Goal: Task Accomplishment & Management: Manage account settings

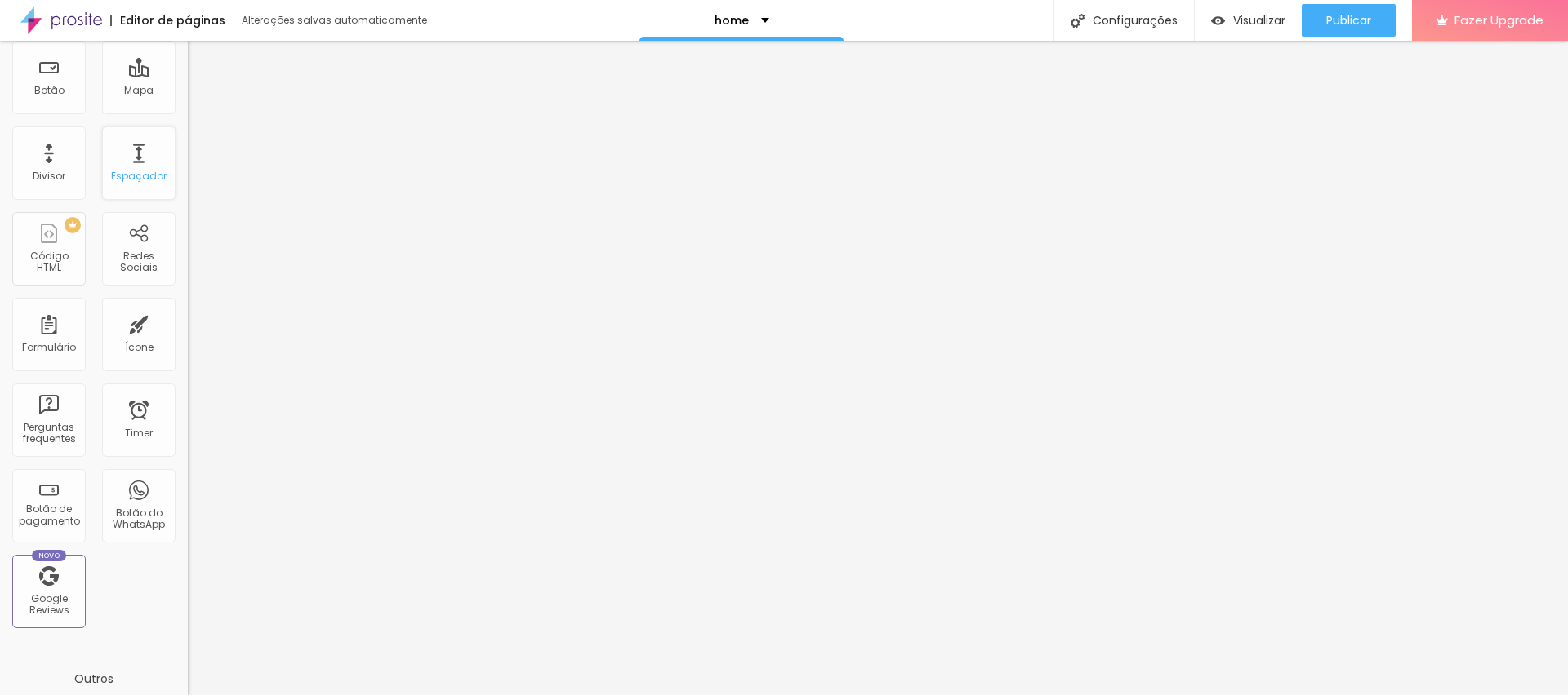
scroll to position [297, 0]
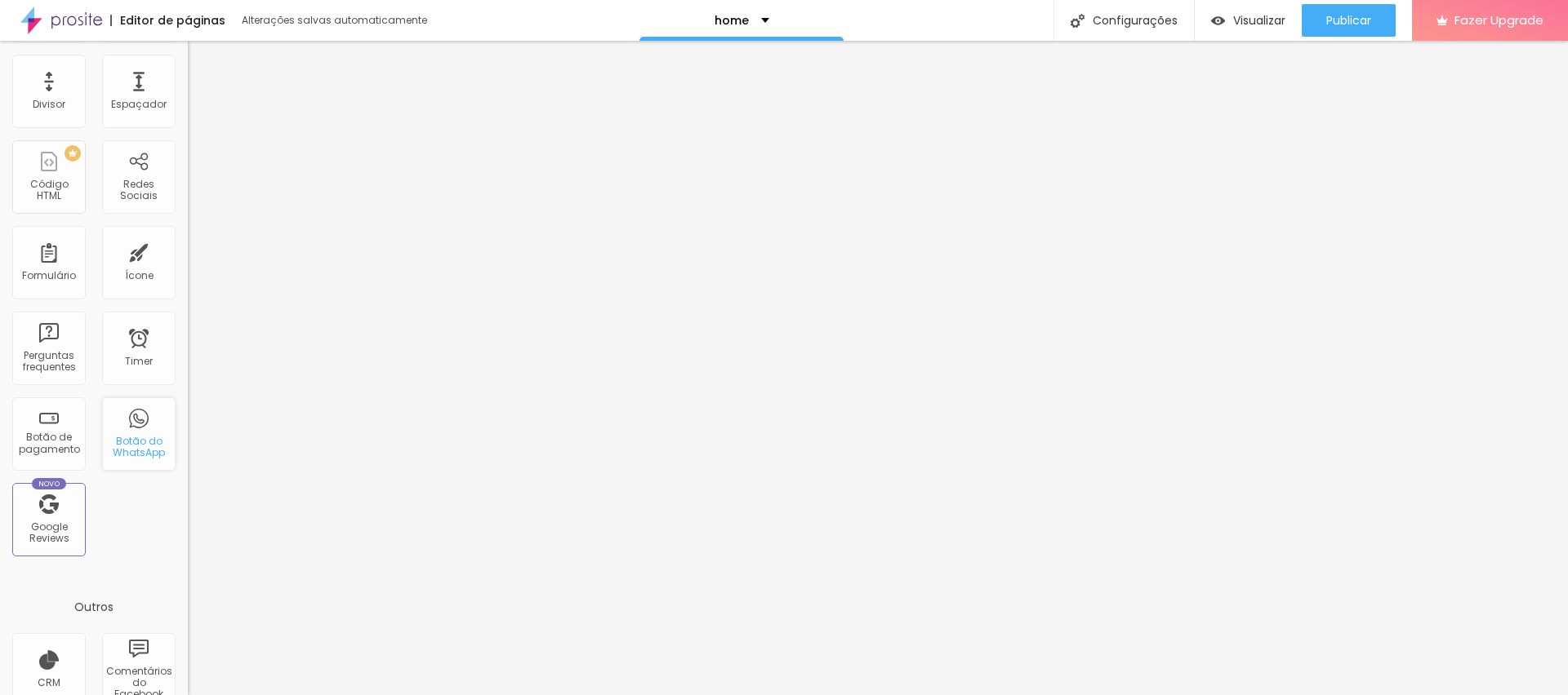
click at [138, 452] on div "Botão do WhatsApp" at bounding box center [139, 448] width 65 height 24
click at [1337, 38] on div "Publicar alterações Clique para publicar as ultimas alterações reaizadas Visual…" at bounding box center [1304, 91] width 180 height 110
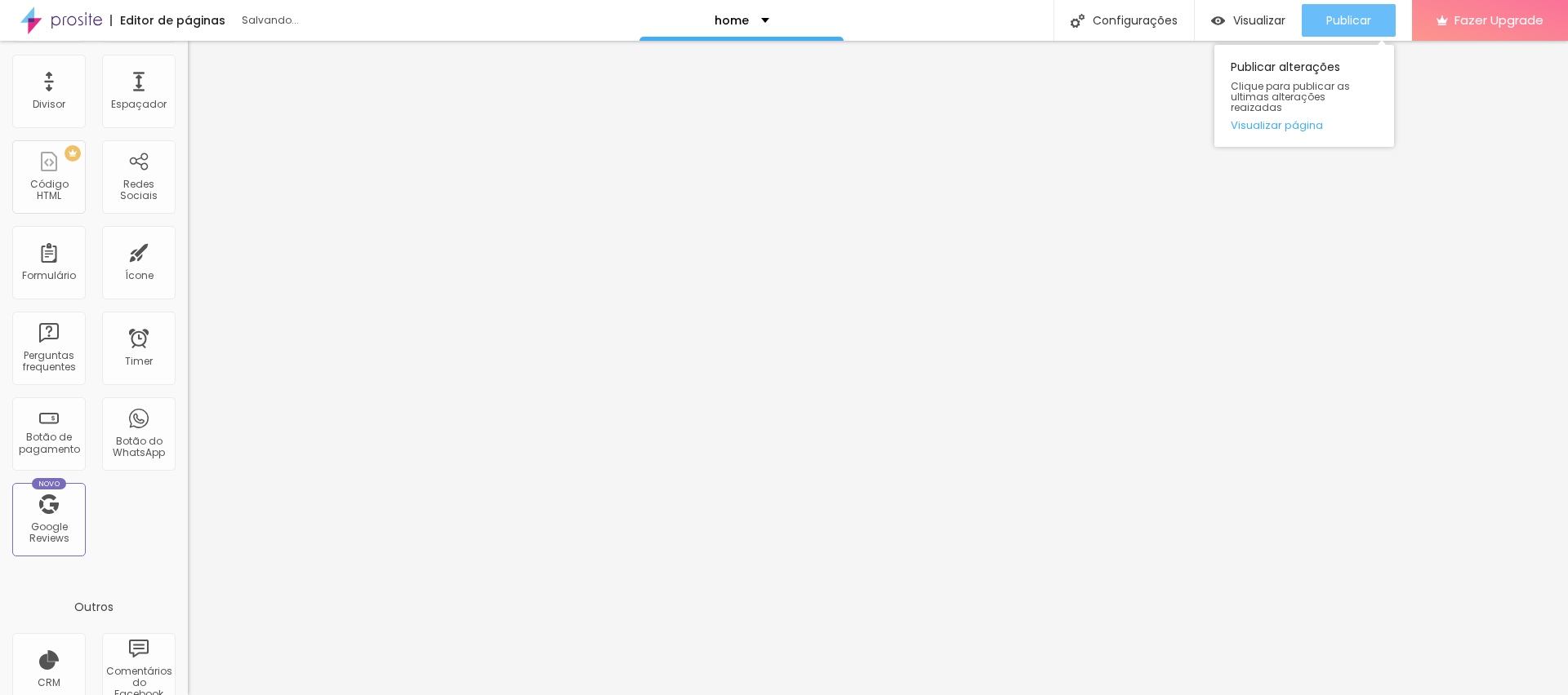
click at [1334, 25] on span "Publicar" at bounding box center [1348, 20] width 45 height 13
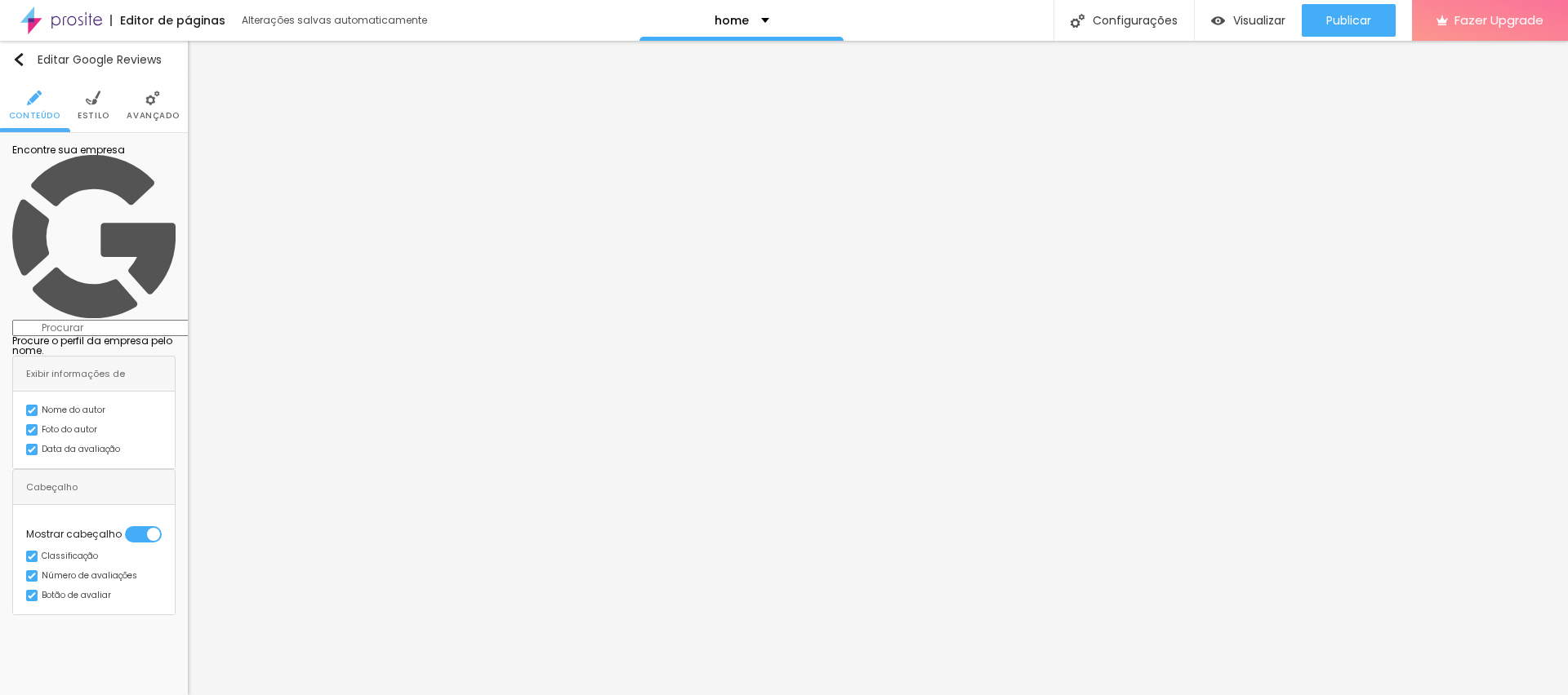
scroll to position [0, 0]
click at [92, 320] on input at bounding box center [123, 329] width 223 height 17
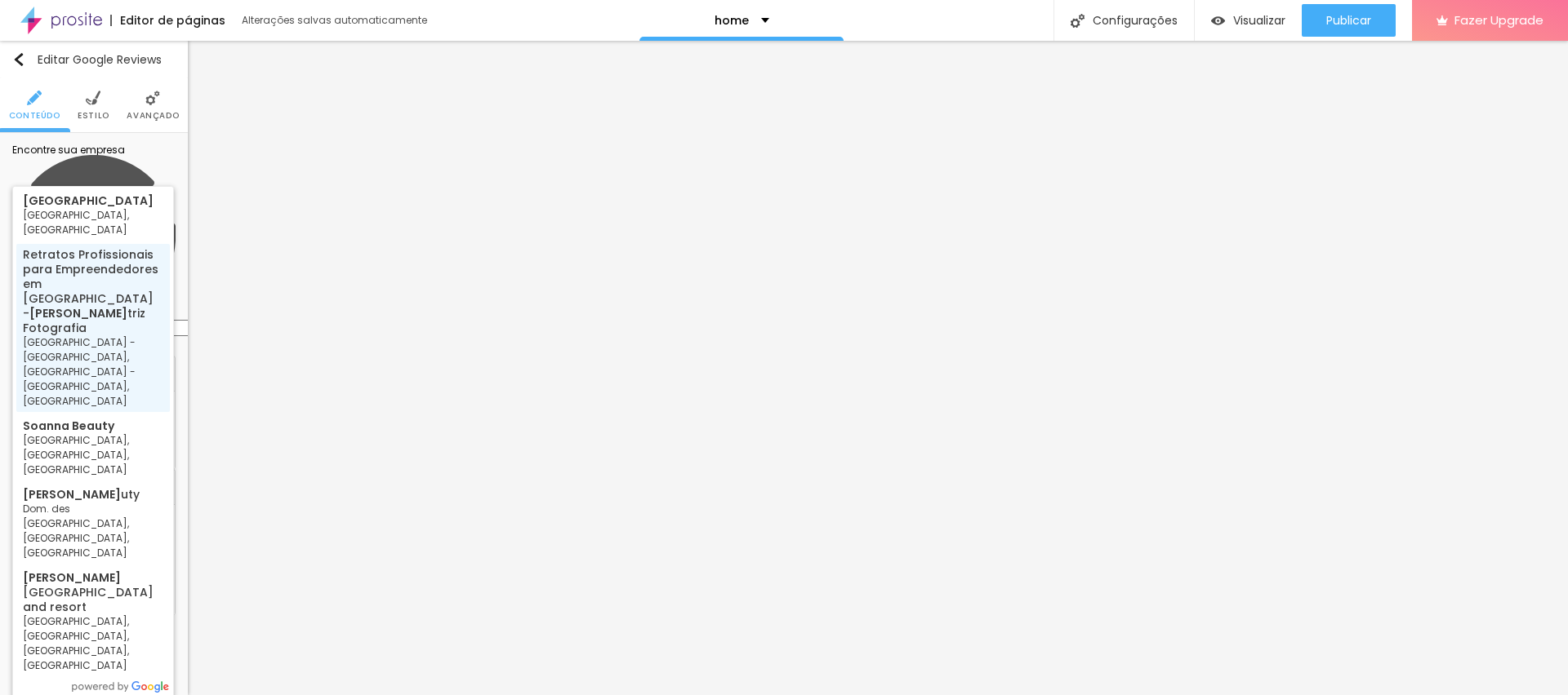
type input "Retratos Profissionais para Empreendedores em [GEOGRAPHIC_DATA] - [PERSON_NAME]…"
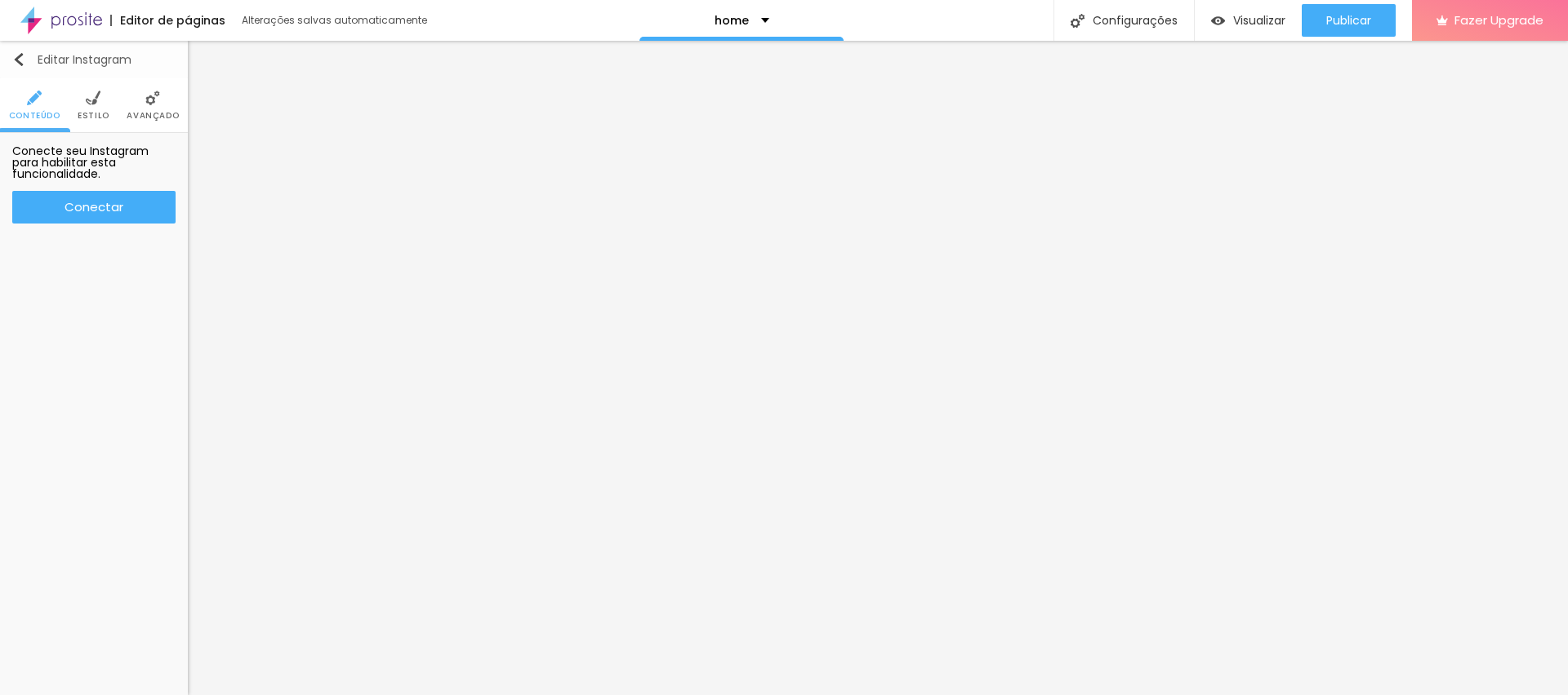
click at [23, 71] on button "Editar Instagram" at bounding box center [93, 59] width 187 height 38
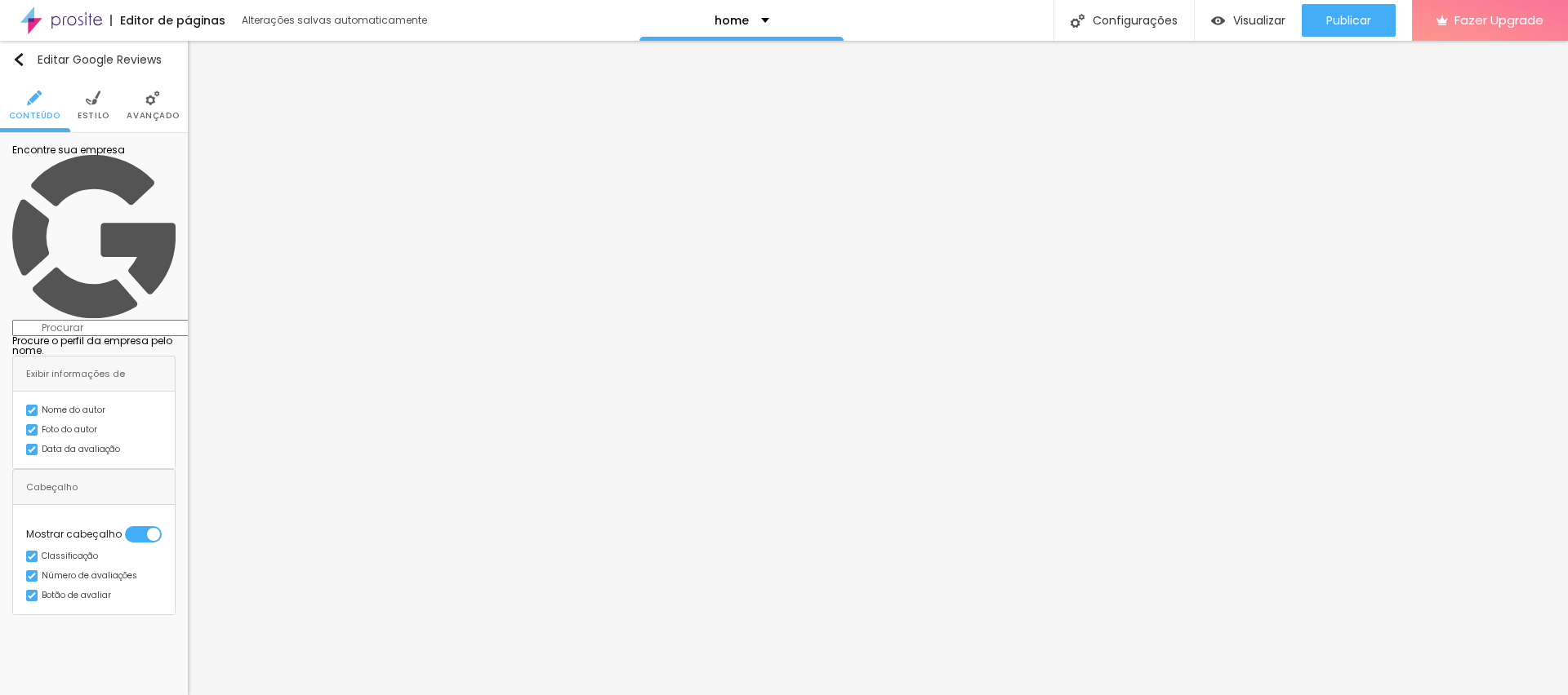
click at [94, 320] on input at bounding box center [123, 329] width 223 height 17
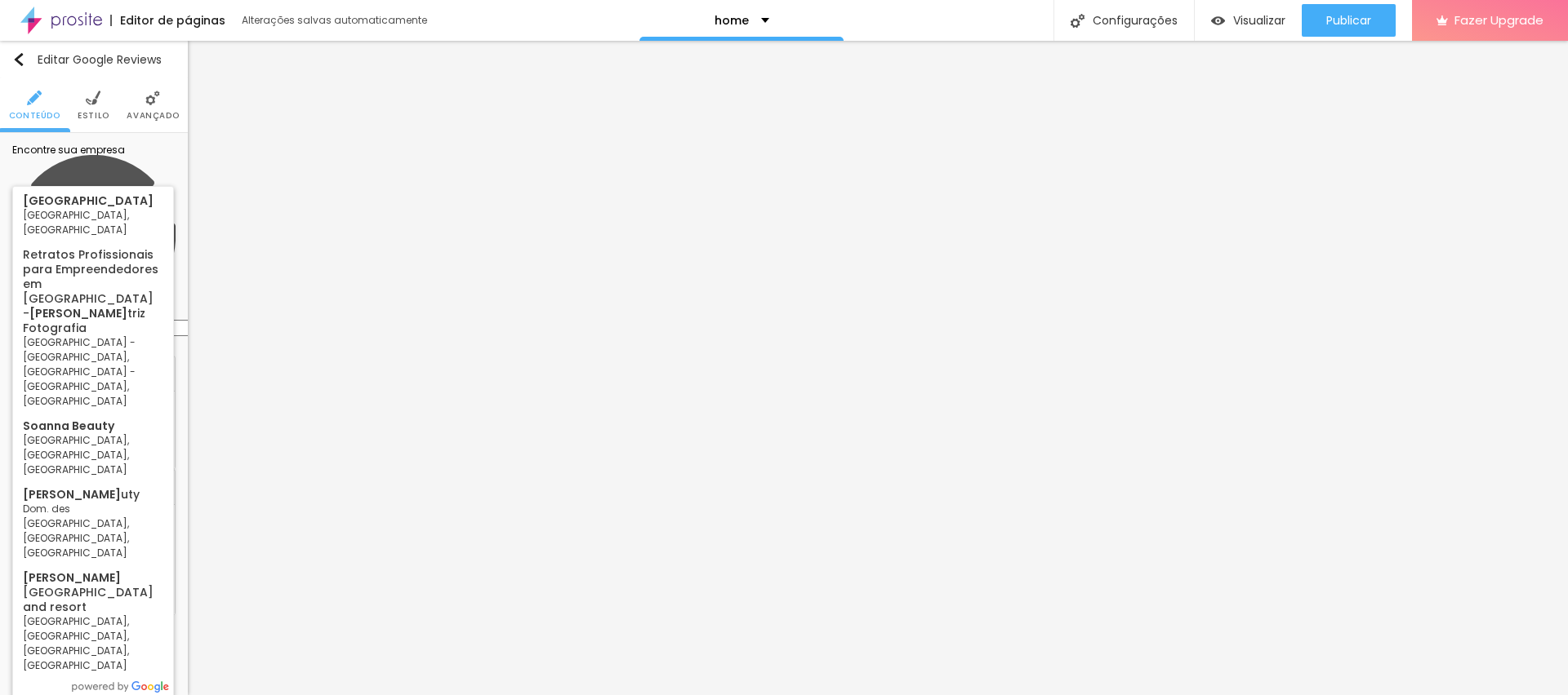
type input "Retratos Profissionais para Empreendedores em [GEOGRAPHIC_DATA] - [PERSON_NAME]…"
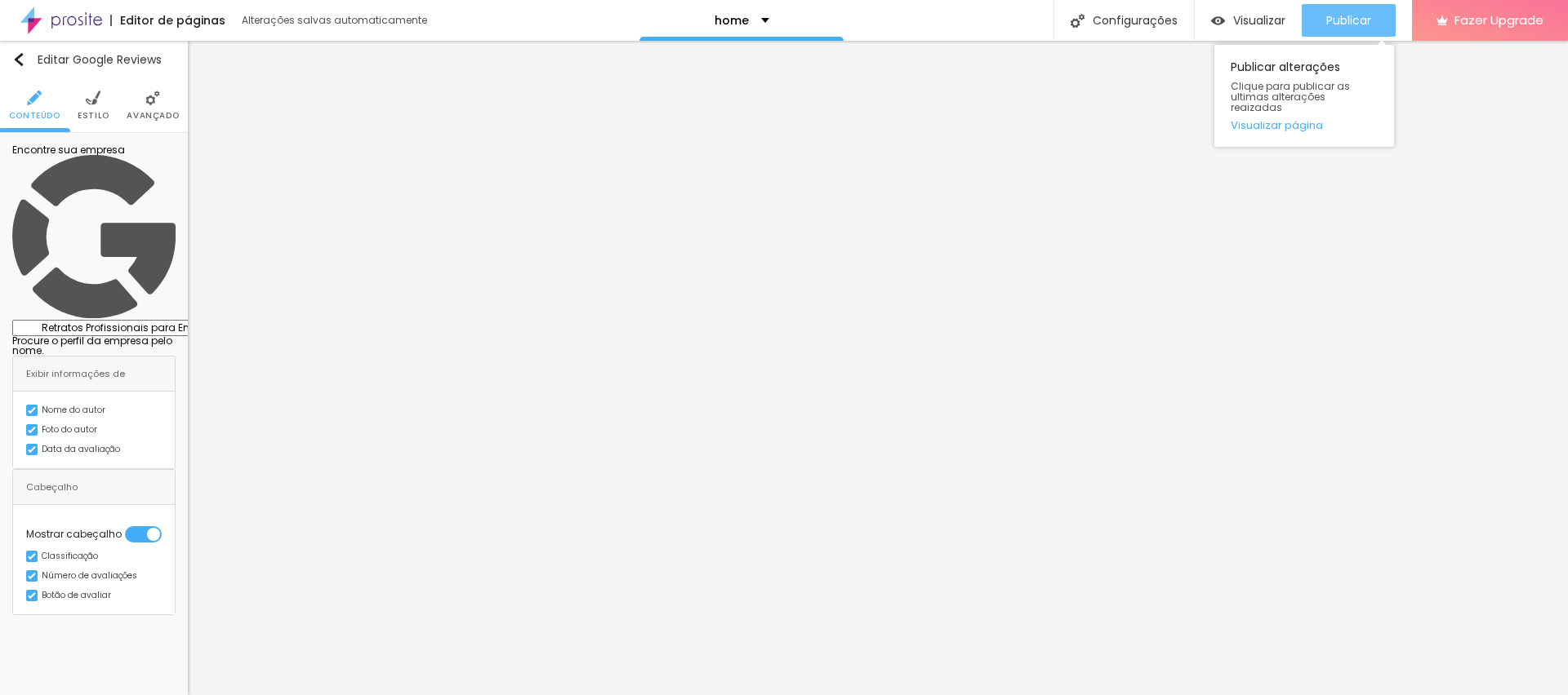
click at [1351, 22] on span "Publicar" at bounding box center [1348, 20] width 45 height 13
click at [150, 526] on div at bounding box center [143, 534] width 37 height 17
click at [28, 546] on img at bounding box center [31, 550] width 8 height 8
click at [26, 548] on div at bounding box center [26, 548] width 0 height 0
click at [28, 446] on img at bounding box center [31, 449] width 8 height 8
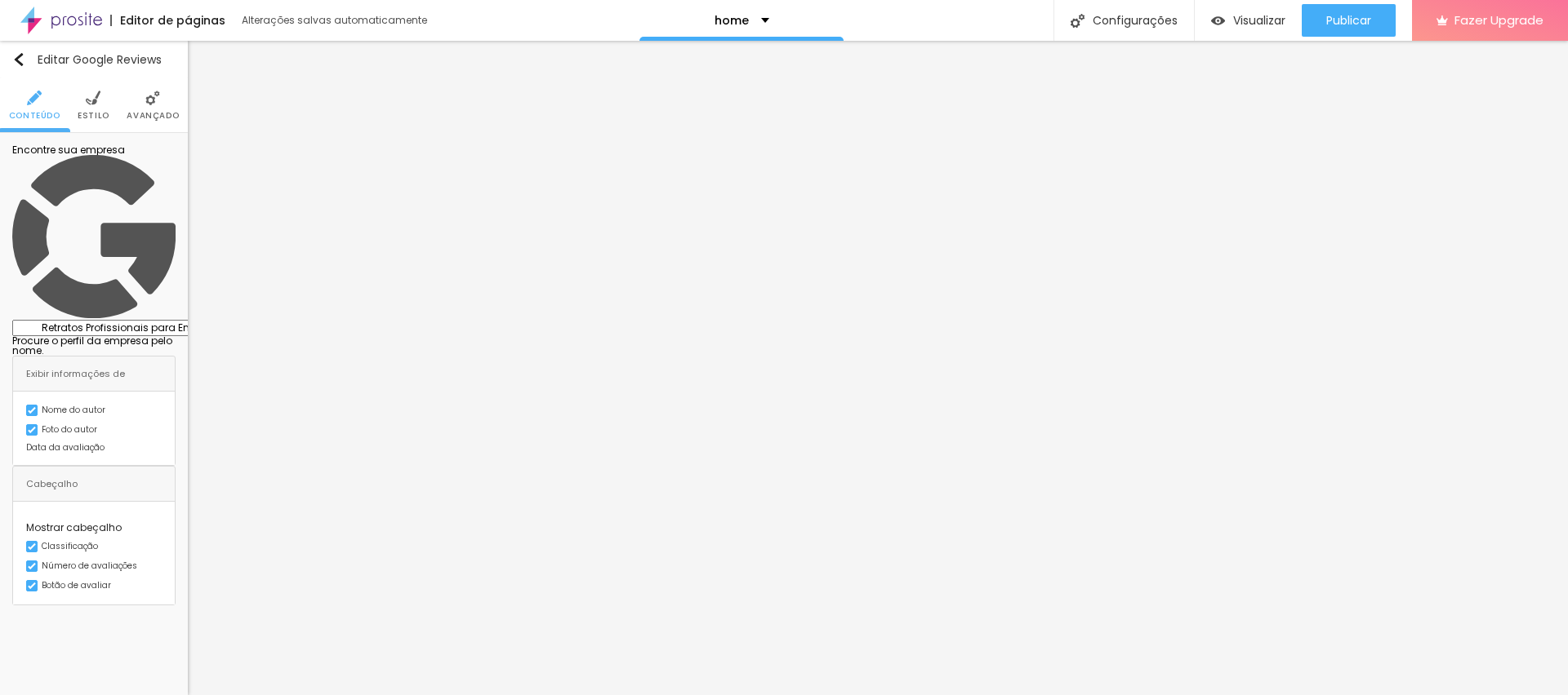
click at [28, 426] on img at bounding box center [31, 430] width 8 height 8
click at [26, 428] on div at bounding box center [26, 428] width 0 height 0
click at [28, 426] on img at bounding box center [31, 430] width 8 height 8
click at [28, 406] on img at bounding box center [31, 410] width 8 height 8
click at [26, 409] on div at bounding box center [26, 409] width 0 height 0
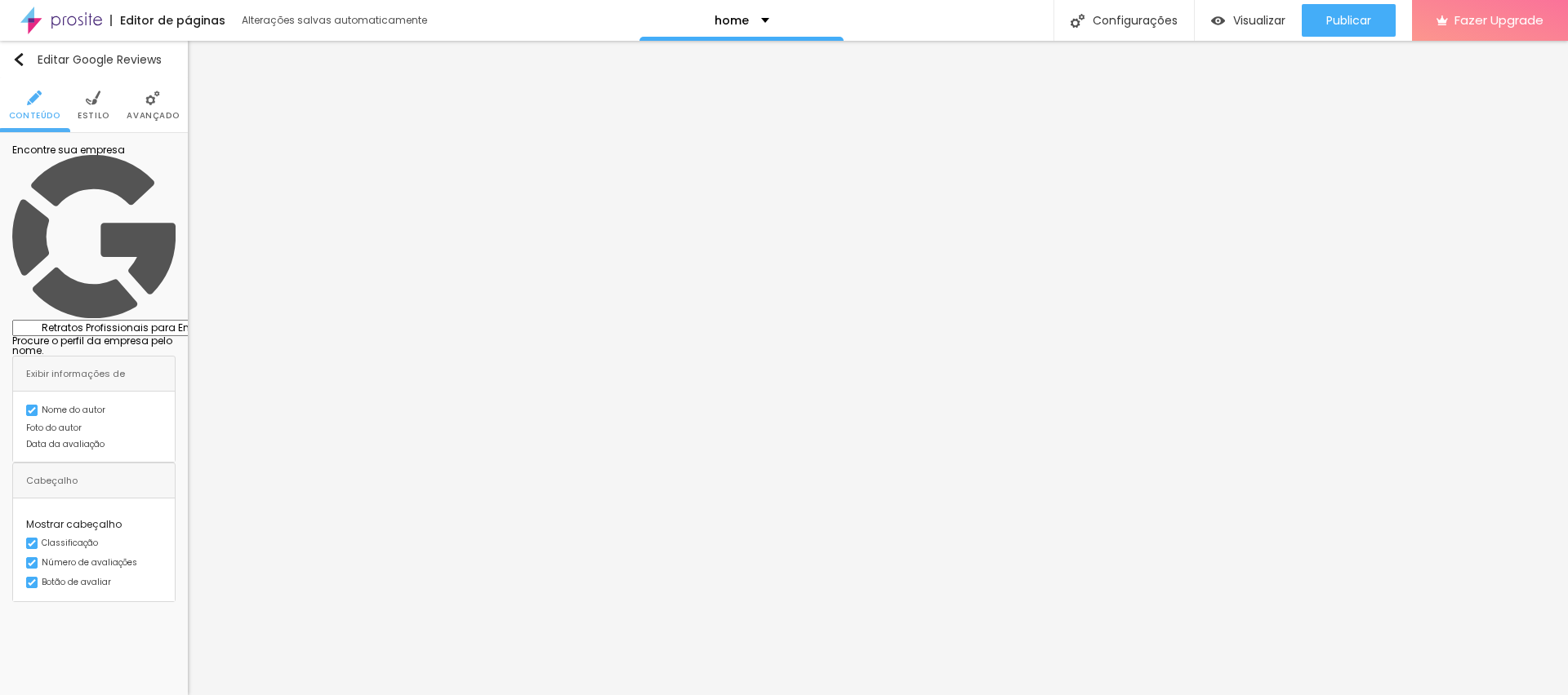
click at [36, 425] on div "Foto do autor" at bounding box center [54, 428] width 55 height 8
click at [42, 426] on div "Foto do autor" at bounding box center [69, 430] width 55 height 8
click at [1358, 21] on span "Publicar" at bounding box center [1348, 20] width 45 height 13
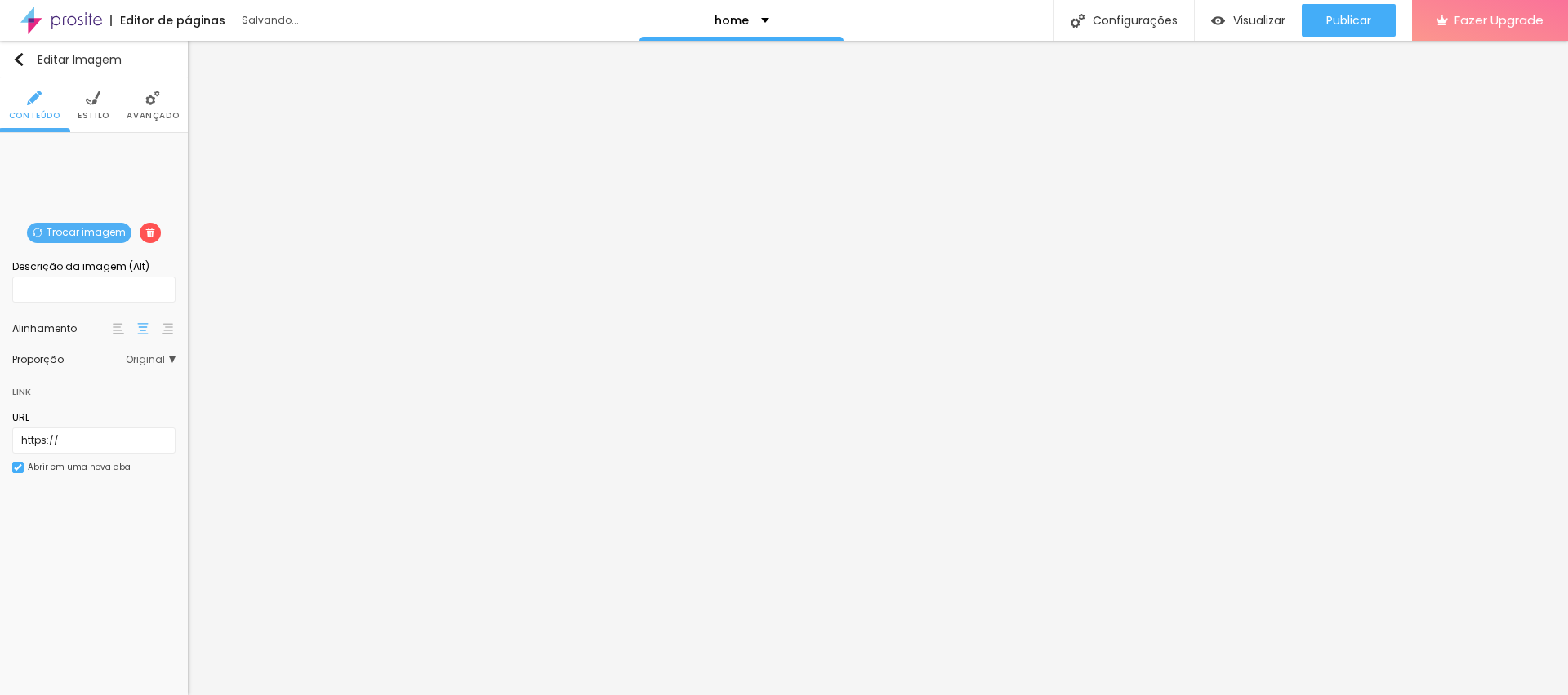
click at [54, 231] on span "Trocar imagem" at bounding box center [78, 233] width 104 height 20
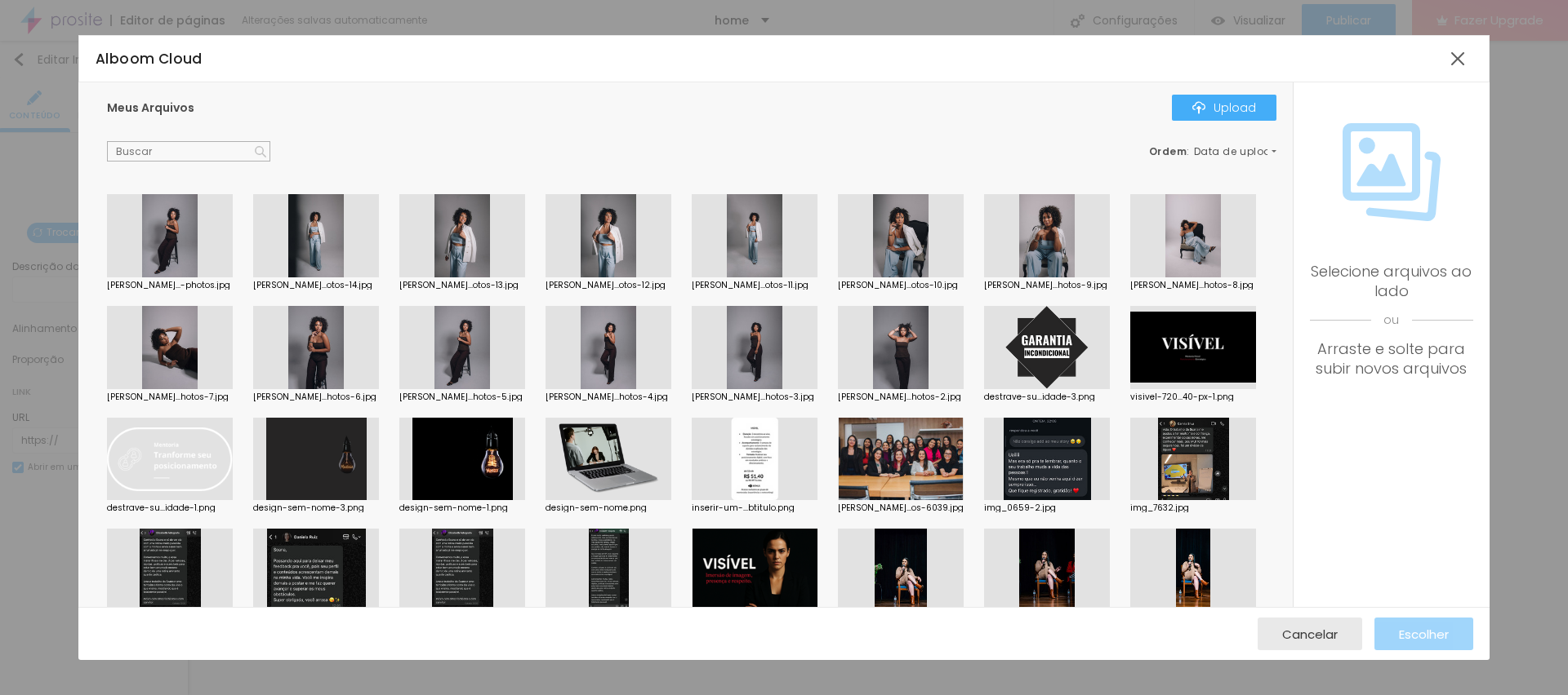
click at [379, 366] on div at bounding box center [316, 348] width 126 height 83
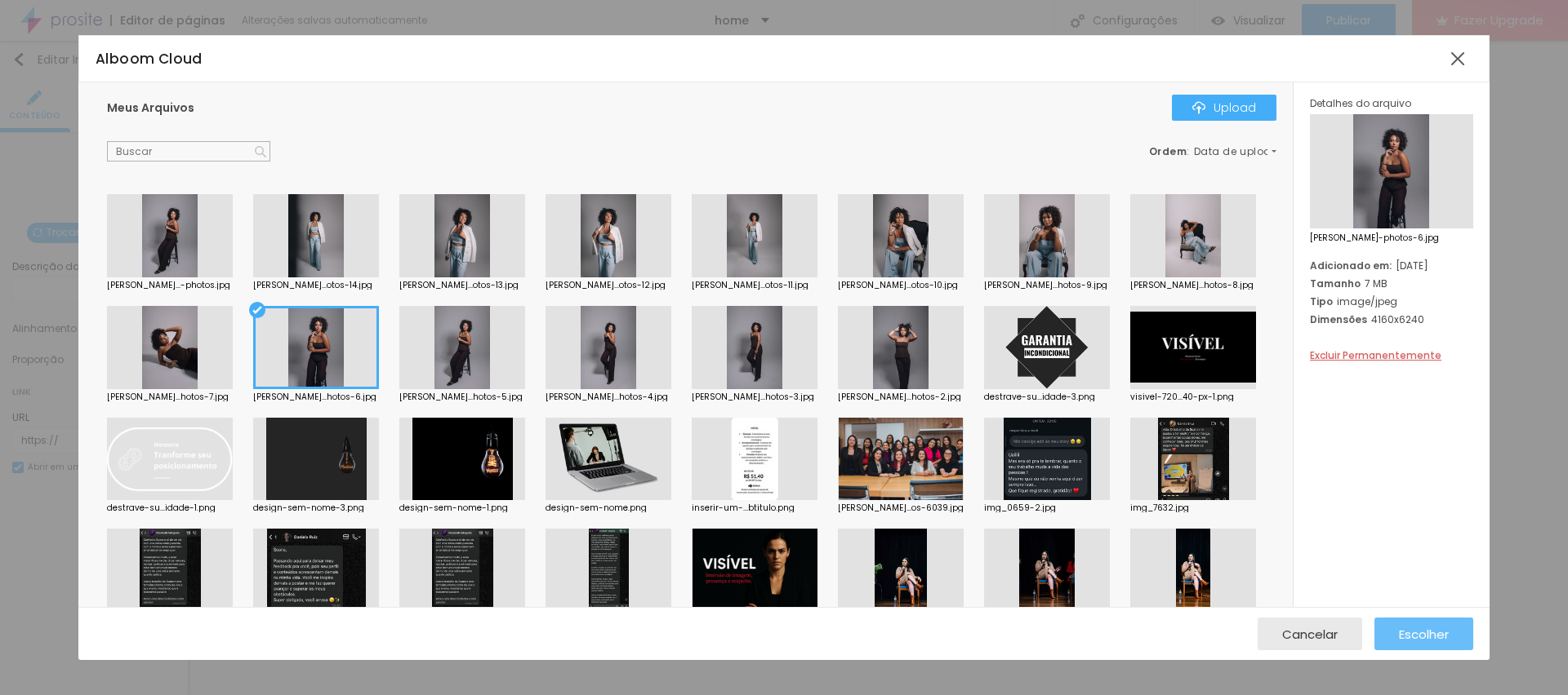
click at [1435, 642] on div "Escolher" at bounding box center [1424, 633] width 50 height 32
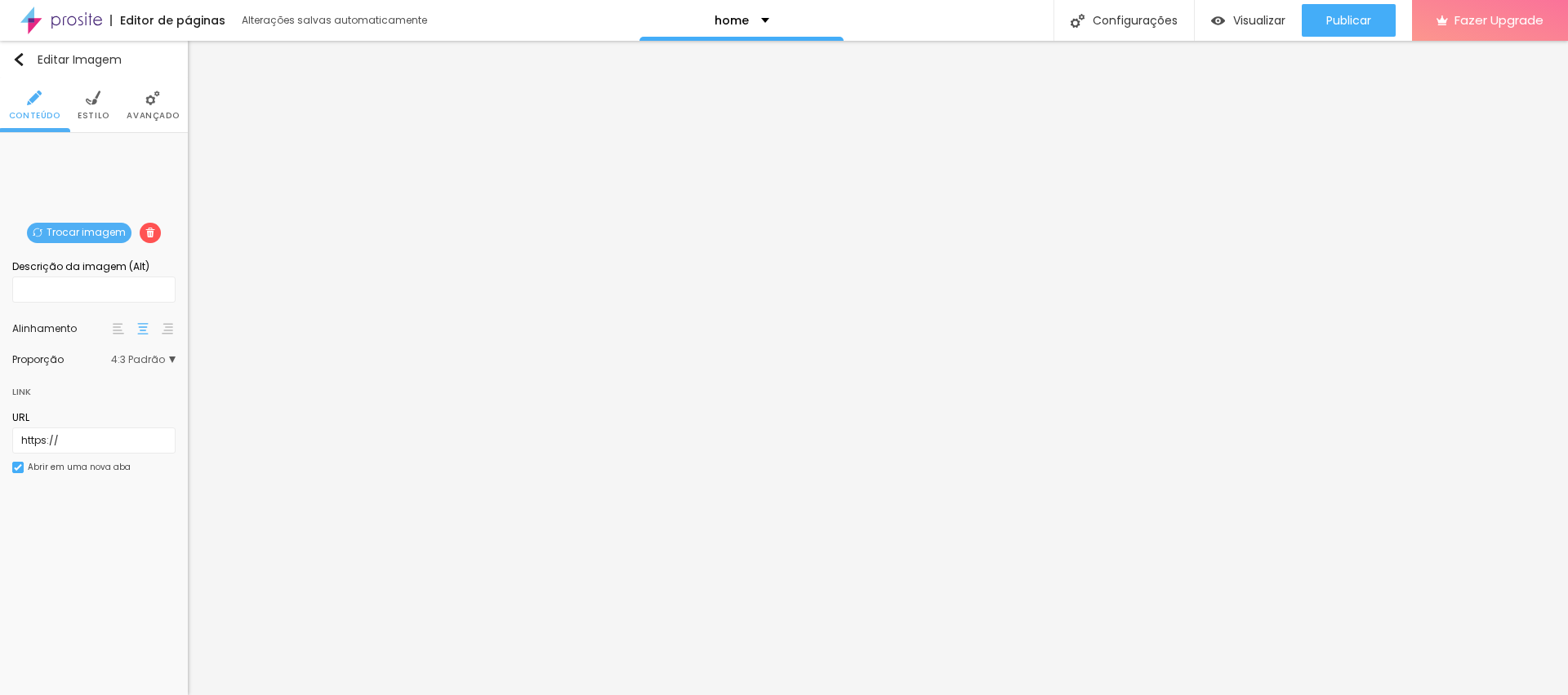
click at [94, 145] on div "Trocar imagem" at bounding box center [94, 145] width 0 height 0
click at [108, 228] on span "Trocar imagem" at bounding box center [78, 233] width 104 height 20
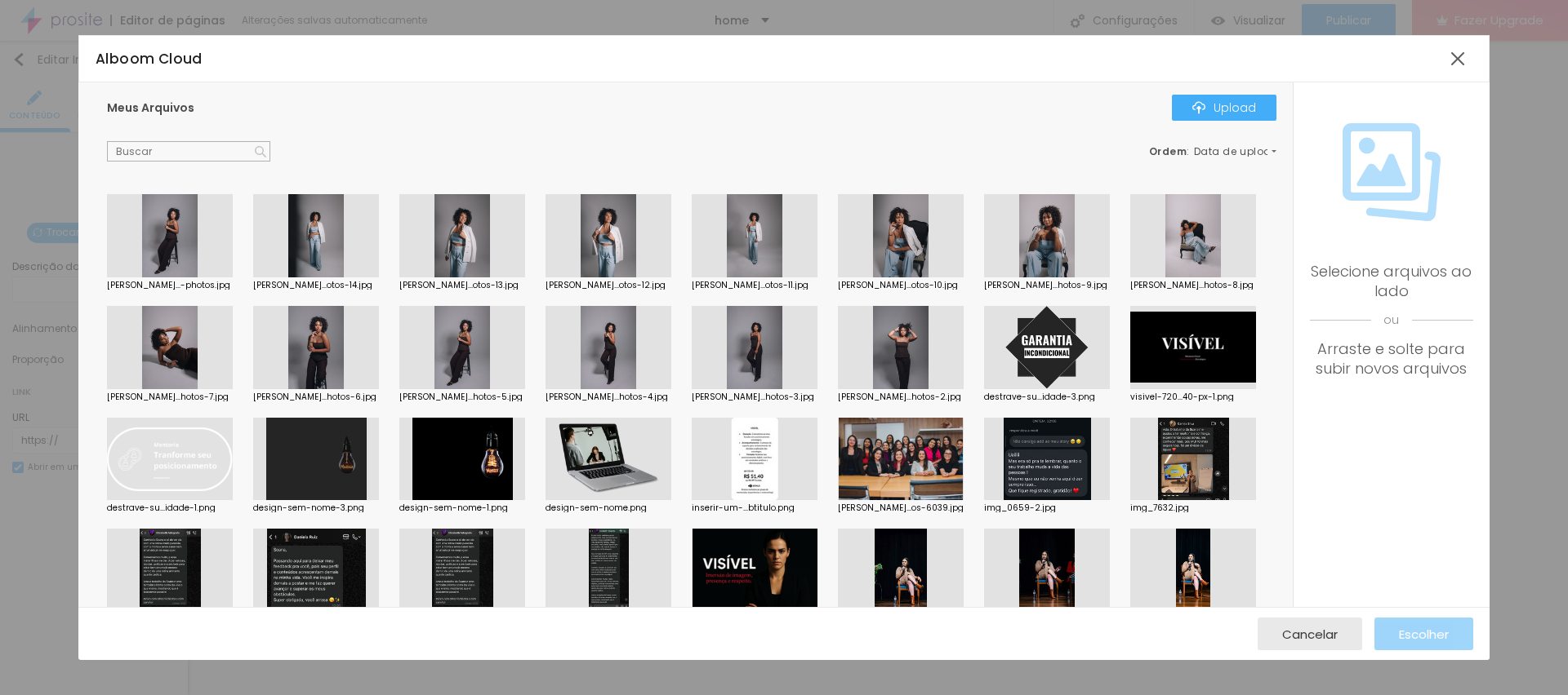
click at [233, 349] on div at bounding box center [170, 348] width 126 height 83
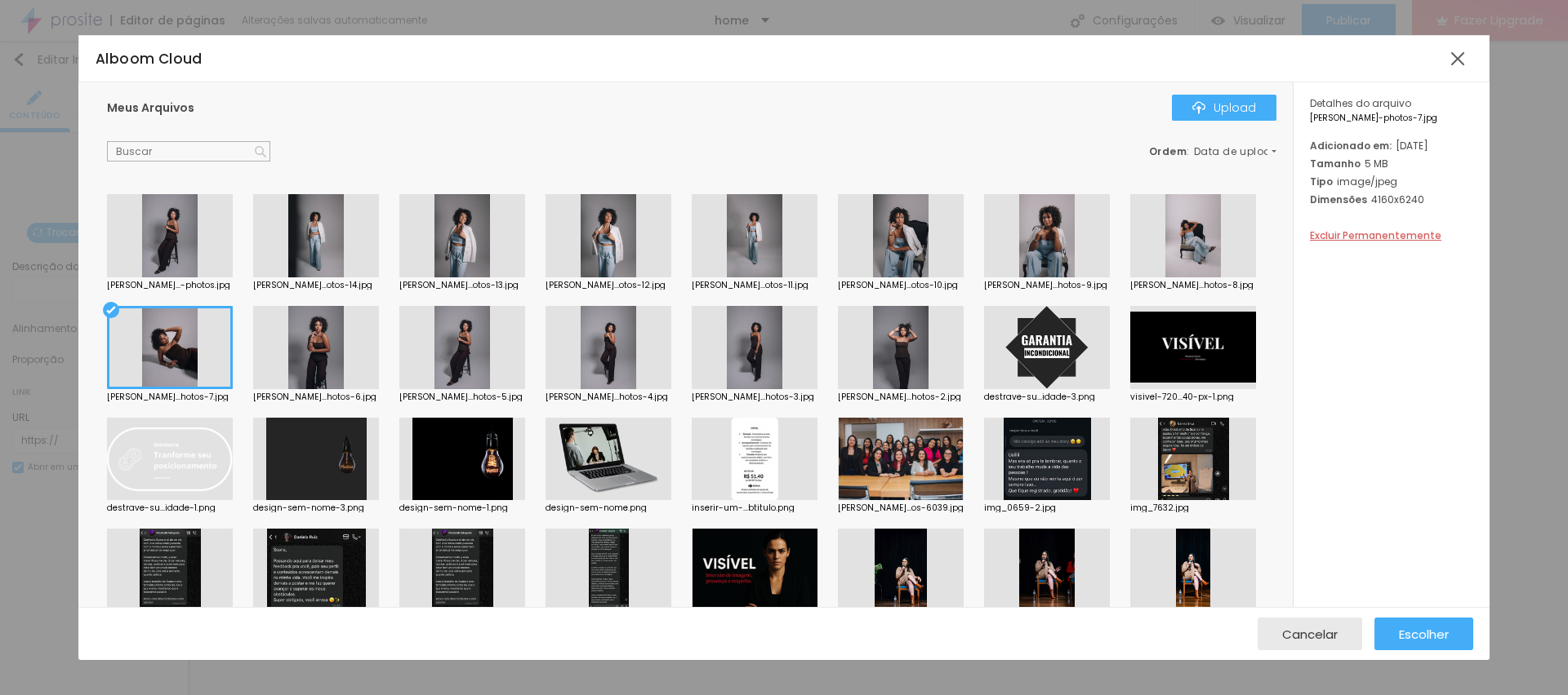
click at [1453, 665] on div "Alboom Cloud Meus Arquivos Upload Ordem : Data de upload [PERSON_NAME]...-photo…" at bounding box center [784, 347] width 1568 height 695
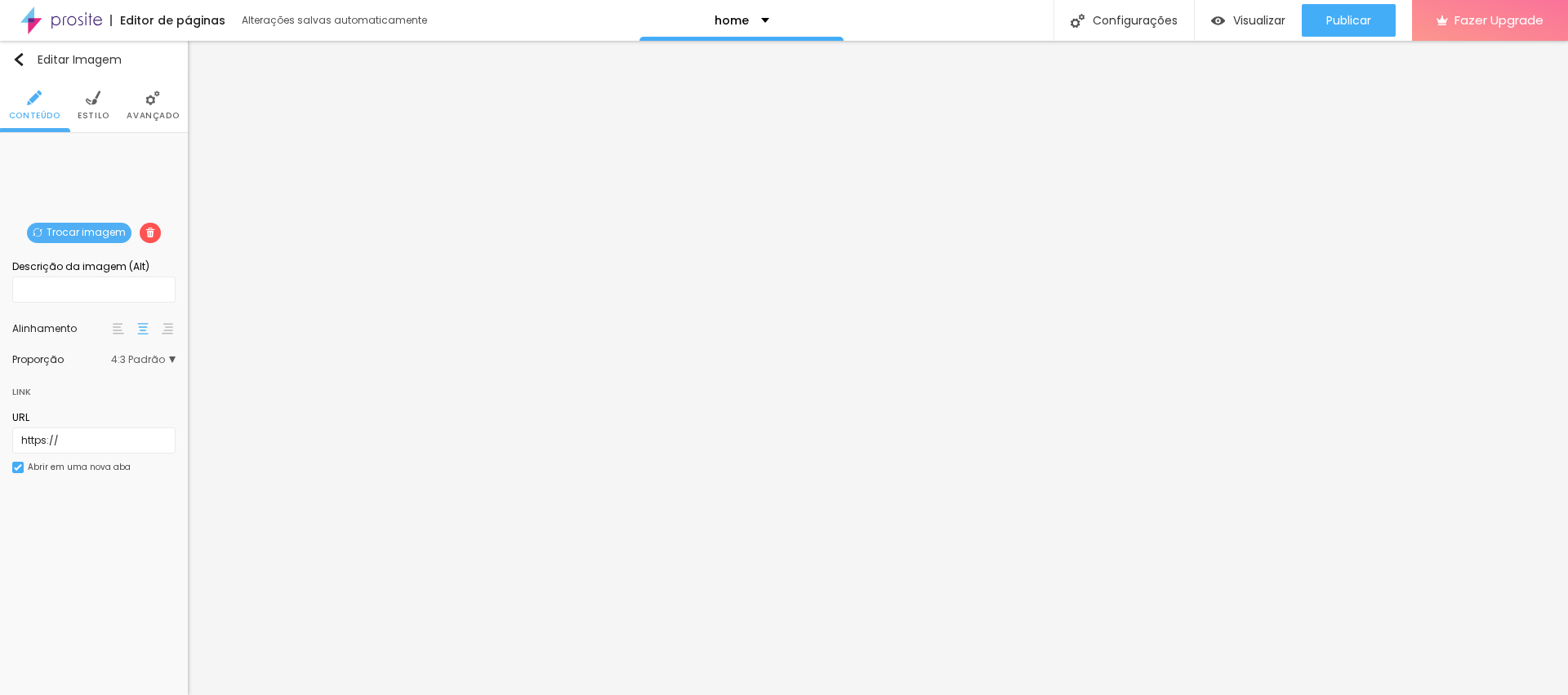
click at [71, 236] on span "Trocar imagem" at bounding box center [78, 233] width 104 height 20
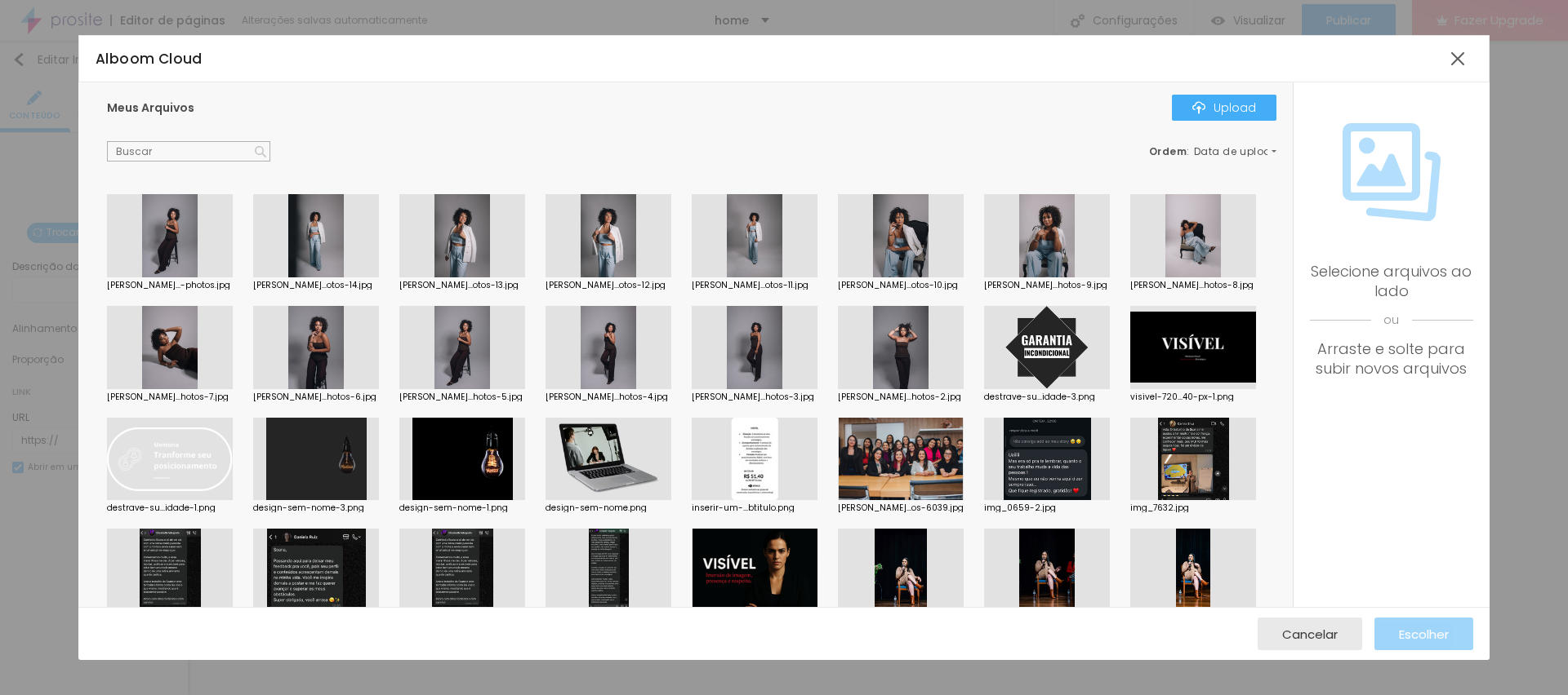
click at [233, 346] on div at bounding box center [170, 348] width 126 height 83
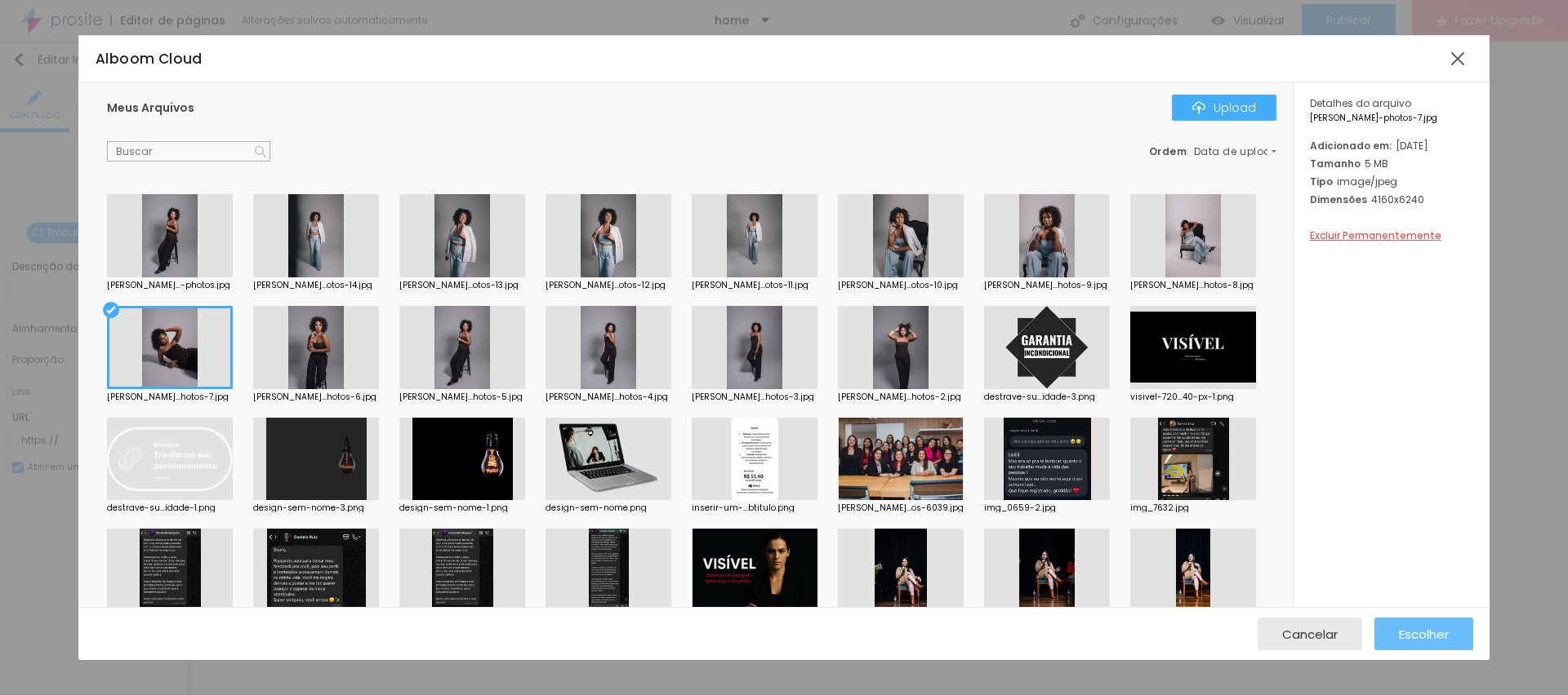
click at [1434, 628] on span "Escolher" at bounding box center [1424, 634] width 50 height 14
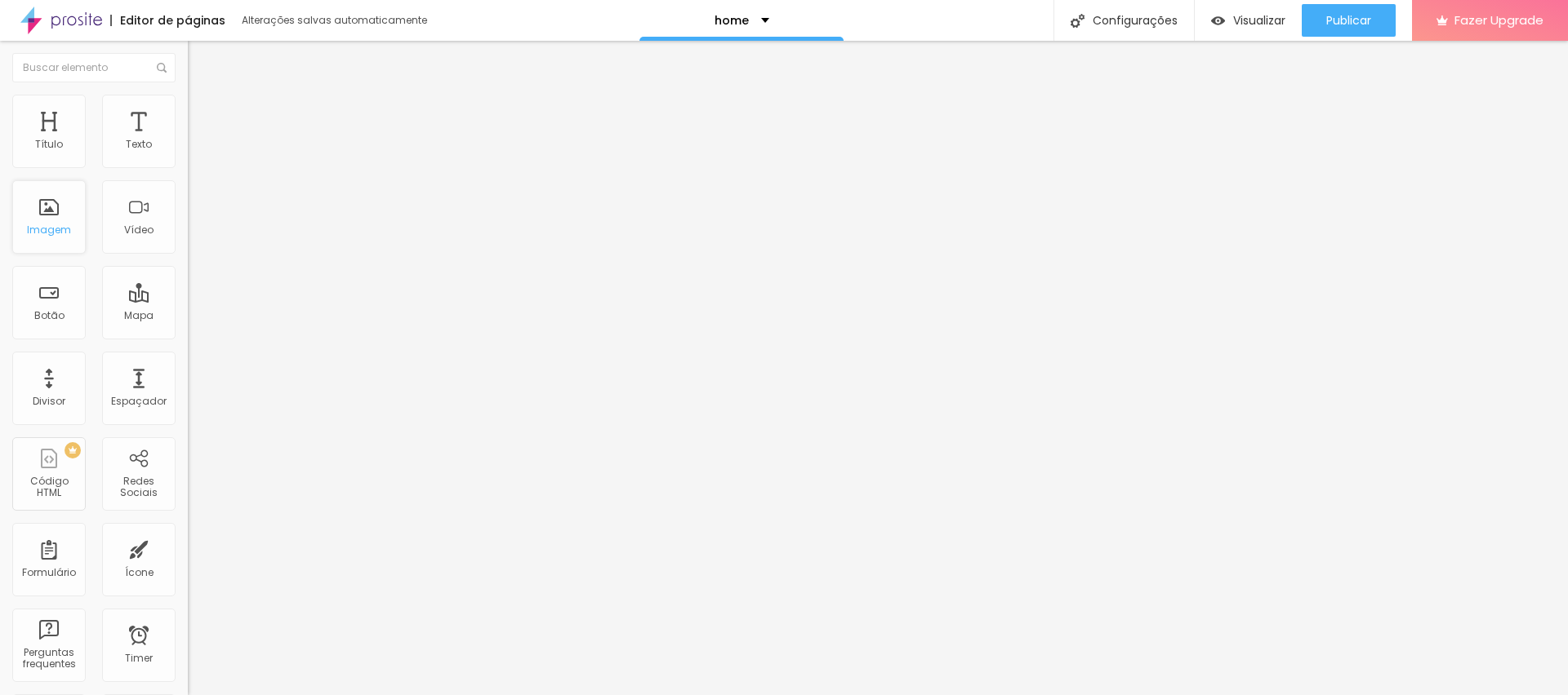
click at [40, 224] on div "Imagem" at bounding box center [49, 230] width 44 height 11
click at [39, 200] on div "Imagem" at bounding box center [49, 217] width 74 height 74
click at [44, 214] on div "Imagem" at bounding box center [49, 217] width 74 height 74
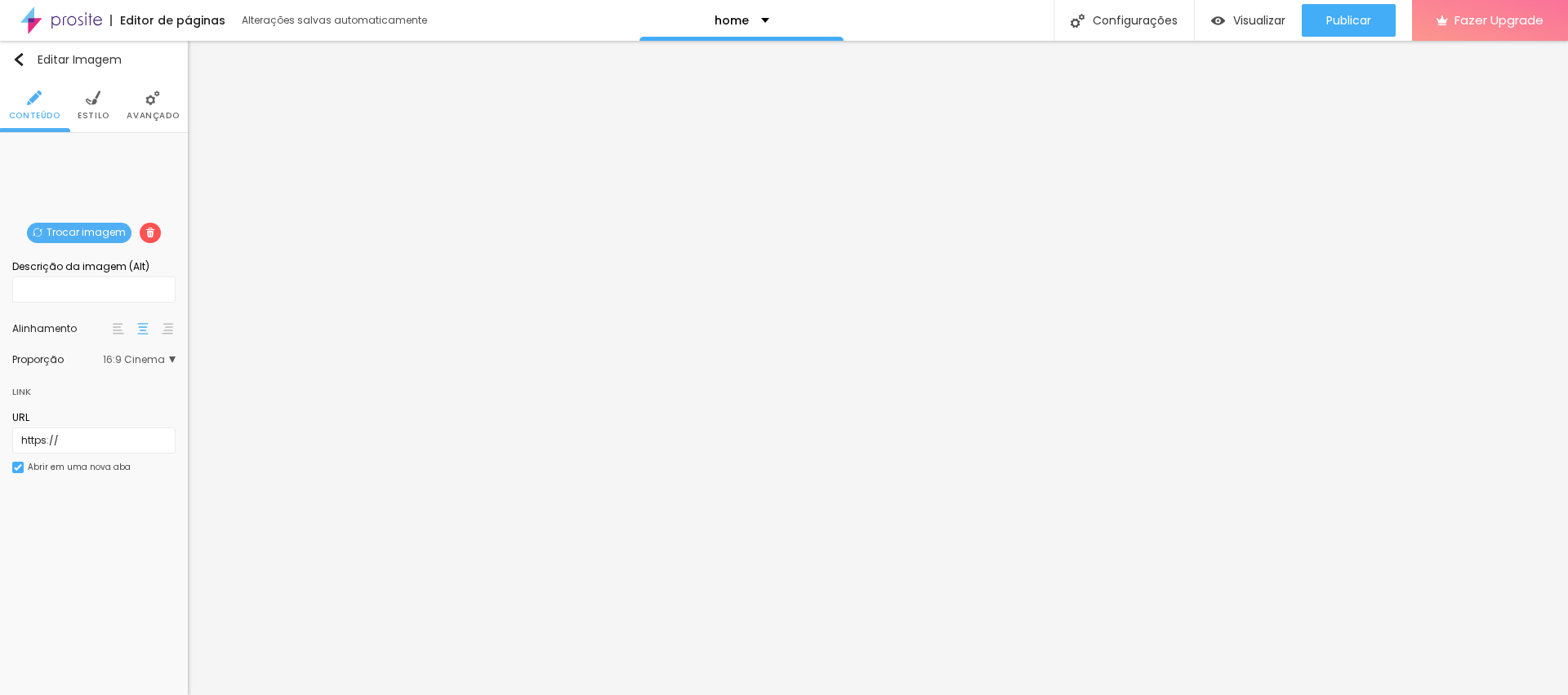
click at [81, 229] on span "Trocar imagem" at bounding box center [78, 233] width 104 height 20
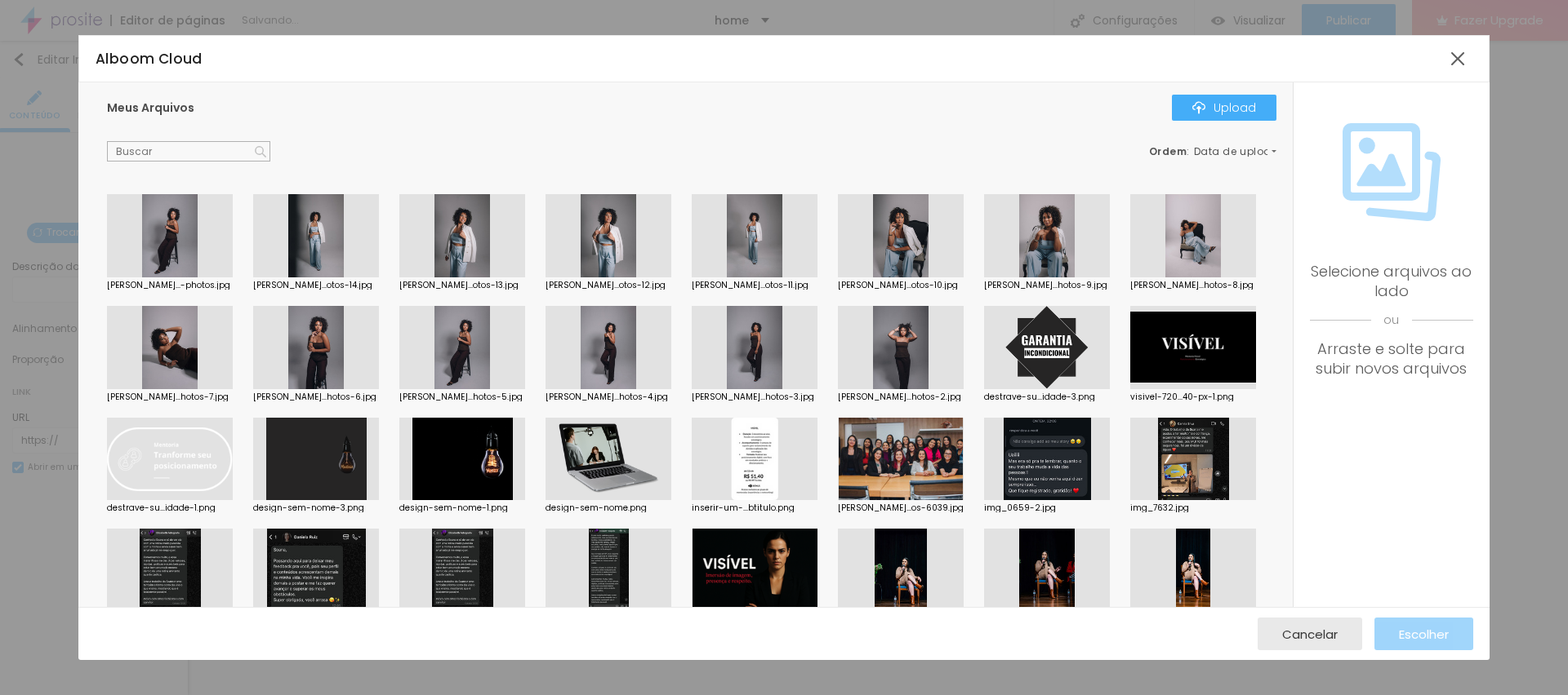
click at [1233, 90] on div "Meus Arquivos Upload Ordem : Data de upload [PERSON_NAME]...-photos.jpg [PERSON…" at bounding box center [685, 344] width 1214 height 525
click at [1234, 102] on div "Upload" at bounding box center [1224, 108] width 64 height 13
click at [963, 322] on div at bounding box center [900, 348] width 126 height 83
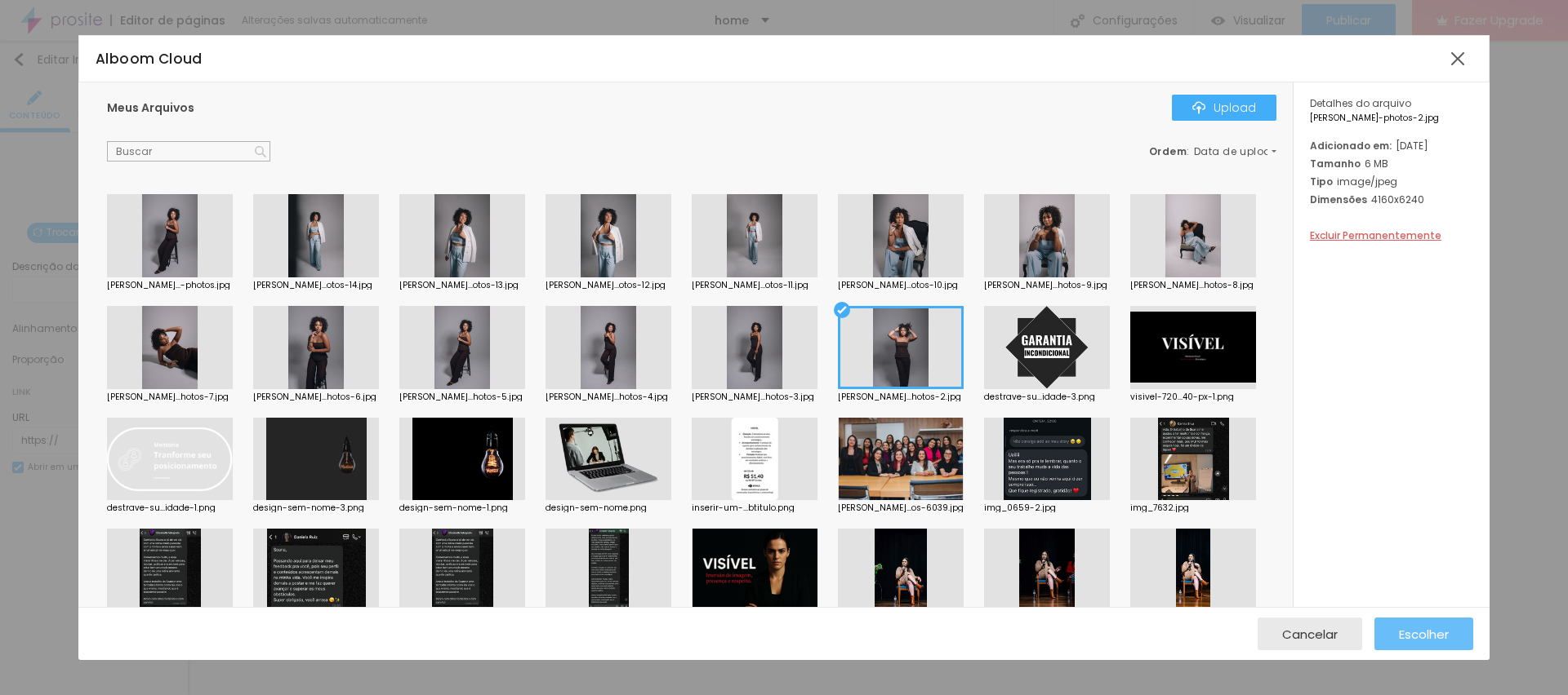
click at [1424, 629] on span "Escolher" at bounding box center [1424, 634] width 50 height 14
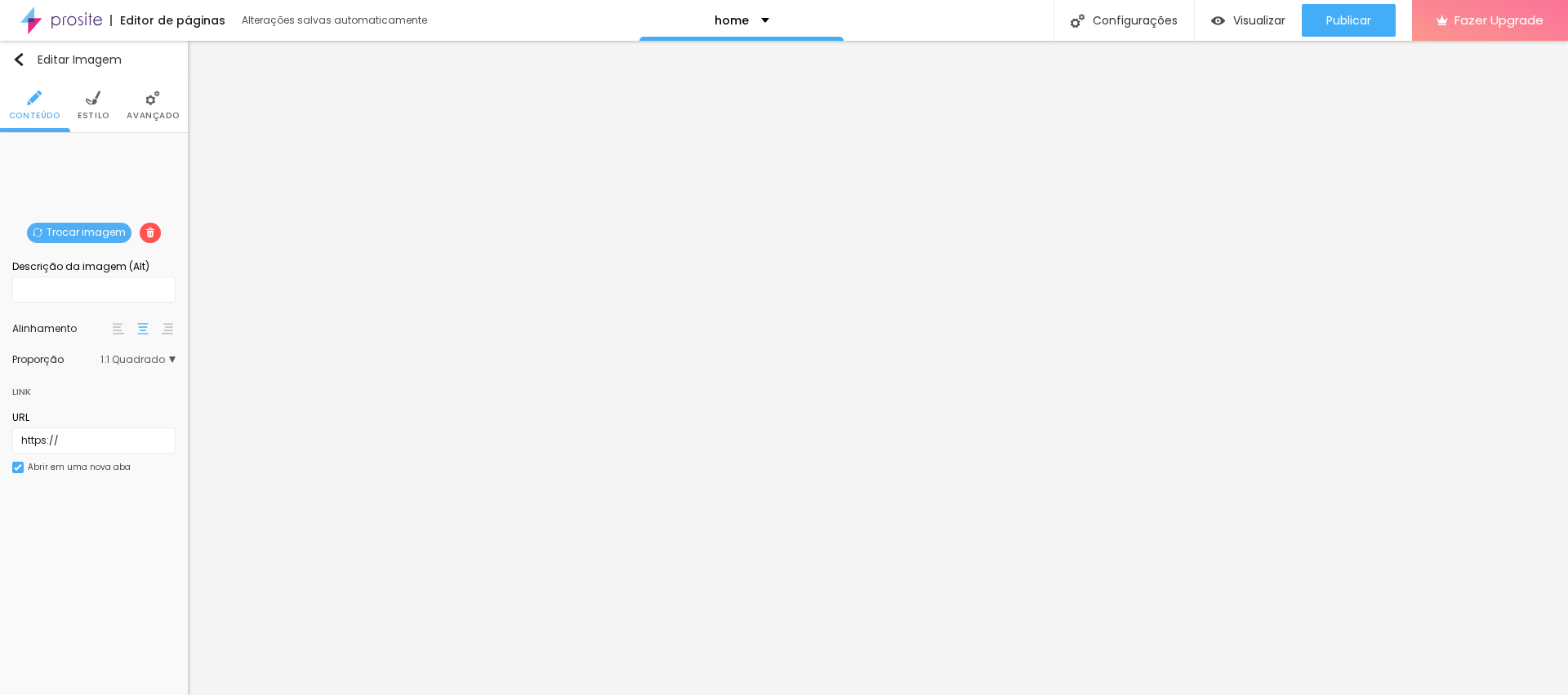
click at [64, 230] on span "Trocar imagem" at bounding box center [78, 233] width 104 height 20
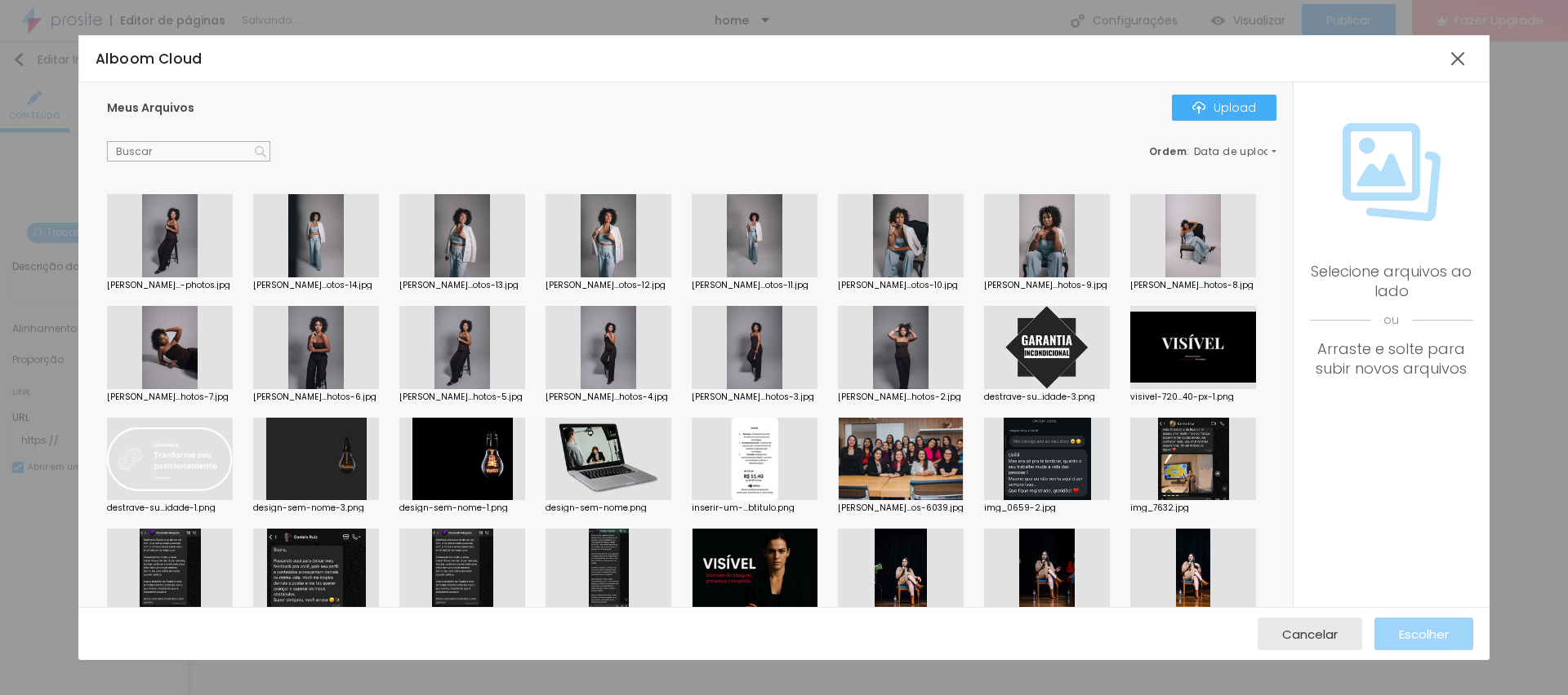
click at [379, 357] on div at bounding box center [316, 348] width 126 height 83
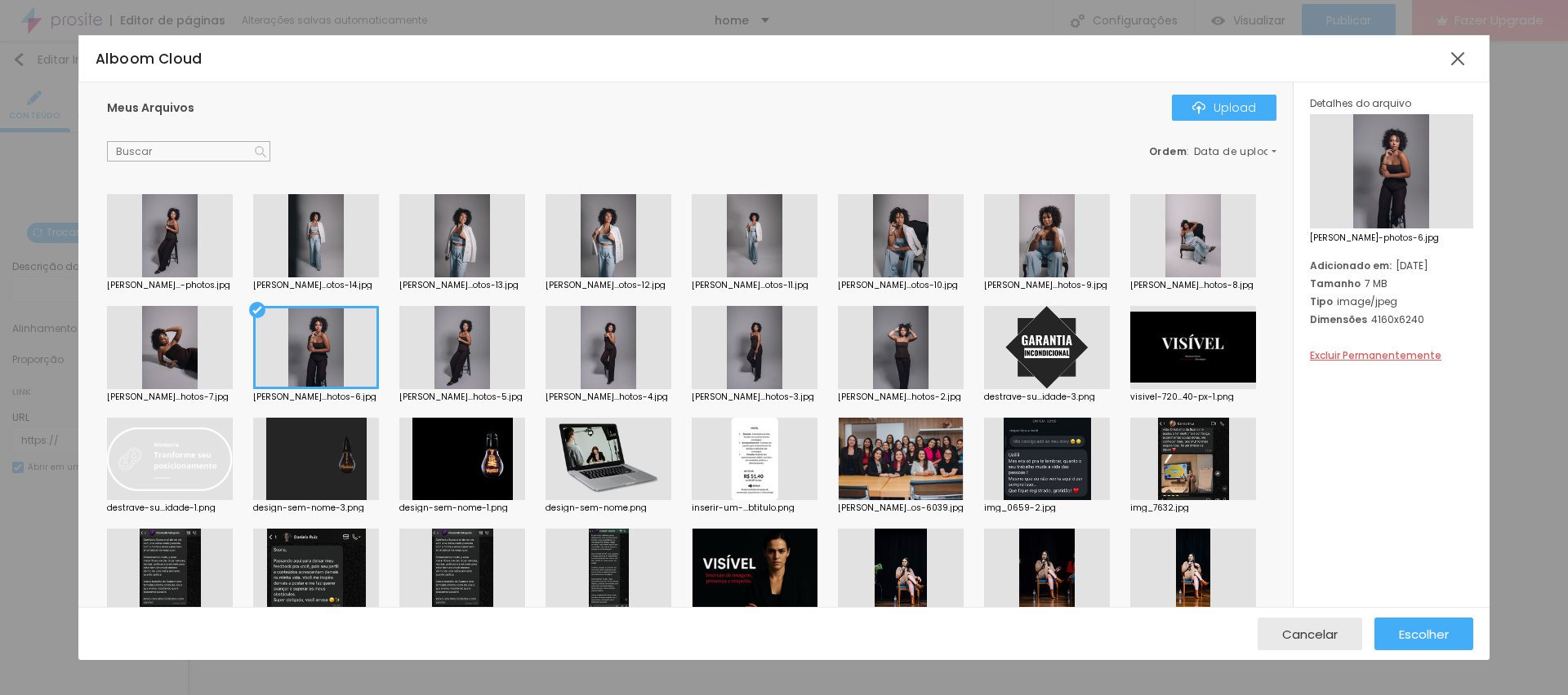
click at [609, 243] on div at bounding box center [609, 235] width 126 height 83
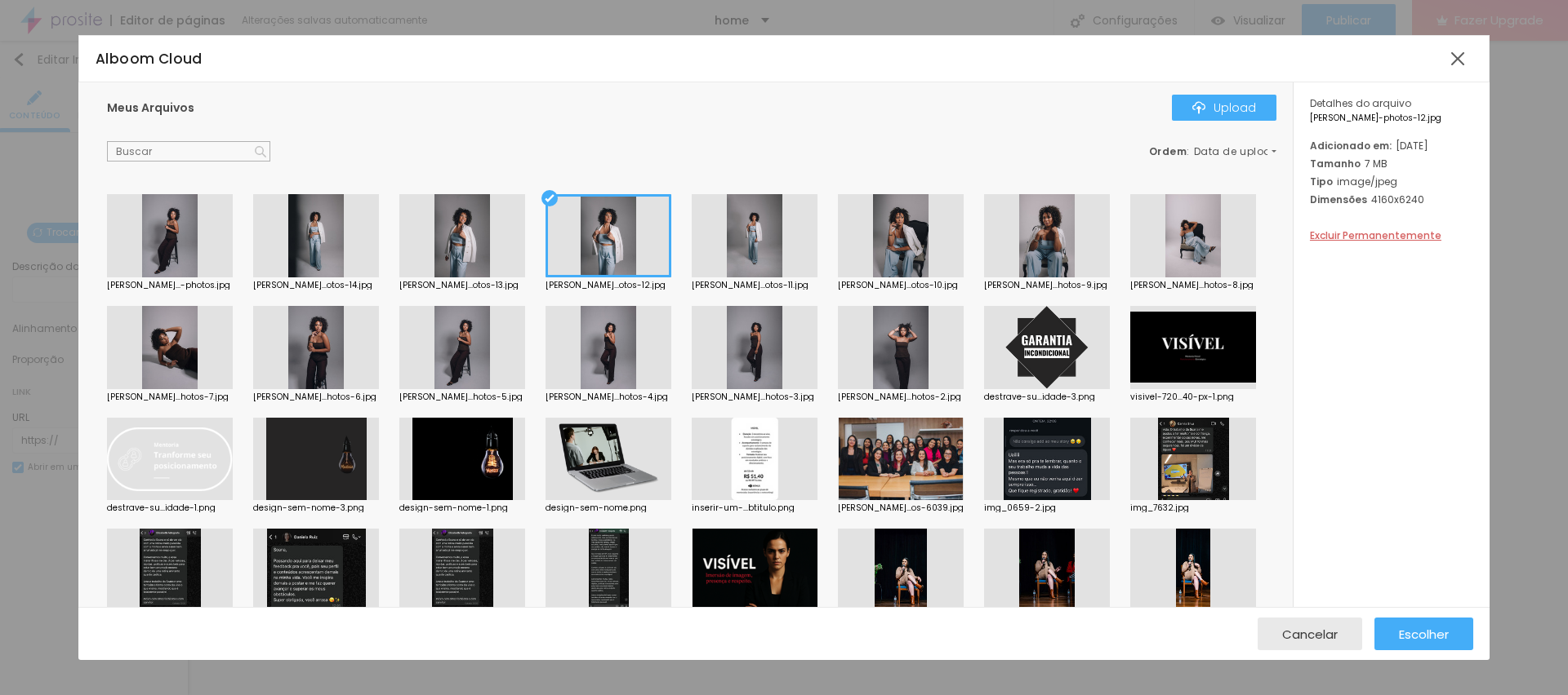
click at [905, 239] on div at bounding box center [900, 235] width 126 height 83
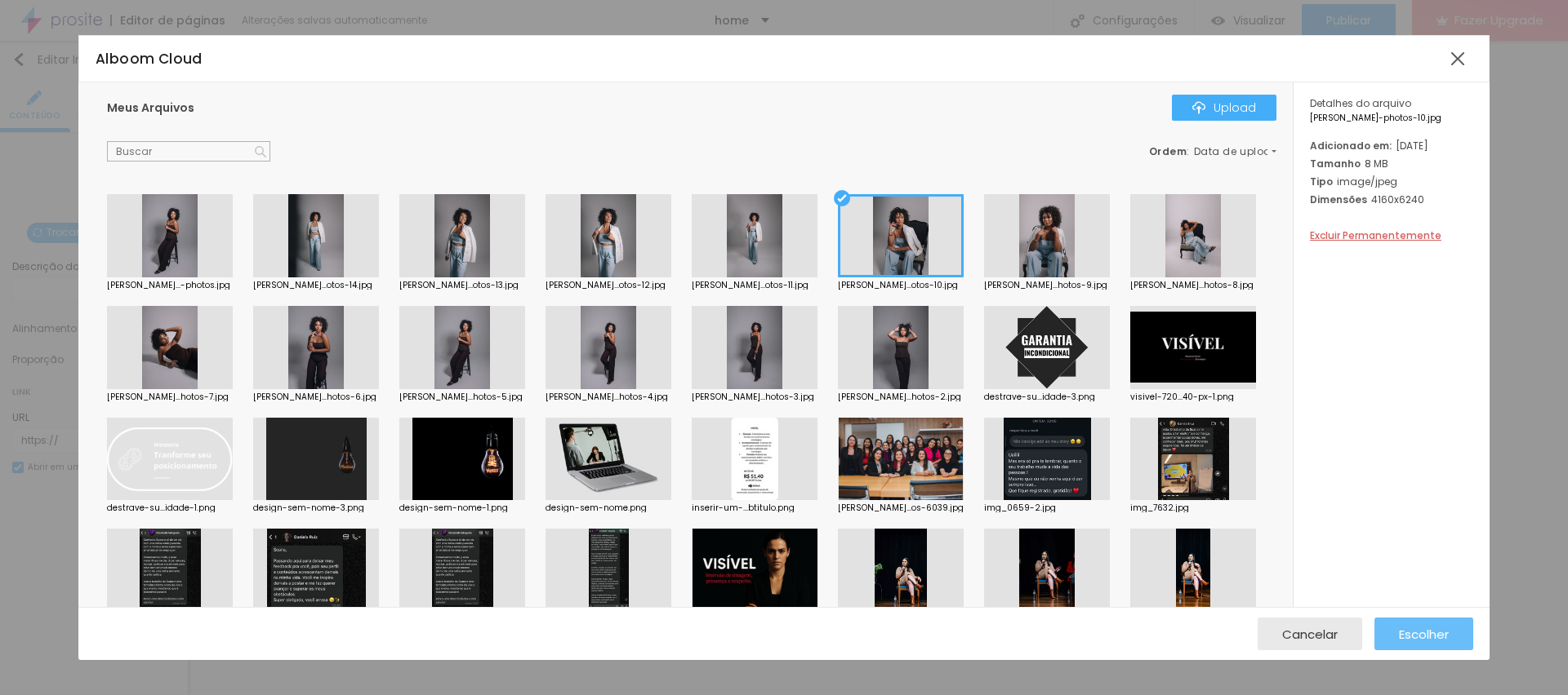
click at [1443, 635] on span "Escolher" at bounding box center [1424, 634] width 50 height 14
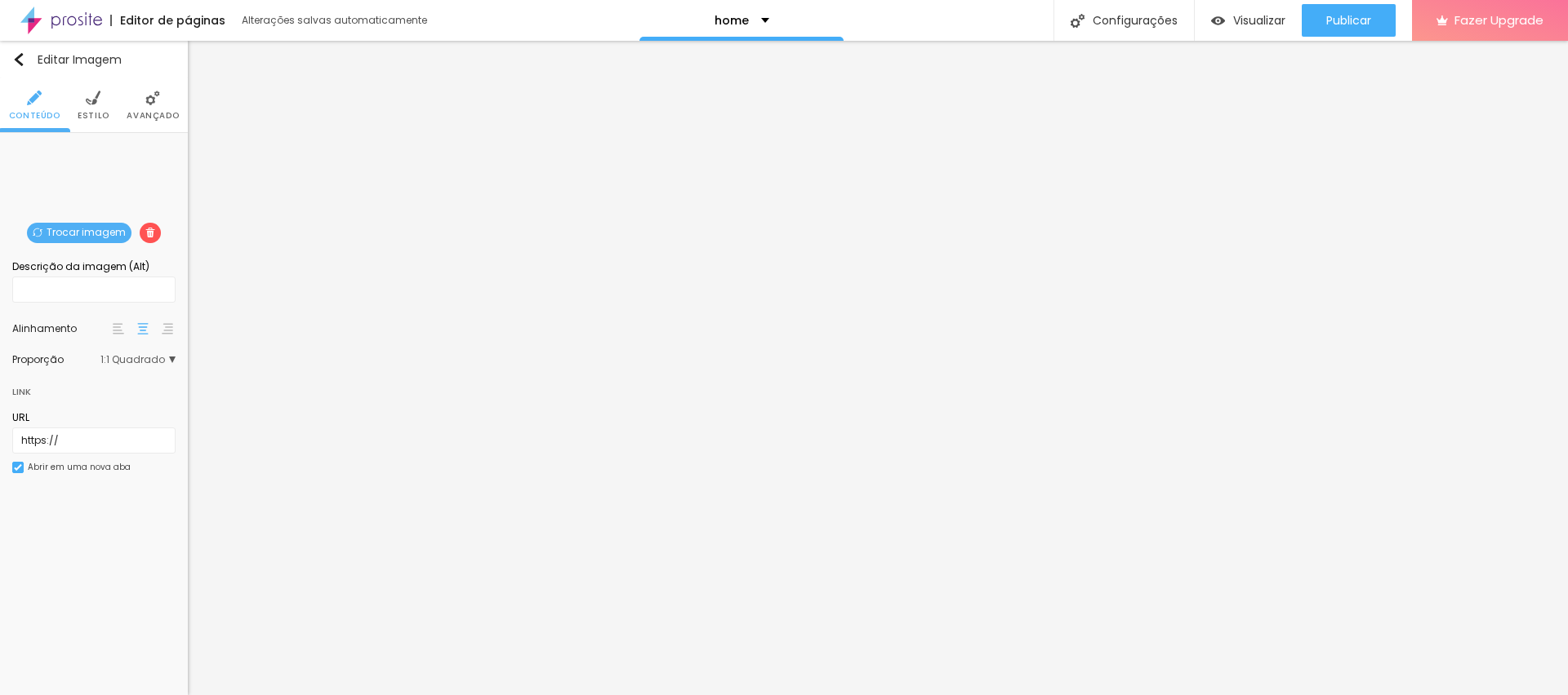
click at [83, 227] on span "Trocar imagem" at bounding box center [78, 233] width 104 height 20
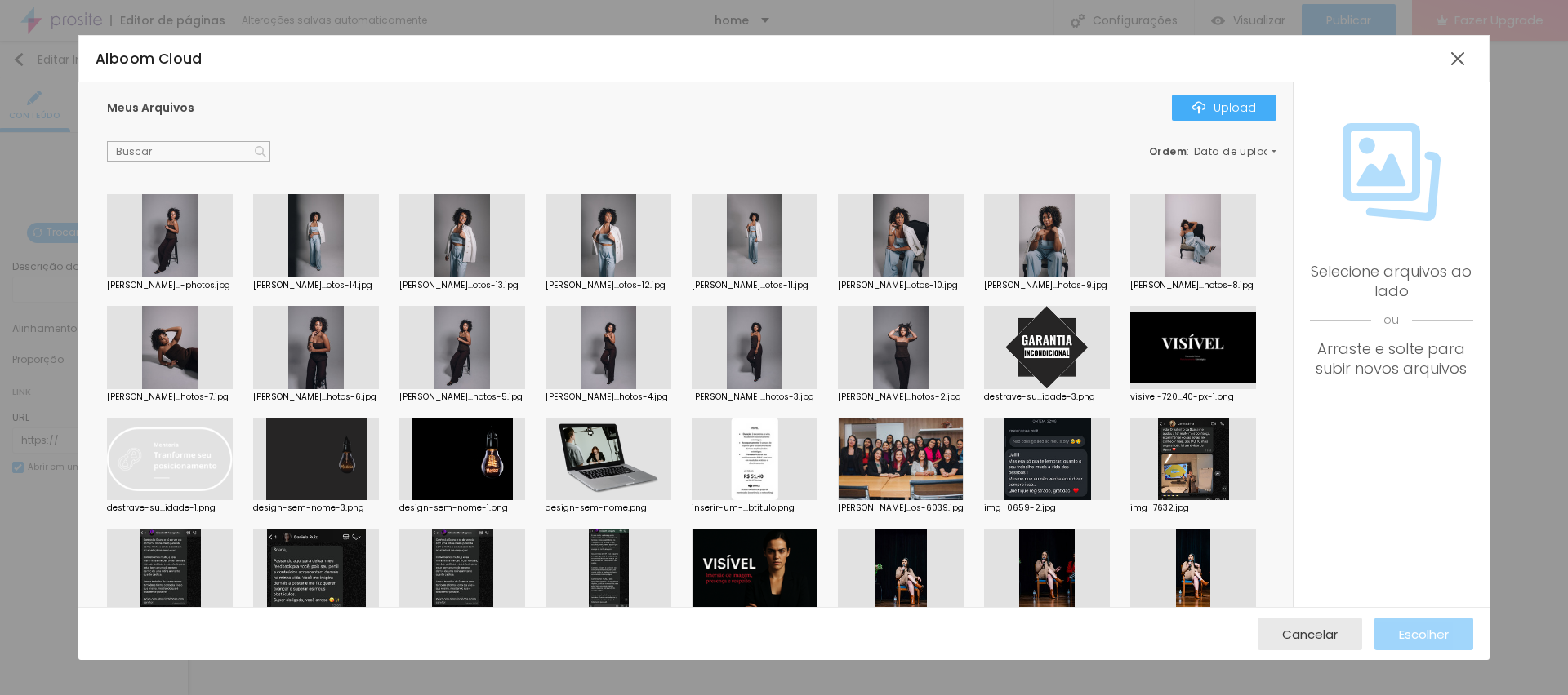
click at [179, 231] on div at bounding box center [170, 235] width 126 height 83
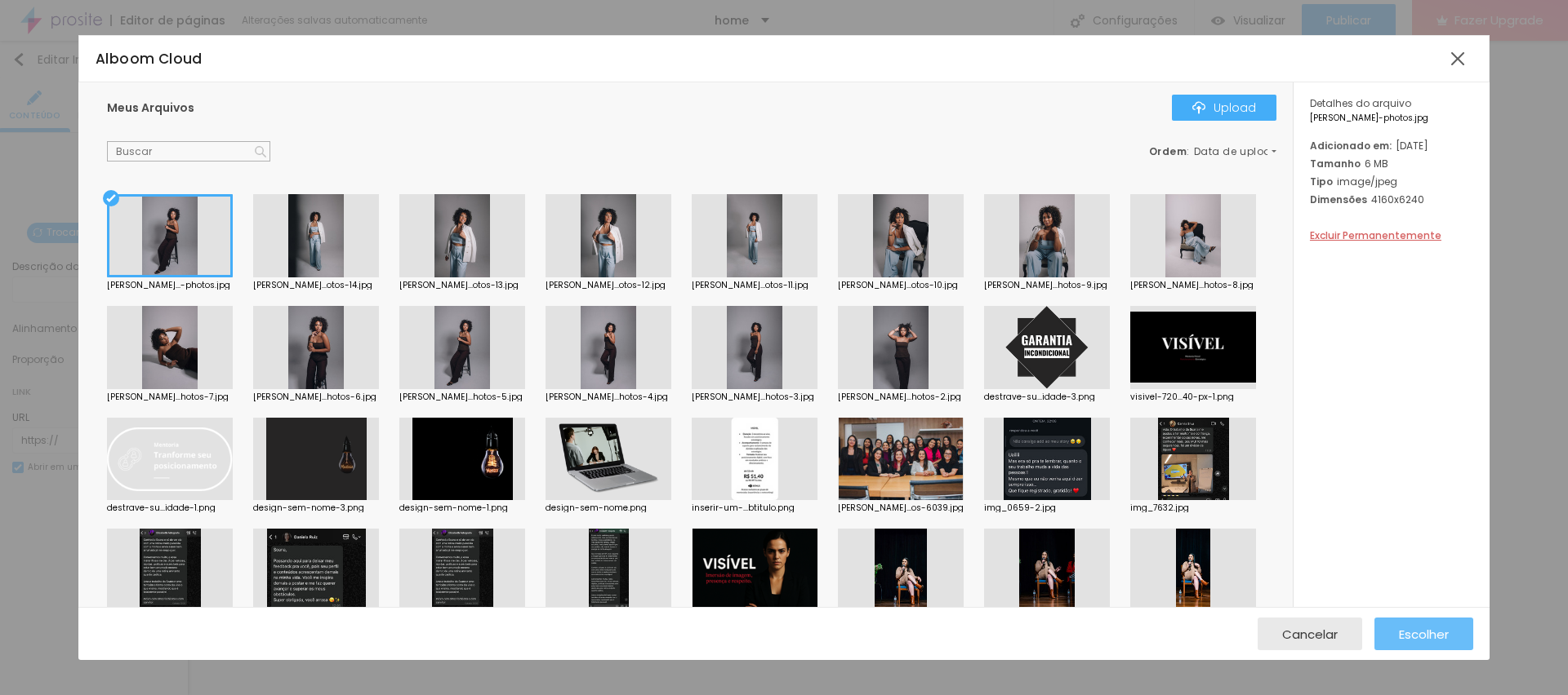
click at [1443, 628] on span "Escolher" at bounding box center [1424, 634] width 50 height 14
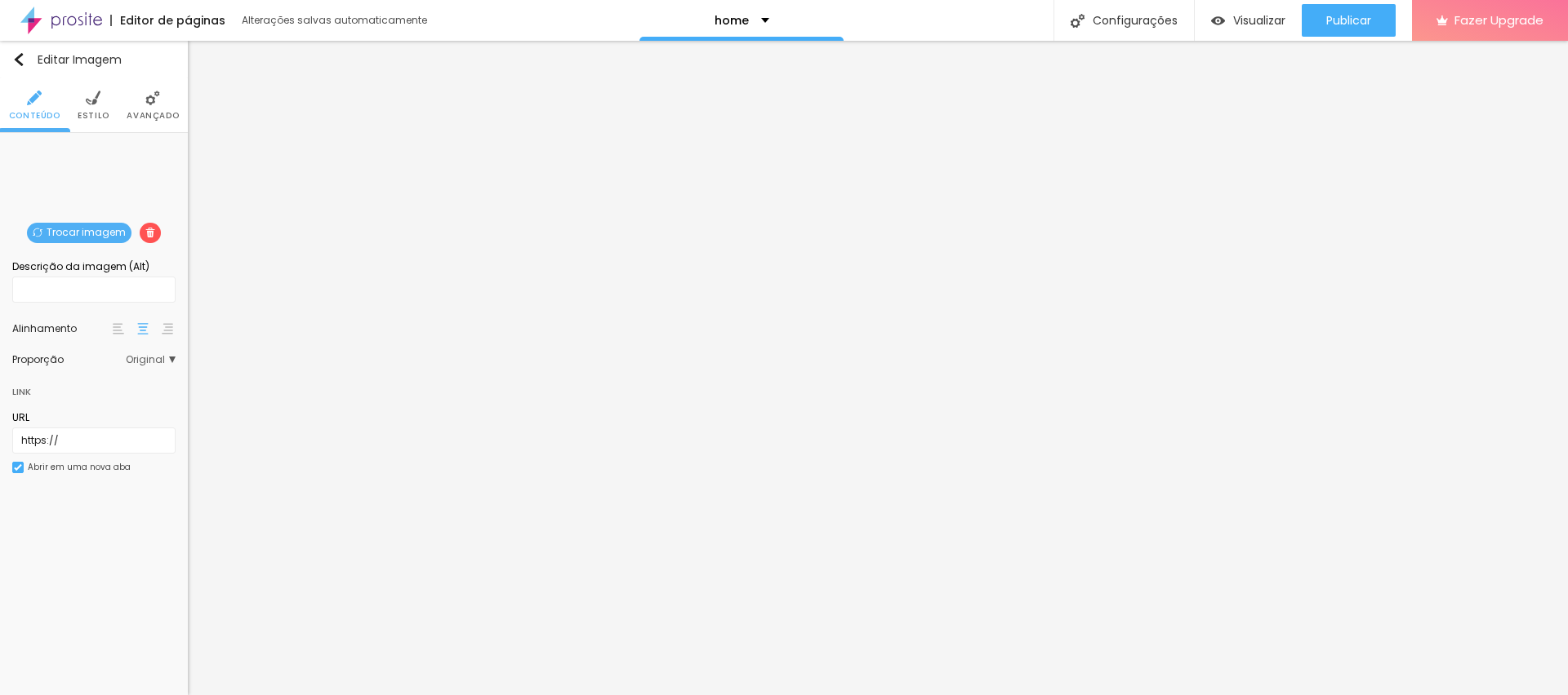
click at [95, 240] on span "Trocar imagem" at bounding box center [78, 233] width 104 height 20
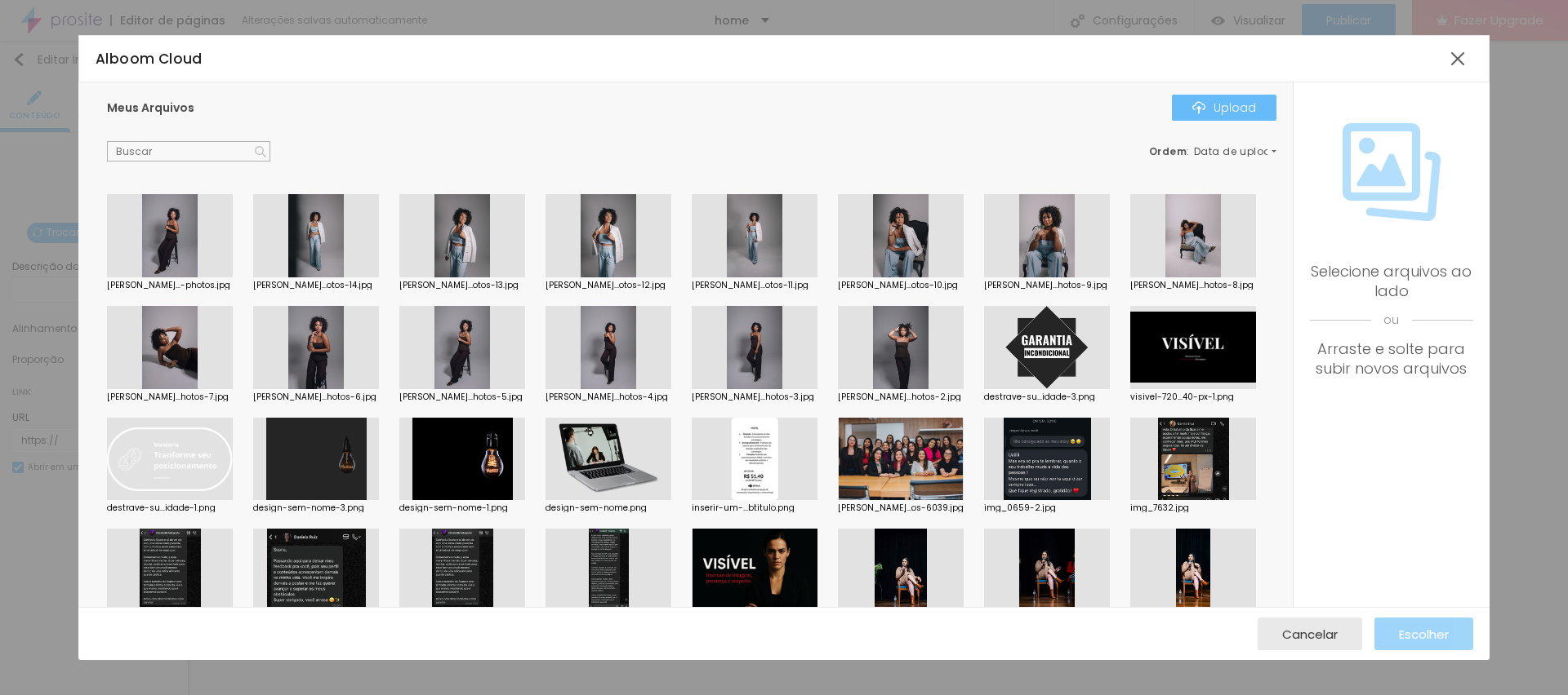
click at [1224, 102] on div "Upload" at bounding box center [1224, 108] width 64 height 13
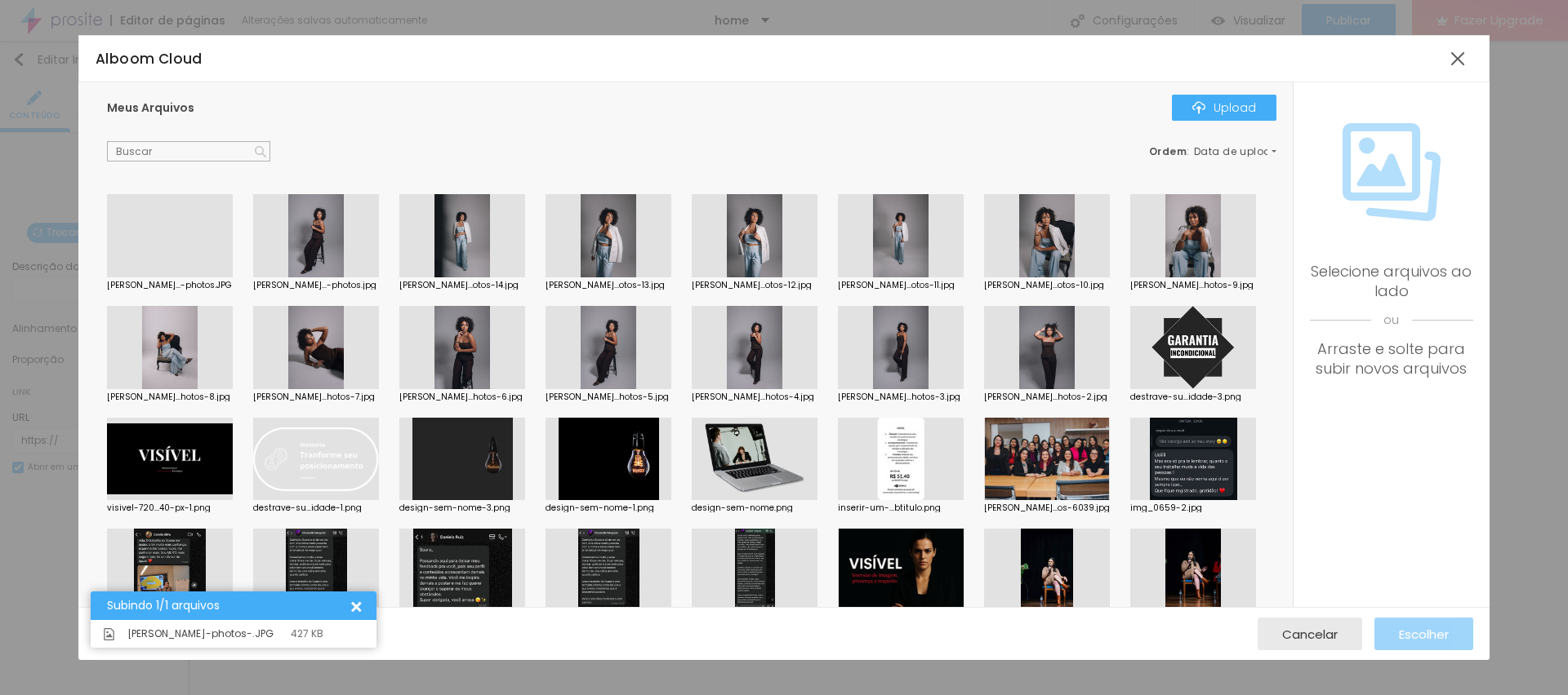
click at [1172, 95] on button "Upload" at bounding box center [1224, 108] width 104 height 26
click at [182, 278] on div at bounding box center [170, 278] width 126 height 0
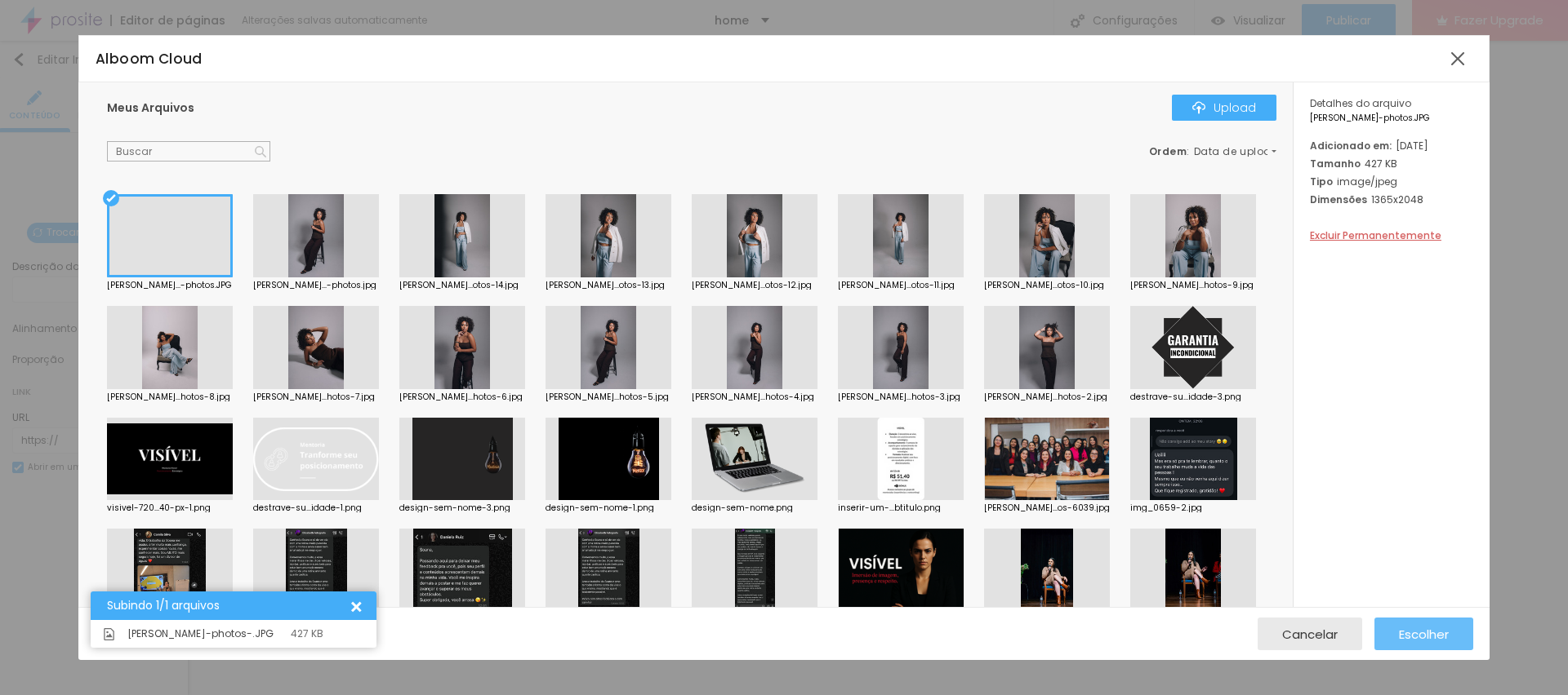
click at [1435, 629] on span "Escolher" at bounding box center [1424, 634] width 50 height 14
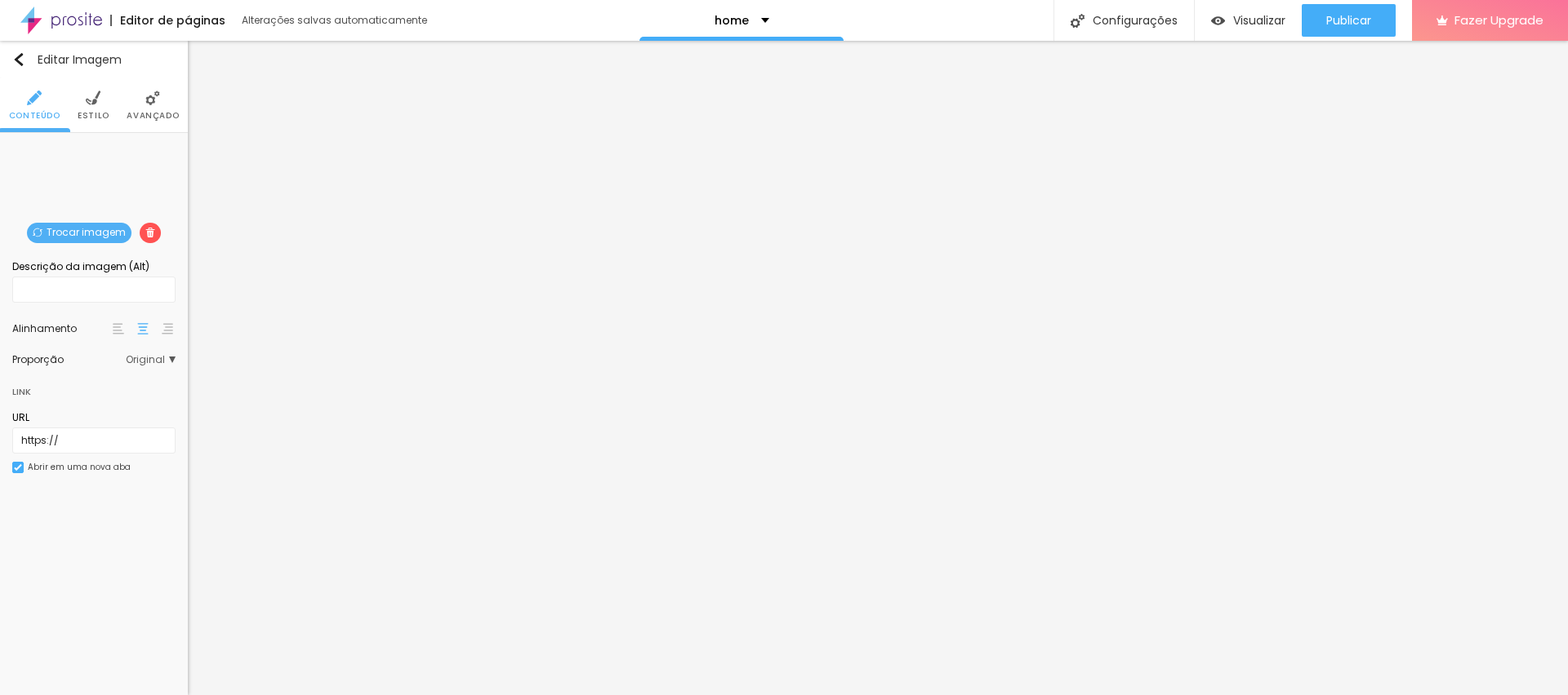
click at [153, 367] on div "Proporção Original Cinema 16:9 Padrão 4:3 Quadrado 1:1 Original" at bounding box center [93, 360] width 163 height 26
click at [149, 360] on span "Original" at bounding box center [151, 360] width 50 height 10
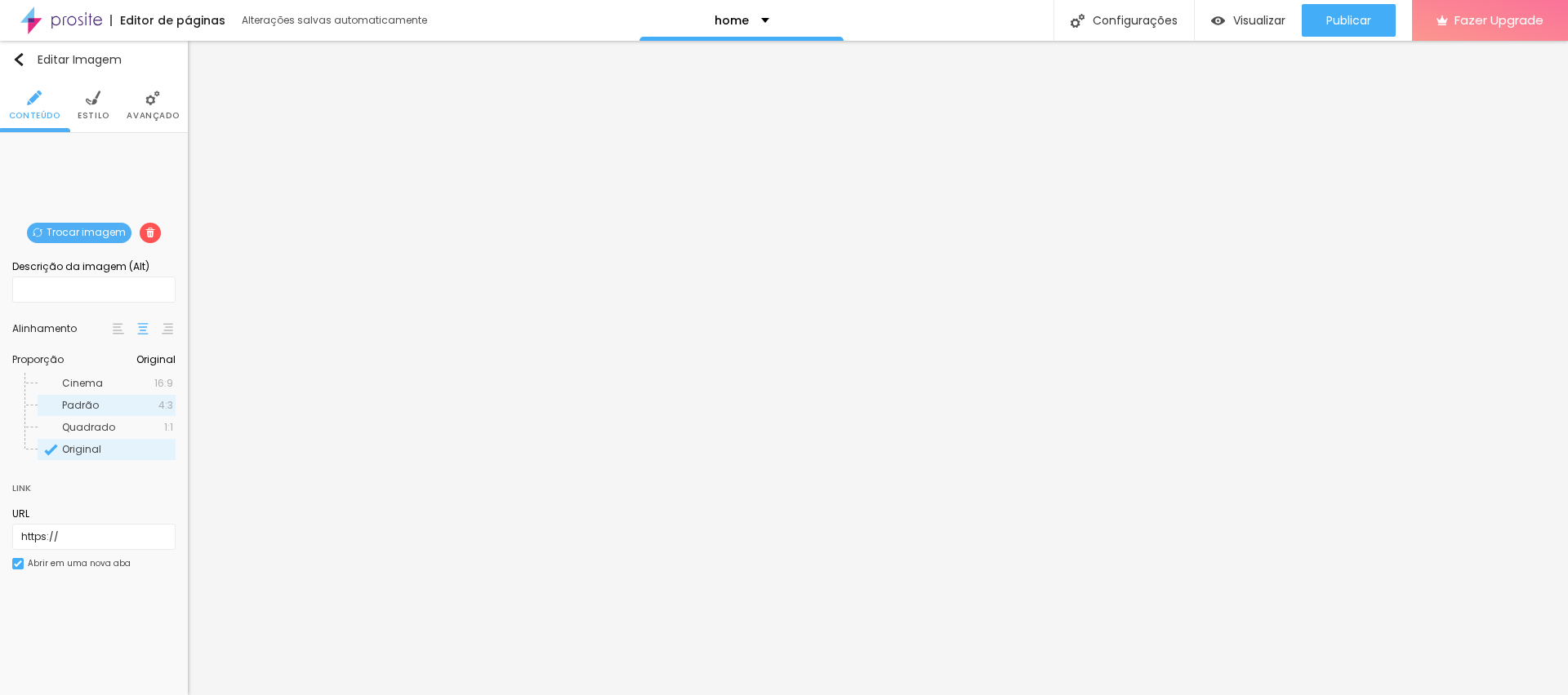
click at [103, 406] on span "Padrão" at bounding box center [110, 405] width 96 height 10
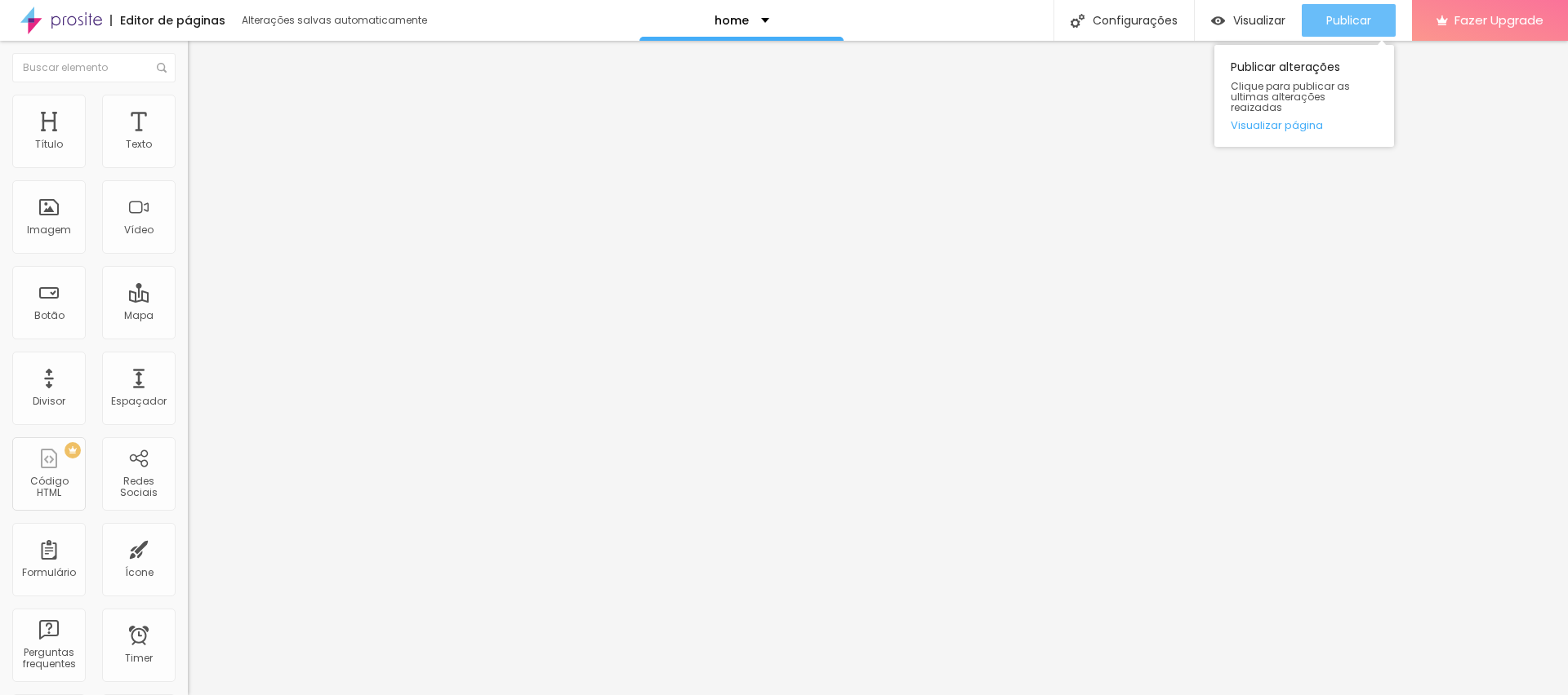
click at [1364, 18] on span "Publicar" at bounding box center [1348, 20] width 45 height 13
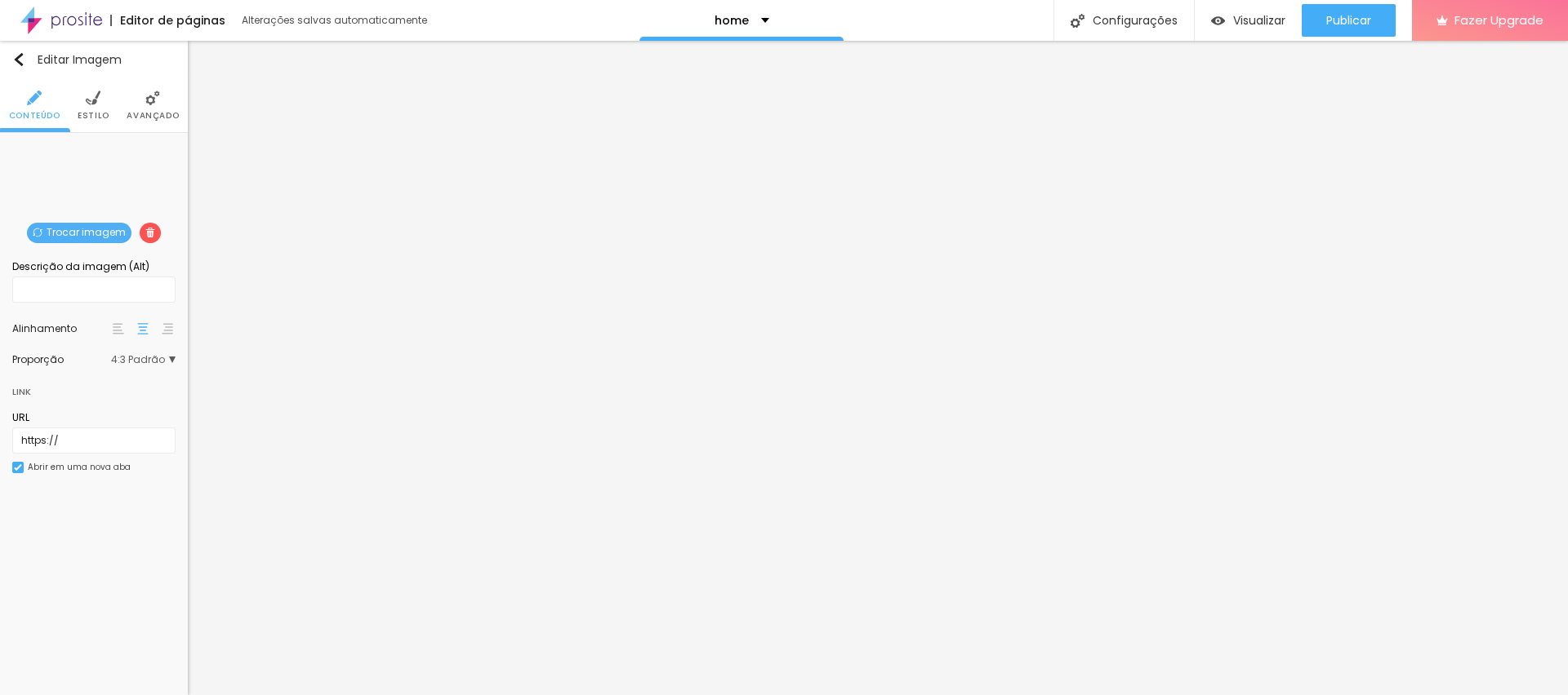
click at [162, 355] on span "4:3 Padrão" at bounding box center [143, 360] width 65 height 10
click at [144, 356] on span "4:3 Padrão" at bounding box center [149, 360] width 54 height 10
click at [144, 356] on span "4:3 Padrão" at bounding box center [143, 360] width 65 height 10
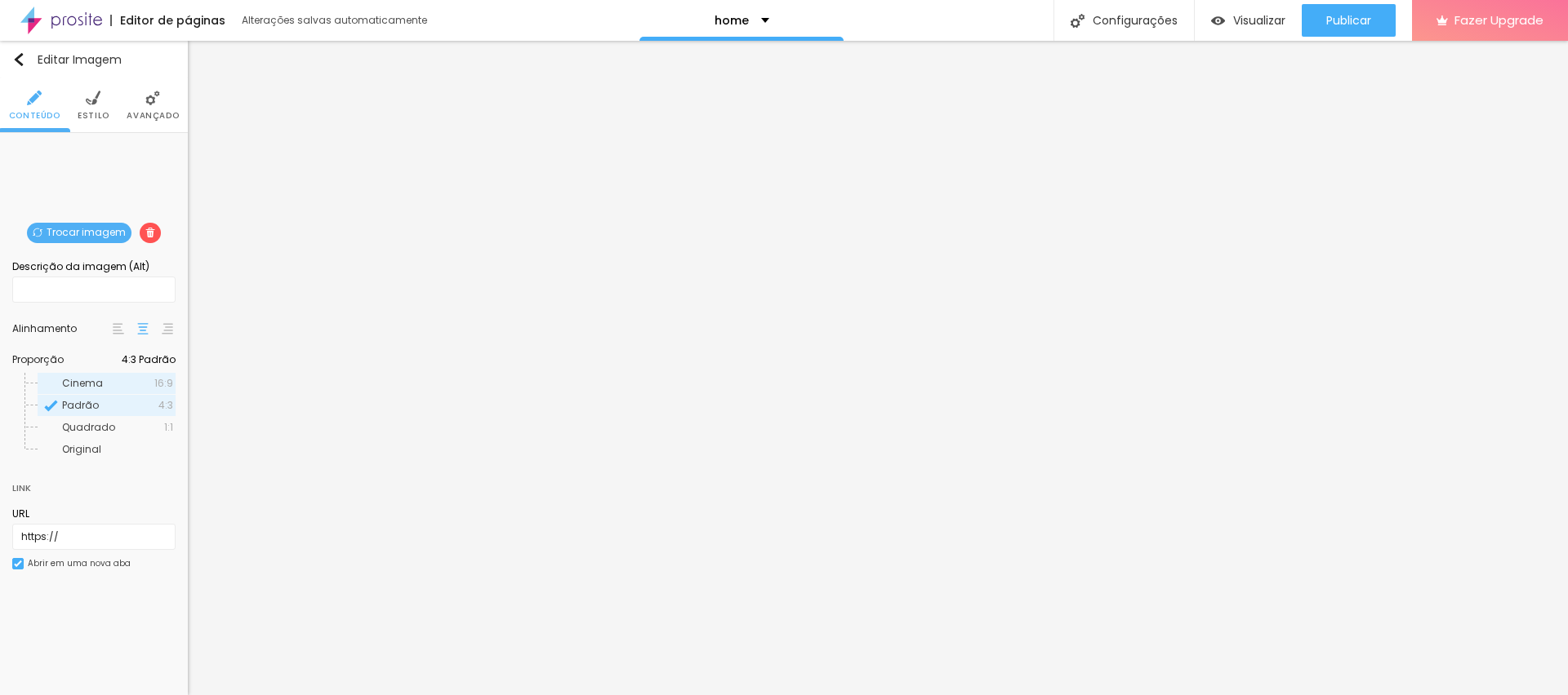
click at [119, 381] on span "Cinema" at bounding box center [108, 383] width 92 height 10
click at [129, 402] on span "Padrão" at bounding box center [110, 405] width 96 height 10
click at [114, 423] on span "Quadrado" at bounding box center [113, 427] width 103 height 10
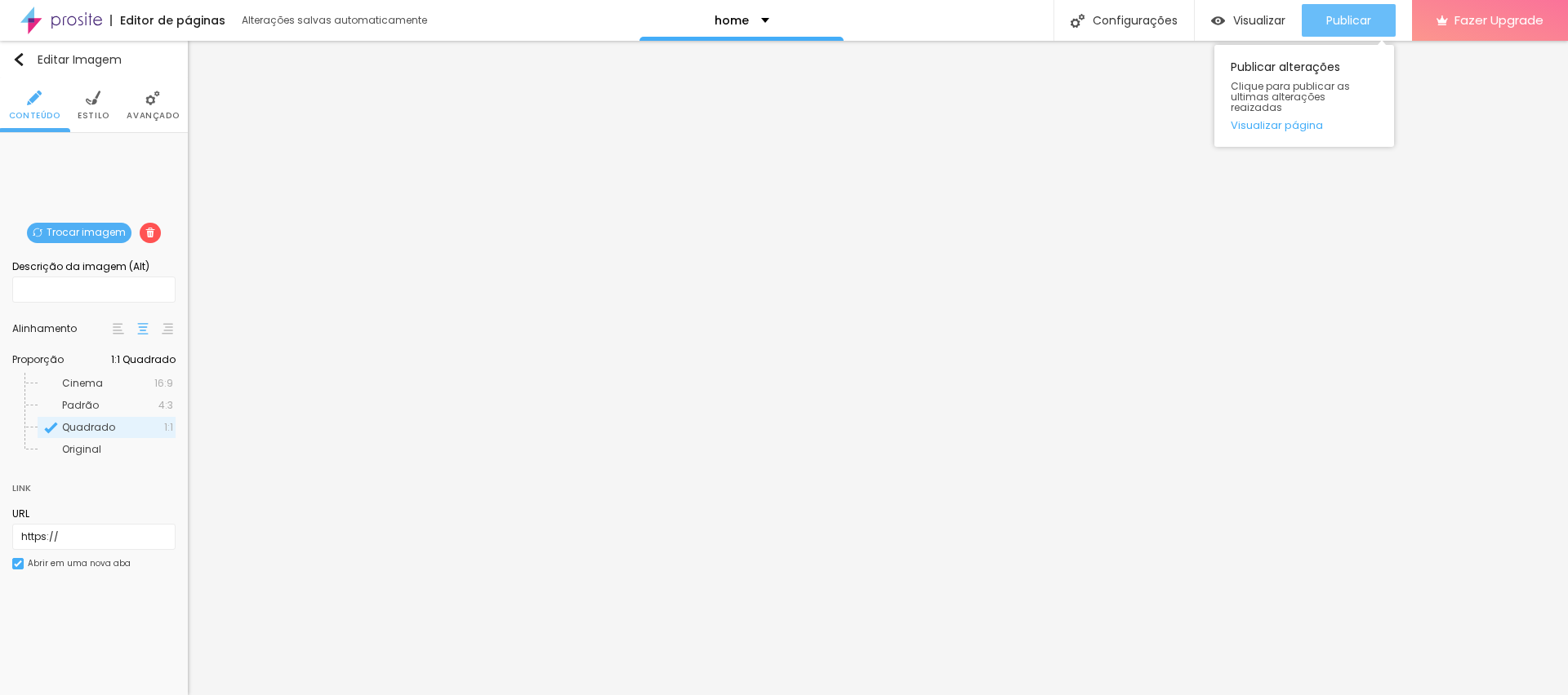
click at [1350, 14] on span "Publicar" at bounding box center [1348, 20] width 45 height 13
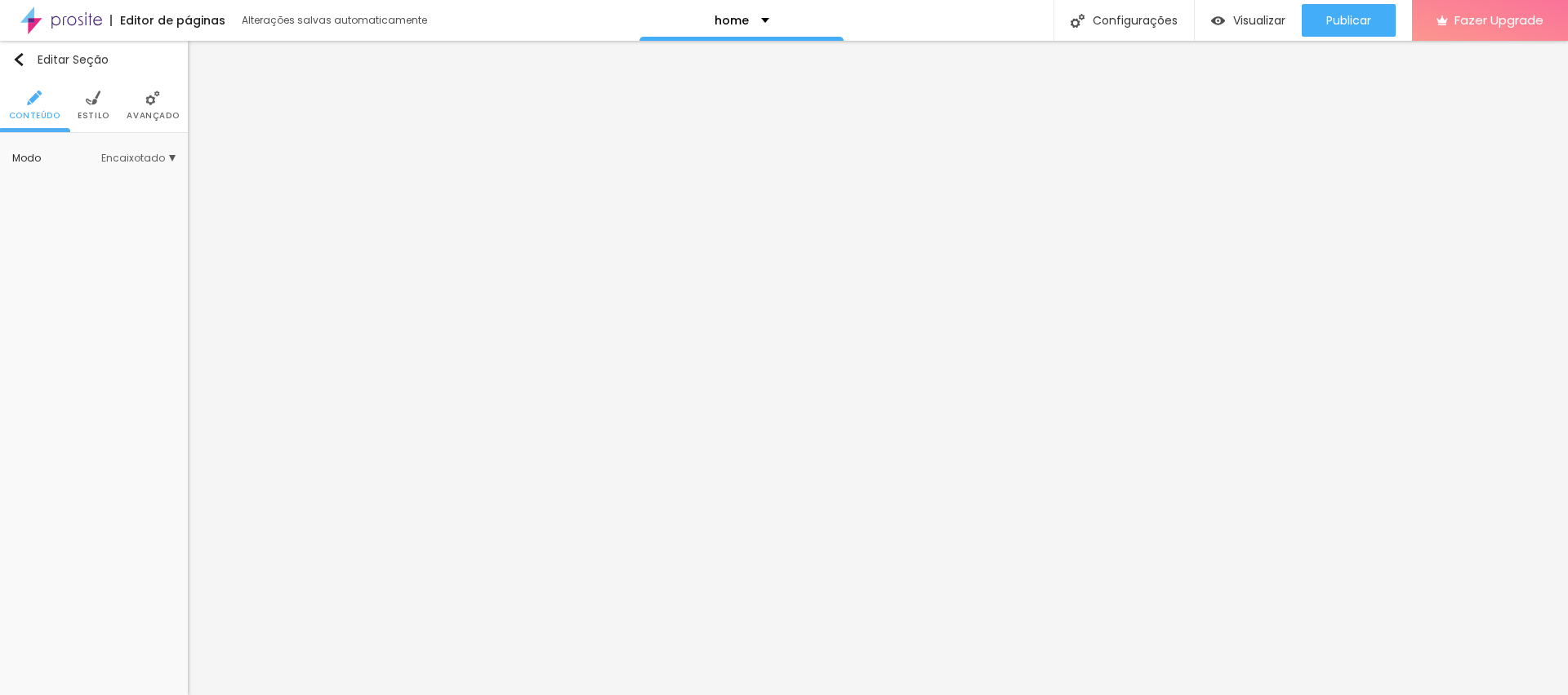
click at [94, 95] on img at bounding box center [93, 98] width 15 height 15
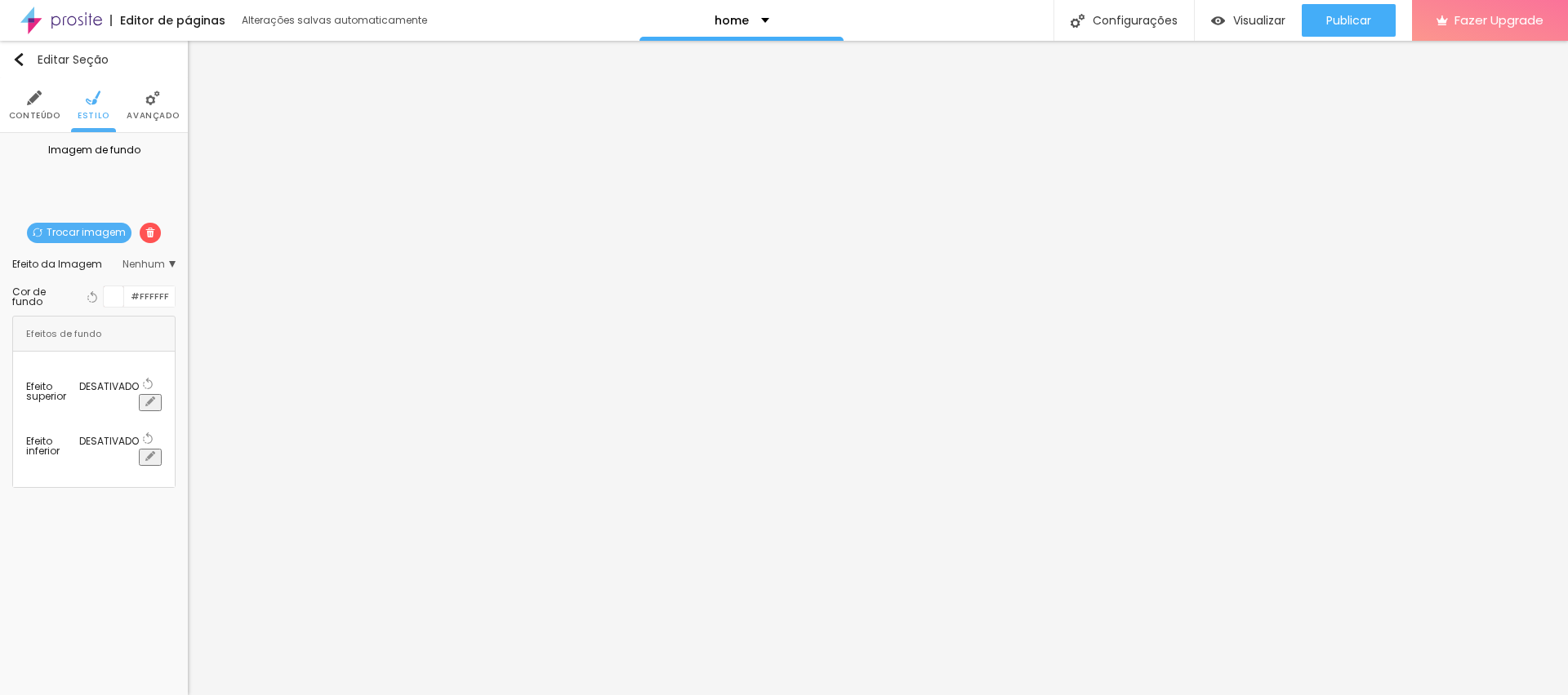
click at [148, 234] on img at bounding box center [150, 233] width 10 height 10
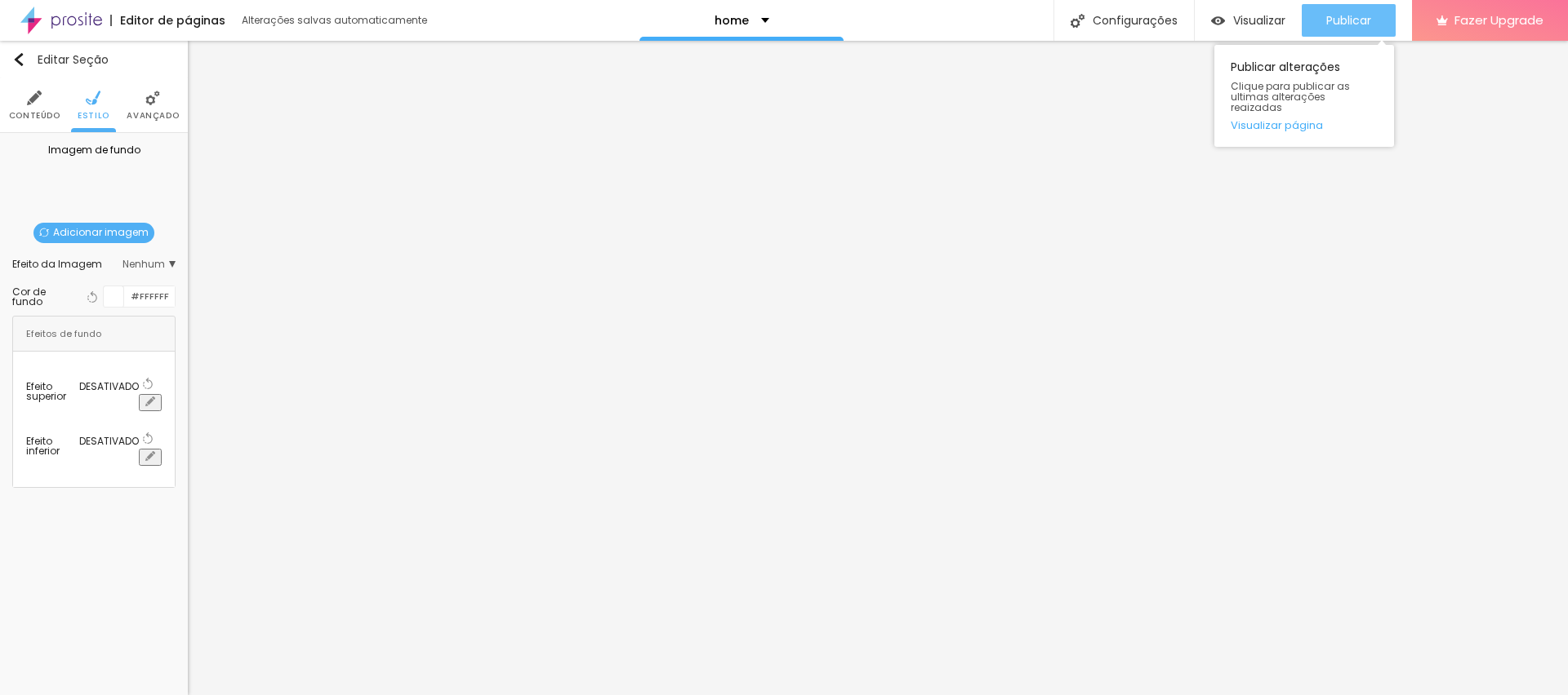
click at [1330, 14] on span "Publicar" at bounding box center [1348, 20] width 45 height 13
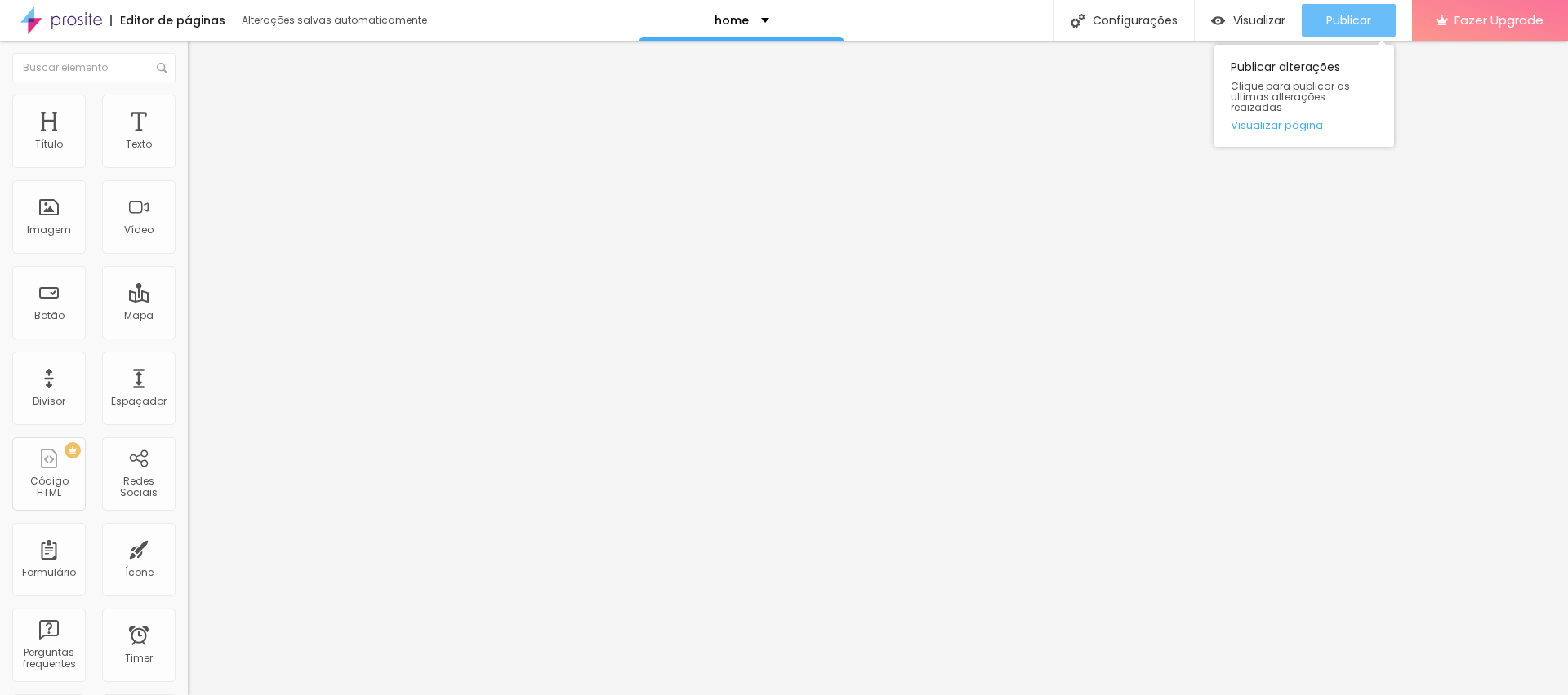
click at [1364, 25] on span "Publicar" at bounding box center [1348, 20] width 45 height 13
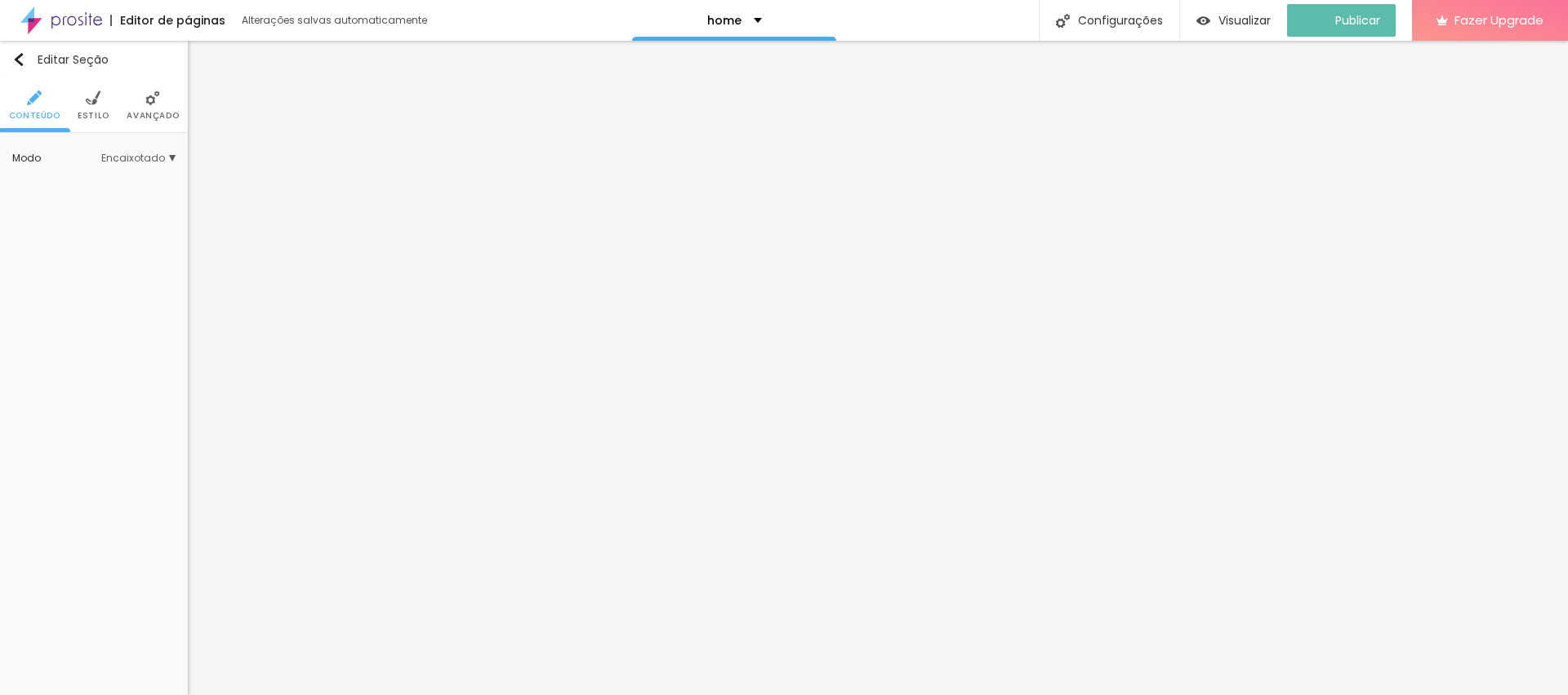
click at [98, 102] on img at bounding box center [93, 98] width 15 height 15
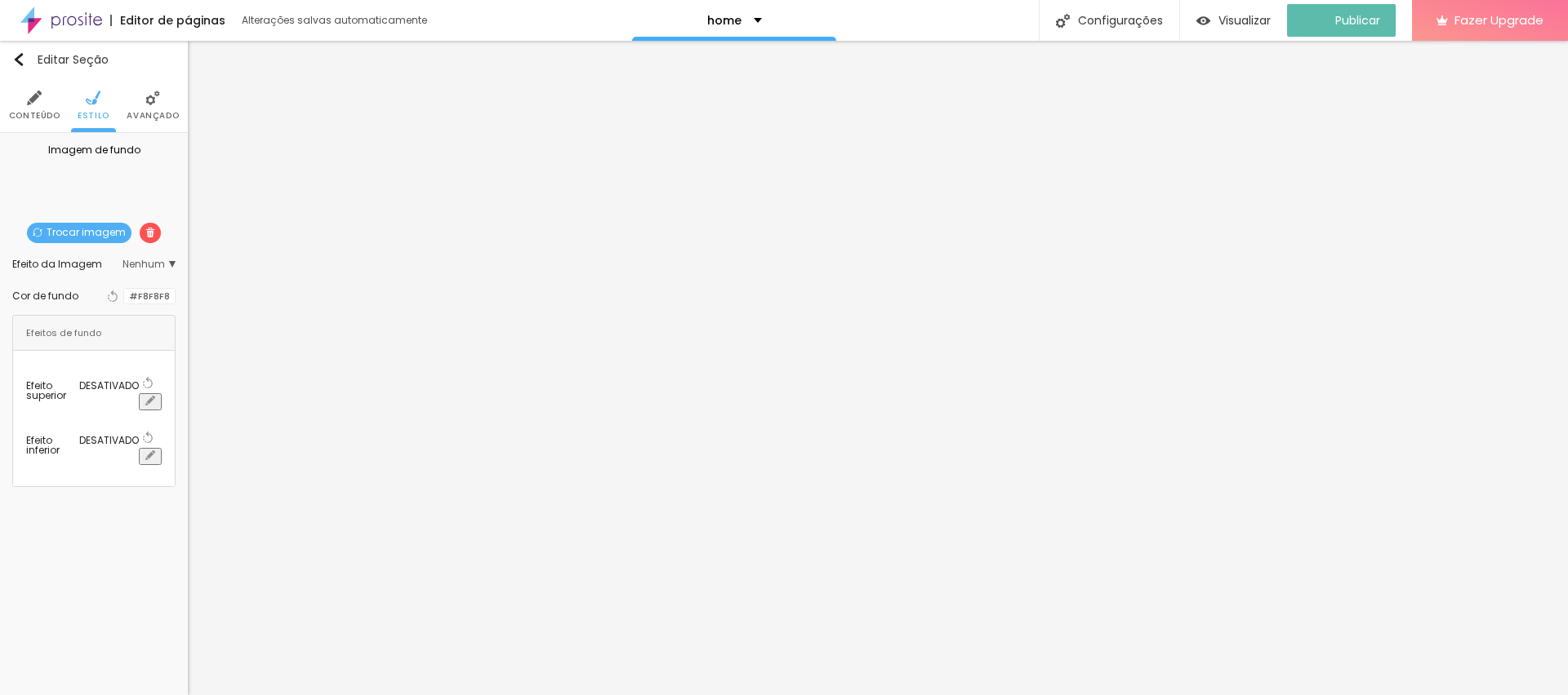
click at [83, 227] on span "Trocar imagem" at bounding box center [78, 233] width 104 height 20
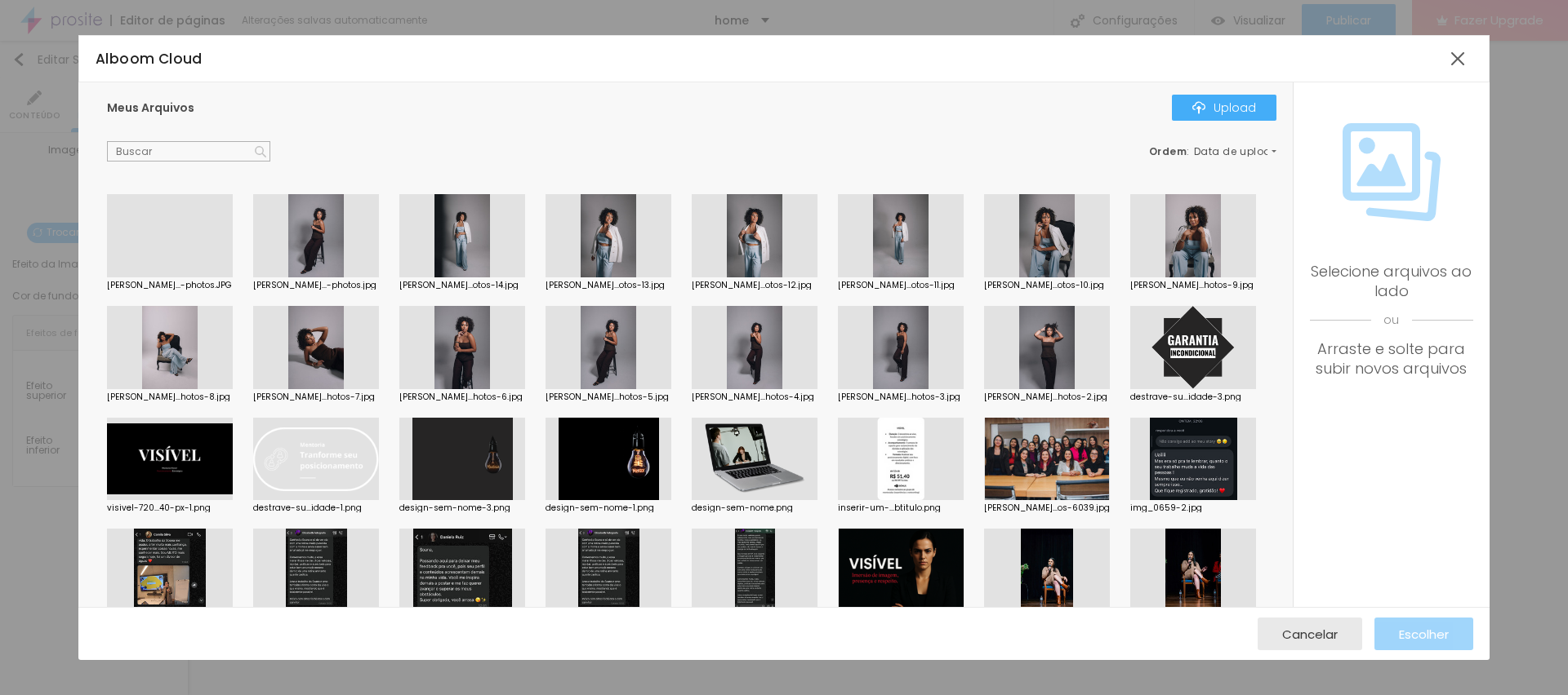
click at [1152, 124] on div "Meus Arquivos Upload Ordem : Data de upload" at bounding box center [692, 128] width 1169 height 67
click at [1221, 107] on div "Upload" at bounding box center [1224, 108] width 64 height 13
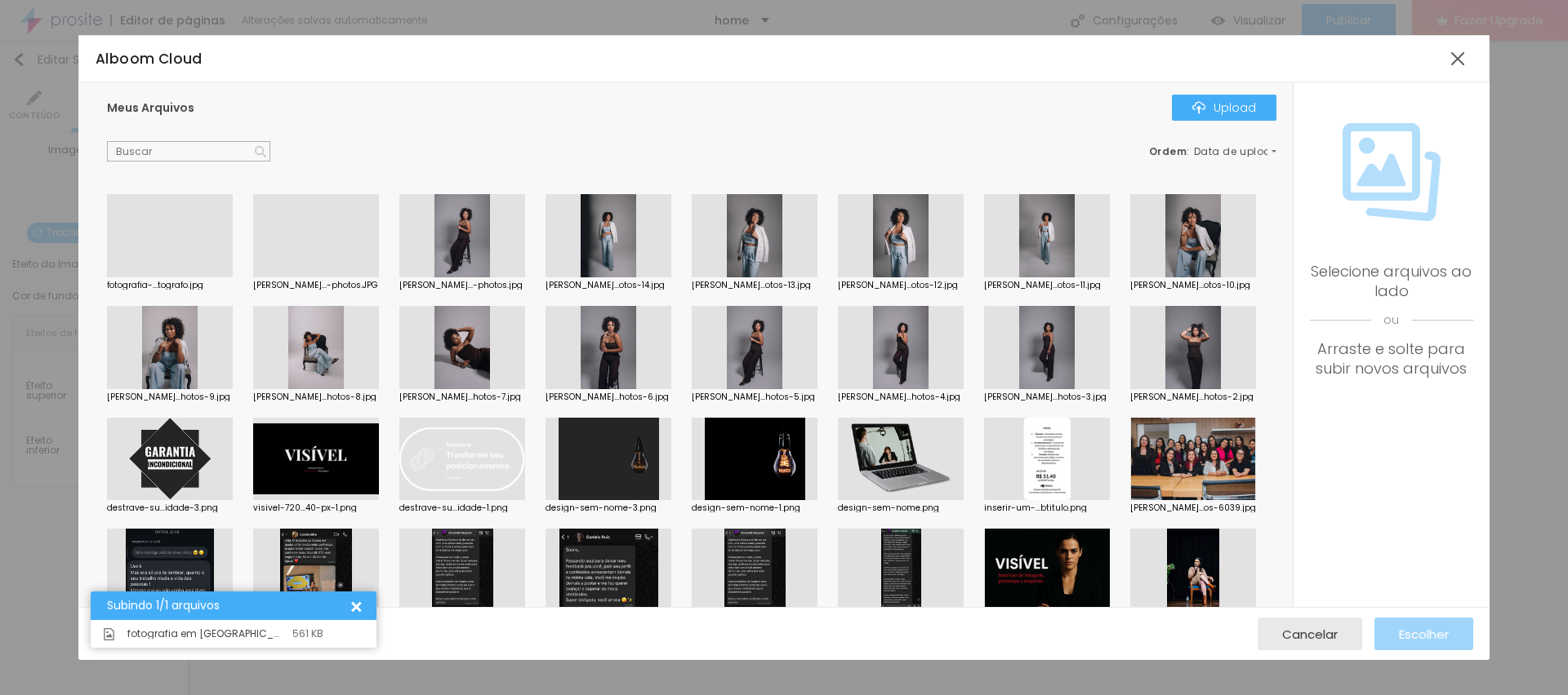
click at [172, 278] on div at bounding box center [170, 278] width 126 height 0
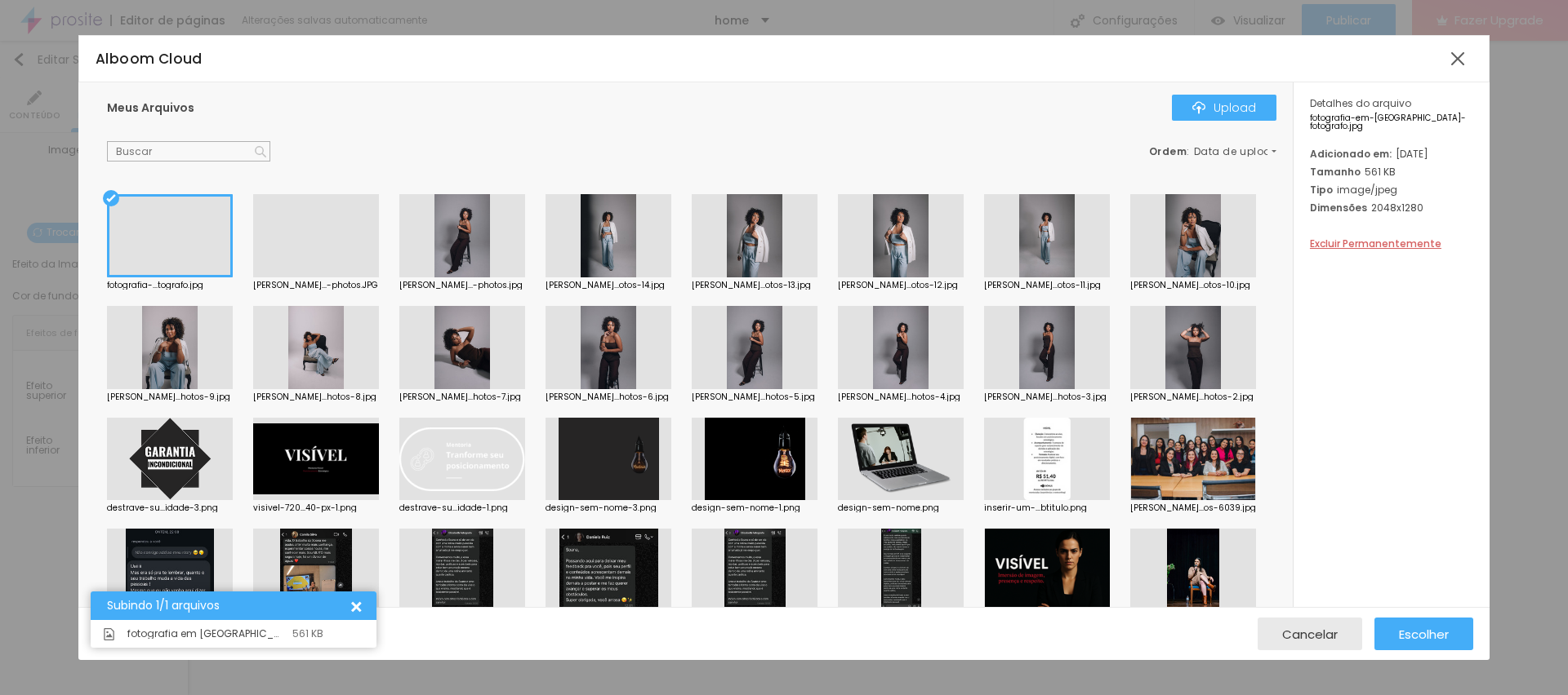
click at [1430, 611] on div "Cancelar Escolher" at bounding box center [784, 633] width 1411 height 53
click at [1441, 638] on span "Escolher" at bounding box center [1424, 634] width 50 height 14
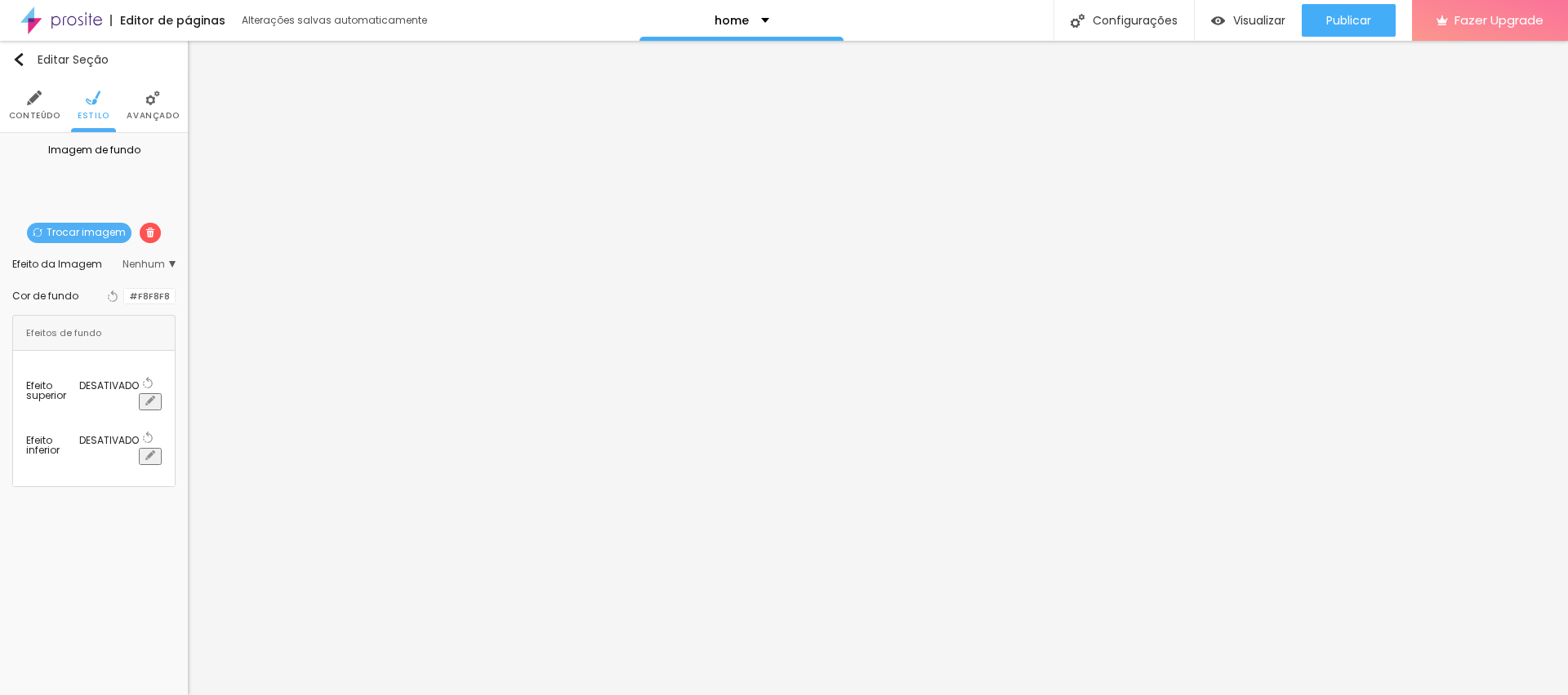
click at [124, 293] on div at bounding box center [124, 296] width 0 height 16
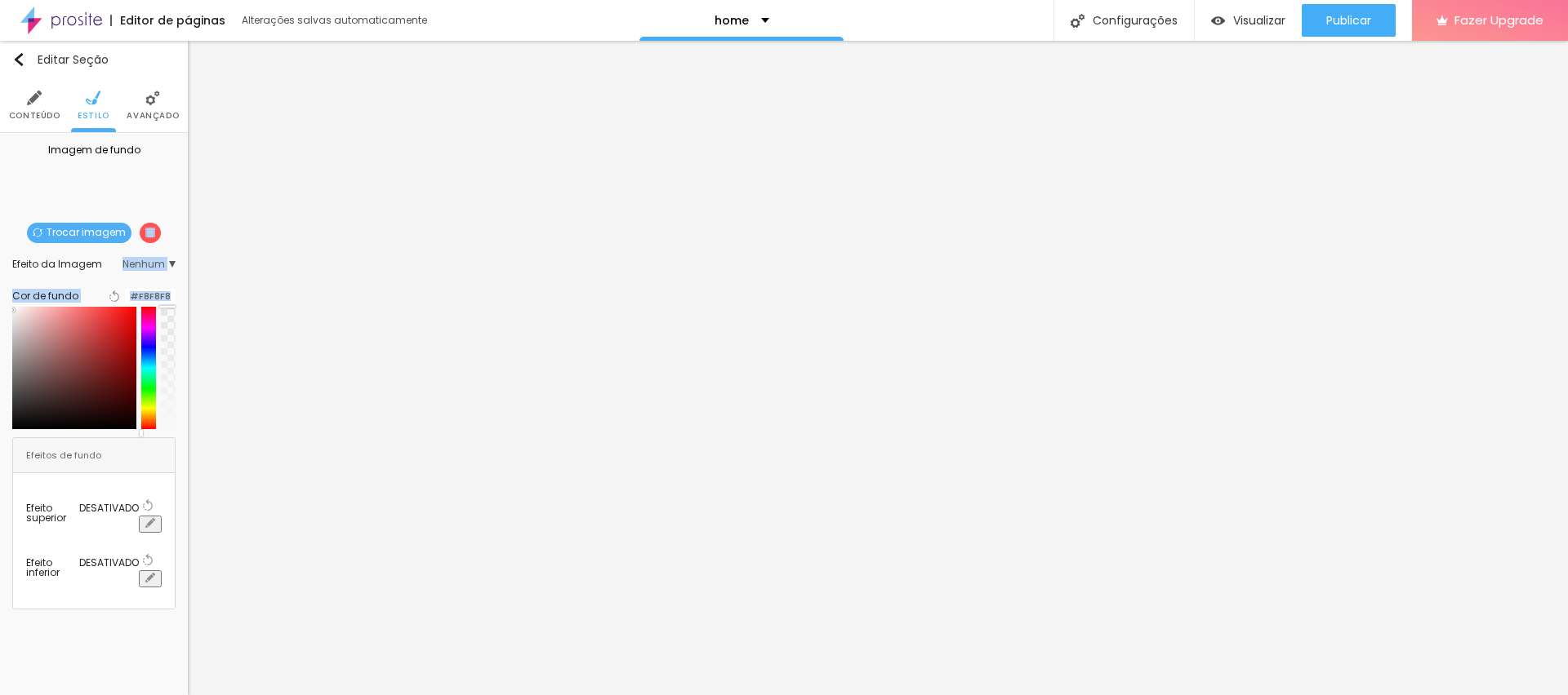
drag, startPoint x: 166, startPoint y: 417, endPoint x: 153, endPoint y: 240, distance: 177.5
click at [151, 232] on div "Imagem de fundo Trocar imagem Efeito da Imagem Nenhum Nenhum Parallax Cor de fu…" at bounding box center [93, 377] width 187 height 489
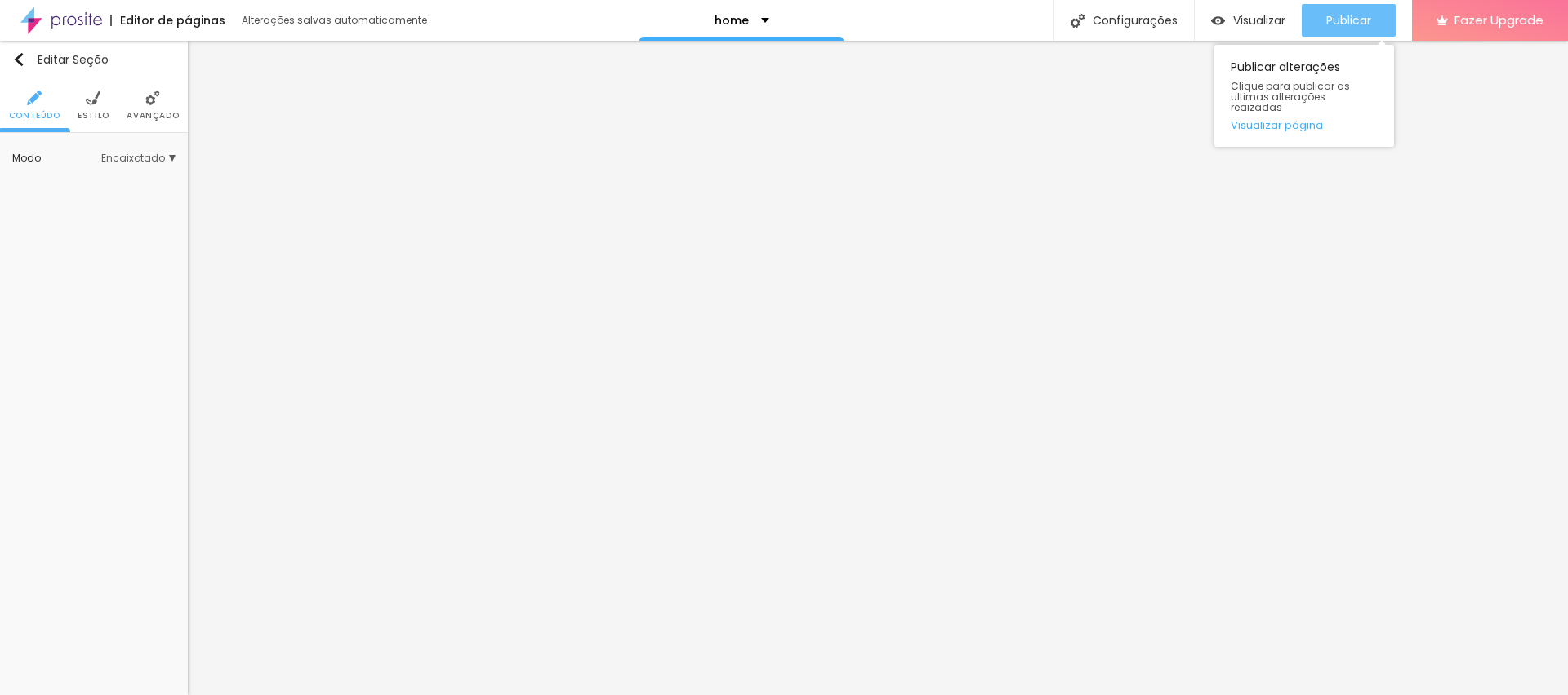
click at [1357, 8] on div "Publicar" at bounding box center [1348, 19] width 45 height 32
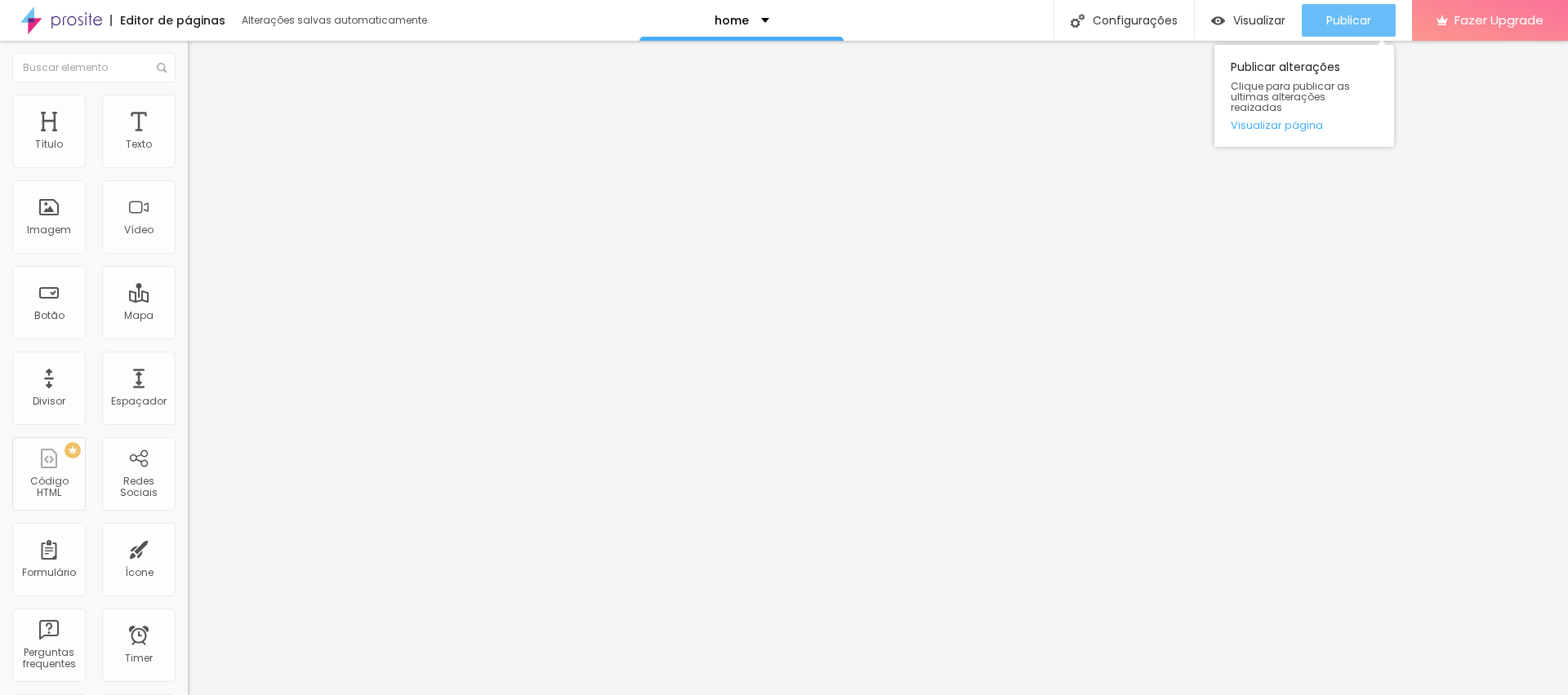
click at [1357, 18] on span "Publicar" at bounding box center [1348, 20] width 45 height 13
click at [1344, 15] on span "Publicar" at bounding box center [1348, 20] width 45 height 13
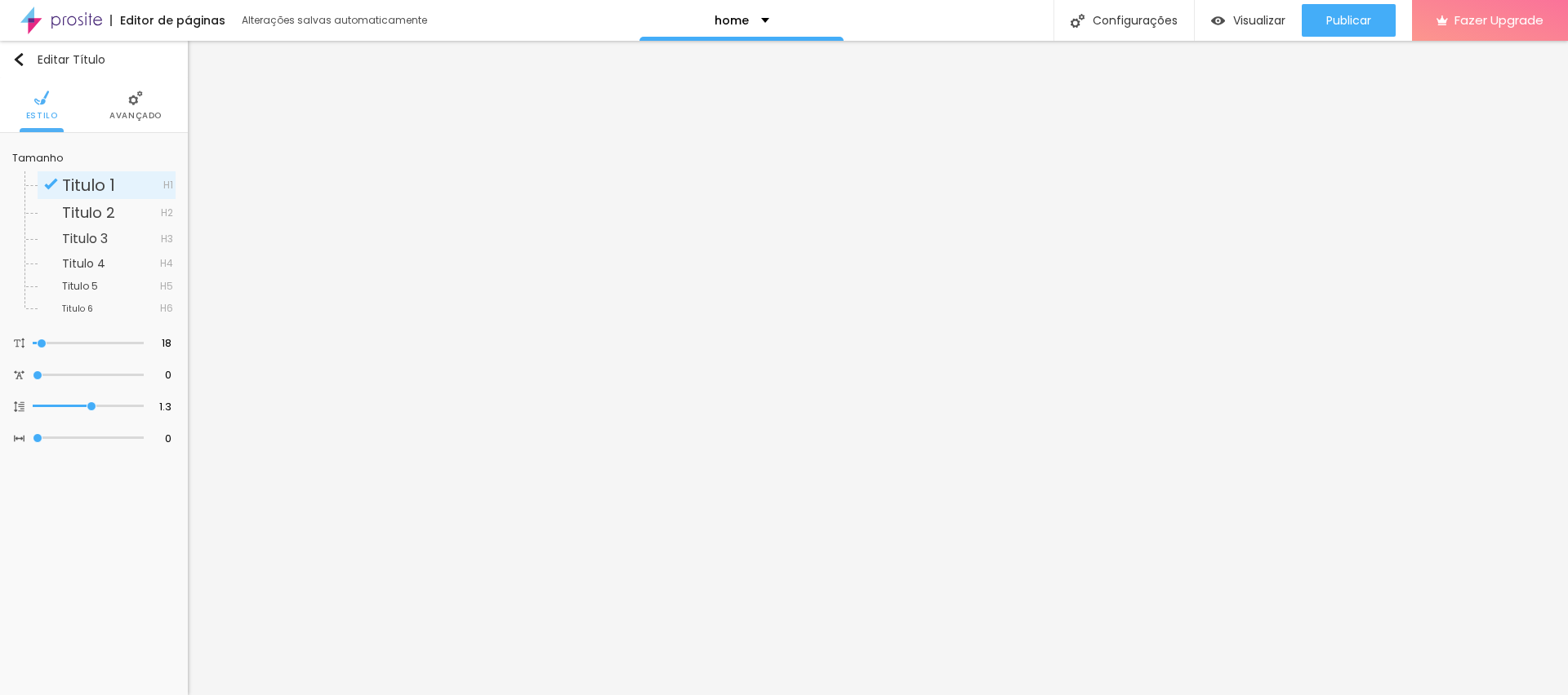
click at [151, 115] on span "Avançado" at bounding box center [135, 115] width 53 height 8
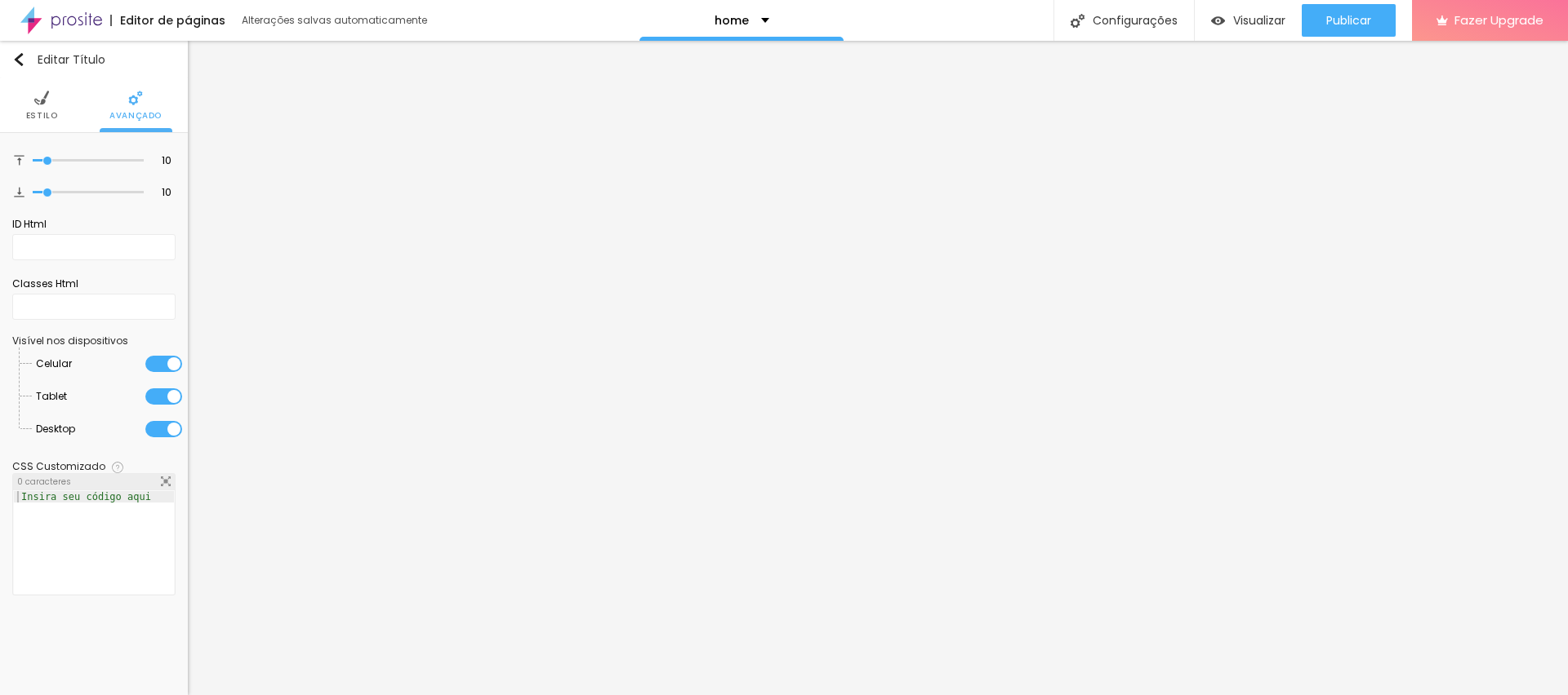
click at [110, 576] on div at bounding box center [93, 554] width 160 height 126
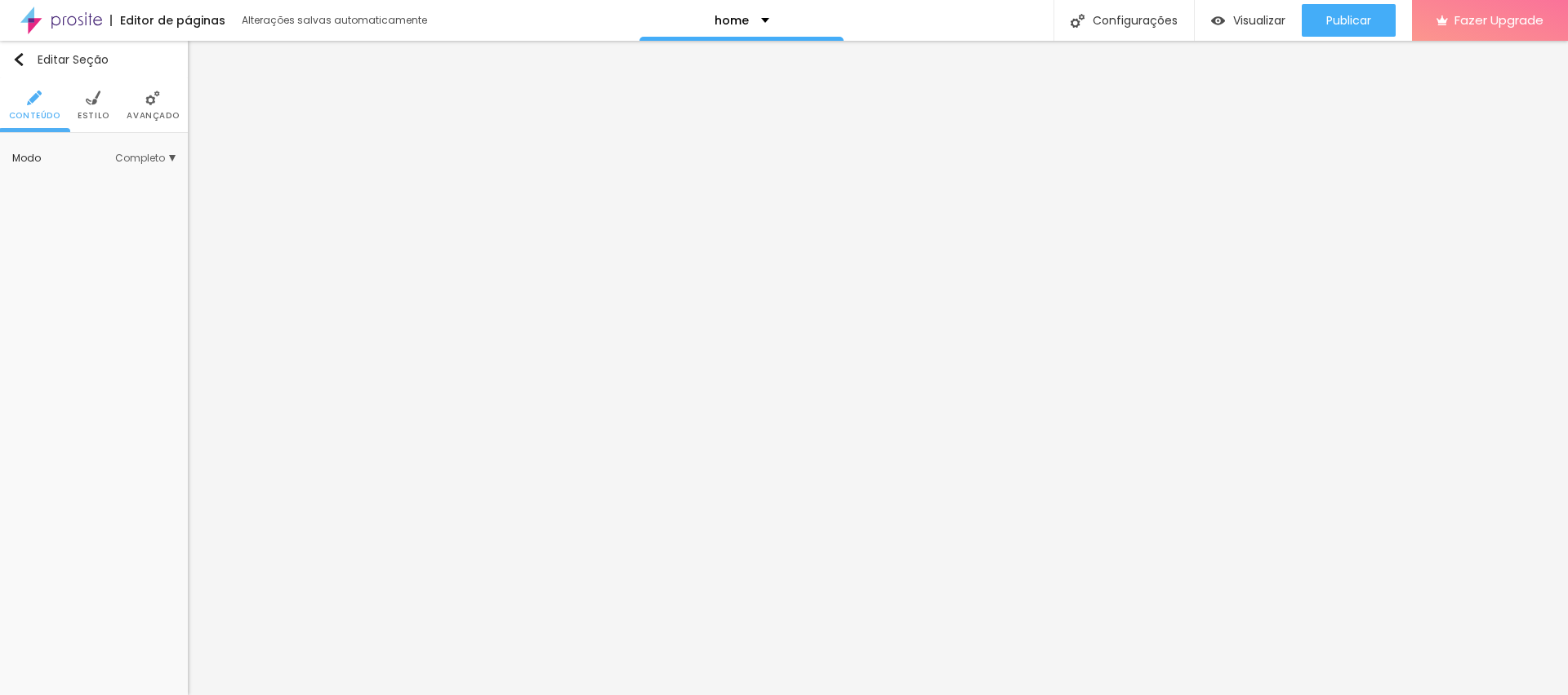
click at [167, 108] on li "Avançado" at bounding box center [152, 105] width 53 height 54
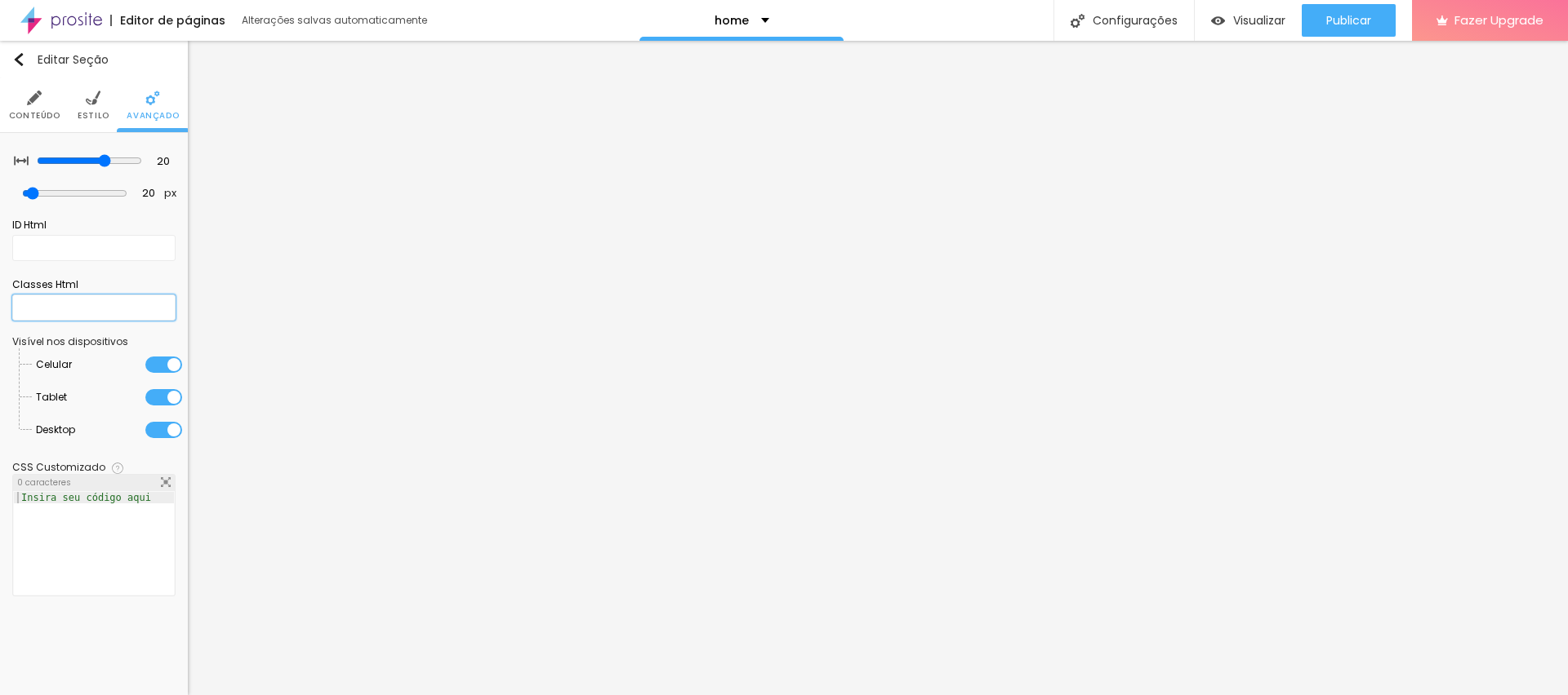
click at [54, 306] on input "text" at bounding box center [93, 307] width 163 height 26
click at [52, 244] on input "text" at bounding box center [93, 248] width 163 height 26
type input "P"
type input "portfolio"
click at [1347, 25] on span "Publicar" at bounding box center [1348, 20] width 45 height 13
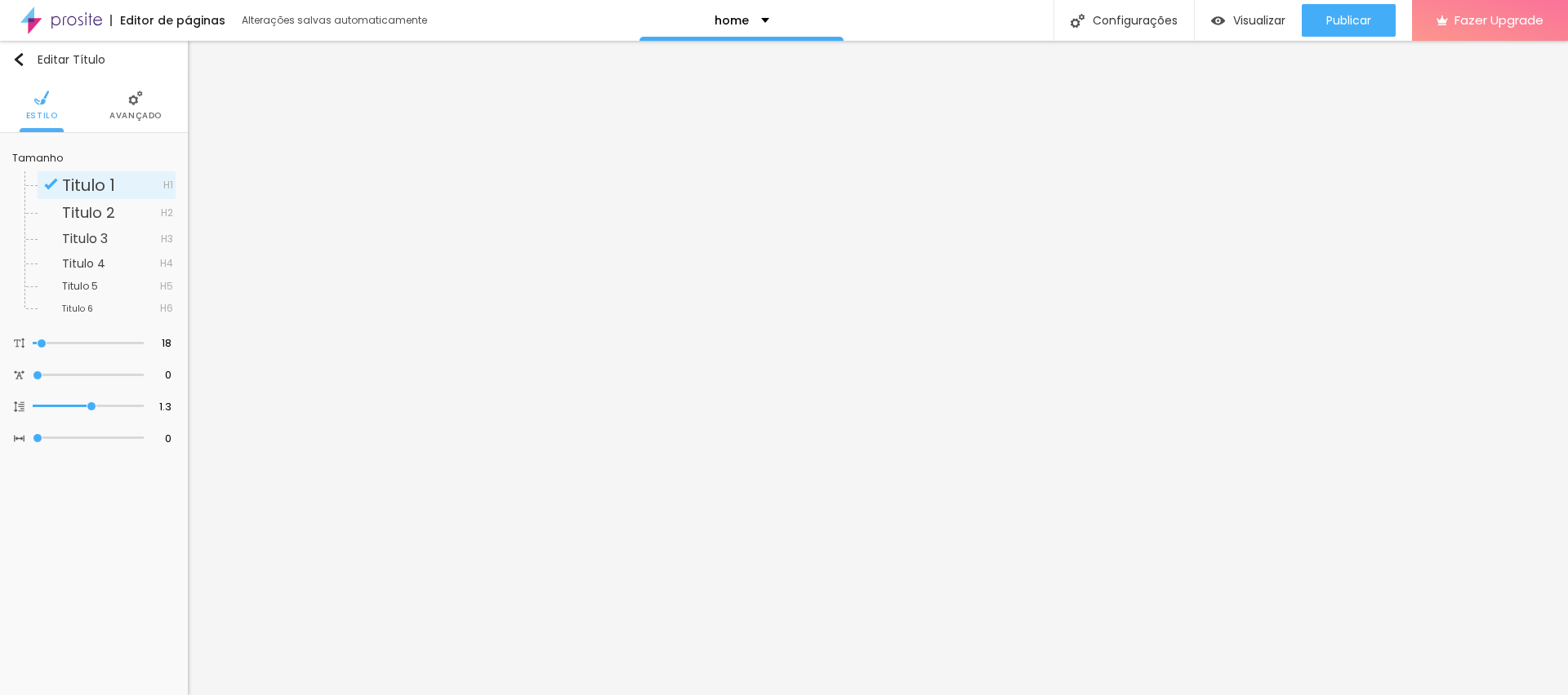
click at [130, 92] on img at bounding box center [136, 98] width 15 height 15
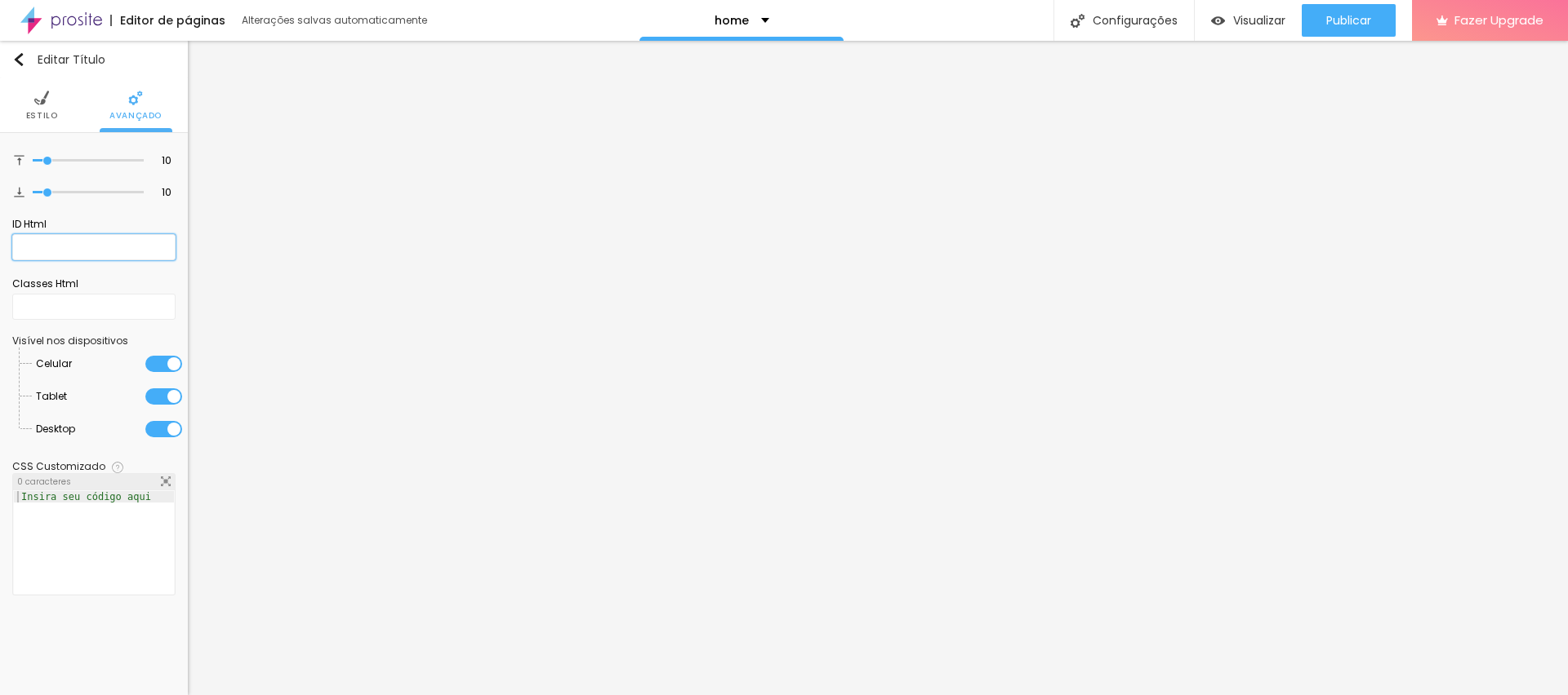
click at [46, 238] on input "text" at bounding box center [93, 247] width 163 height 26
click at [19, 246] on input "portfolio" at bounding box center [93, 247] width 163 height 26
type input "#portfolio"
click at [1326, 4] on div "Publicar" at bounding box center [1348, 19] width 45 height 32
click at [1236, 18] on span "Visualizar" at bounding box center [1244, 20] width 53 height 13
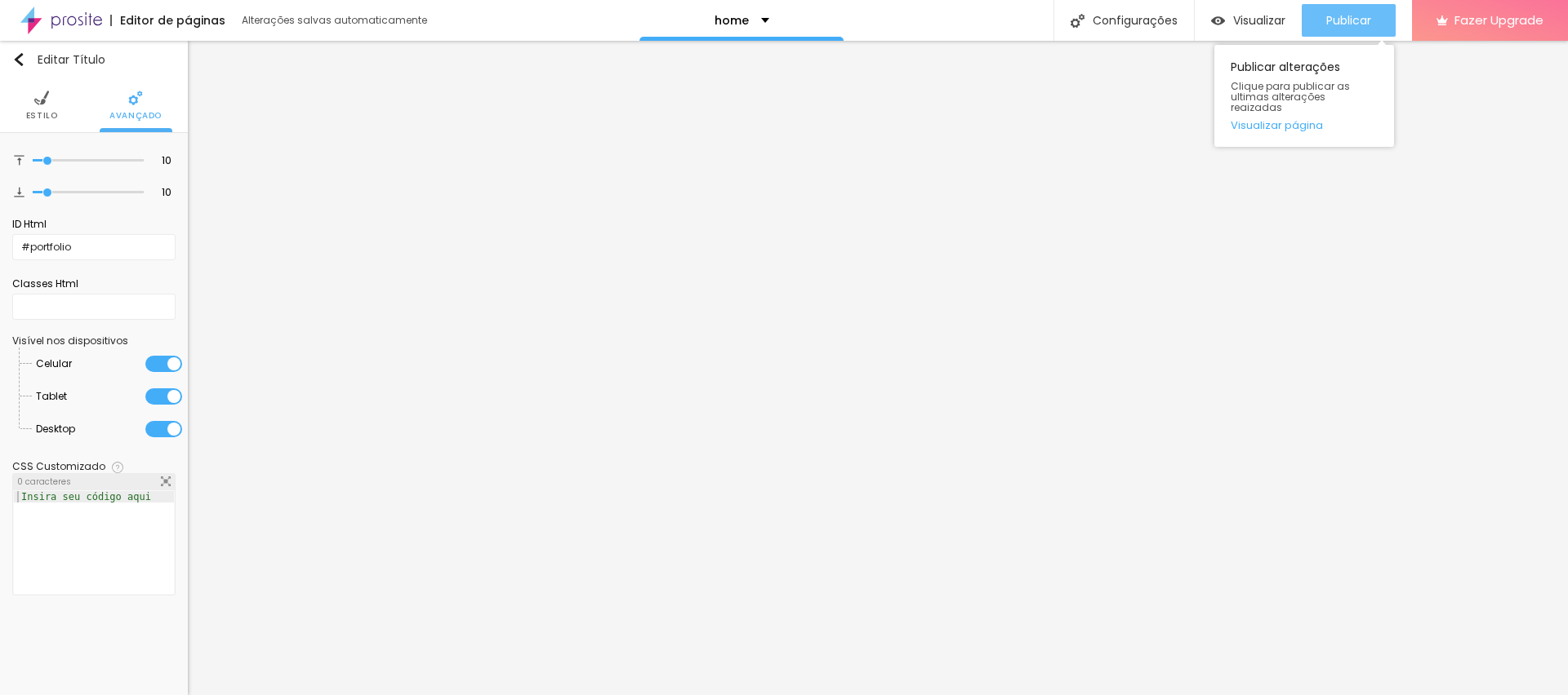
click at [1345, 22] on span "Publicar" at bounding box center [1348, 20] width 45 height 13
click at [1363, 78] on div "Publicar alterações Clique para publicar as ultimas alterações reaizadas Visual…" at bounding box center [1304, 96] width 180 height 102
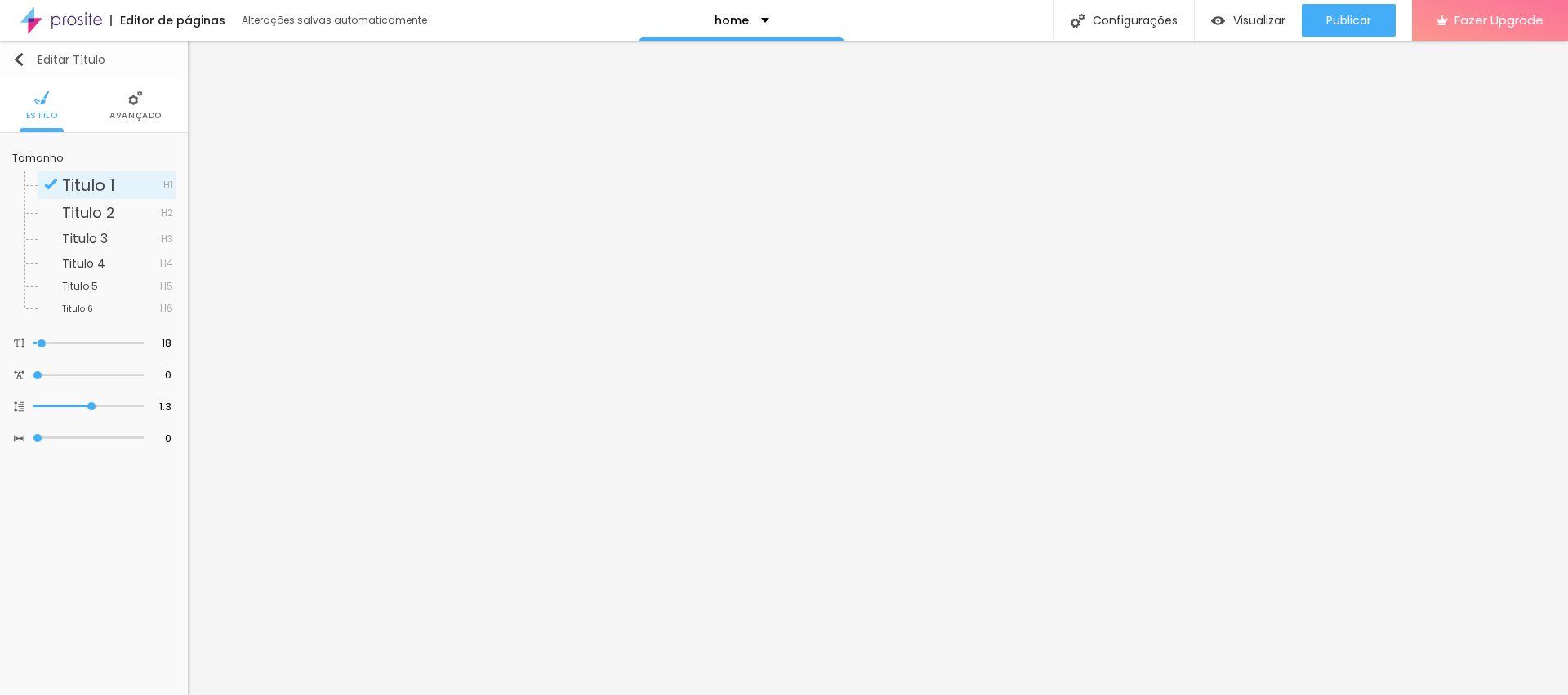
click at [19, 66] on img "button" at bounding box center [18, 59] width 13 height 13
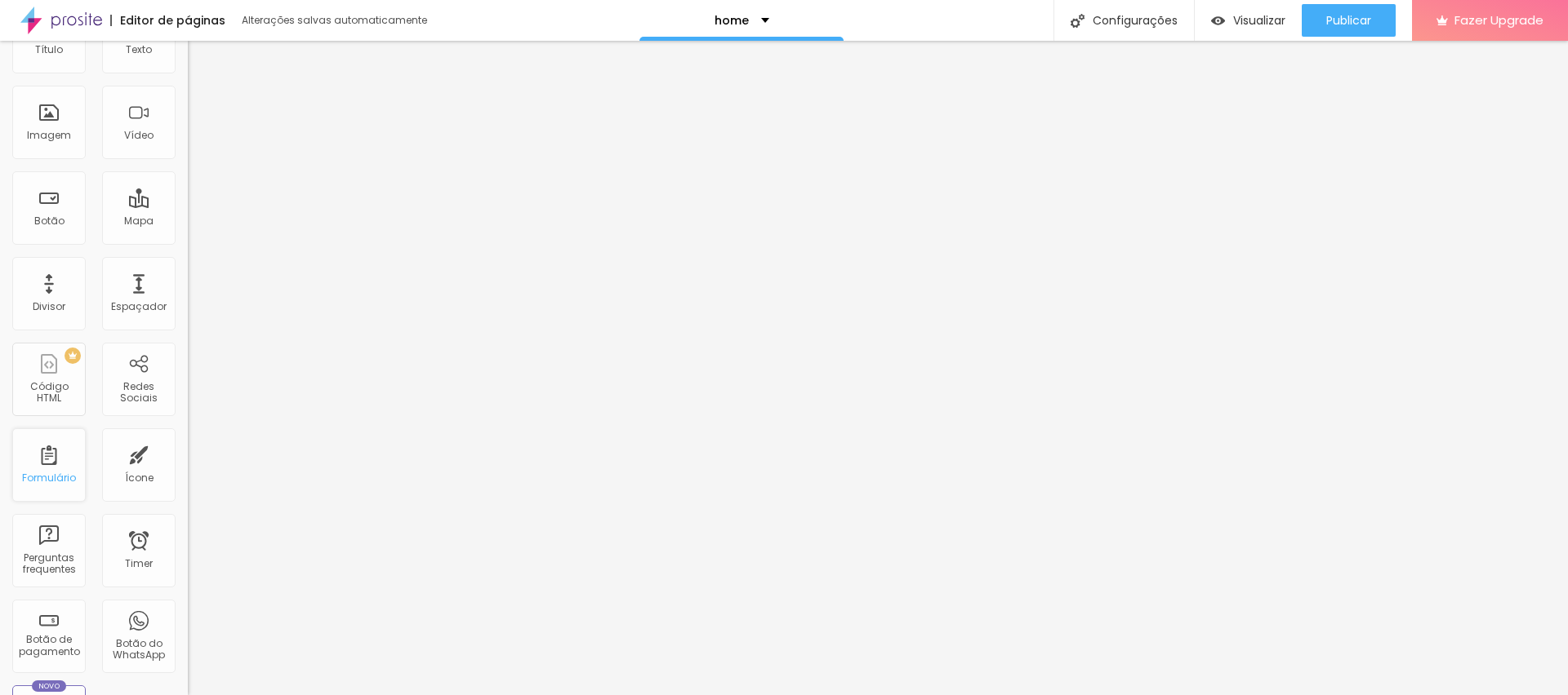
scroll to position [110, 0]
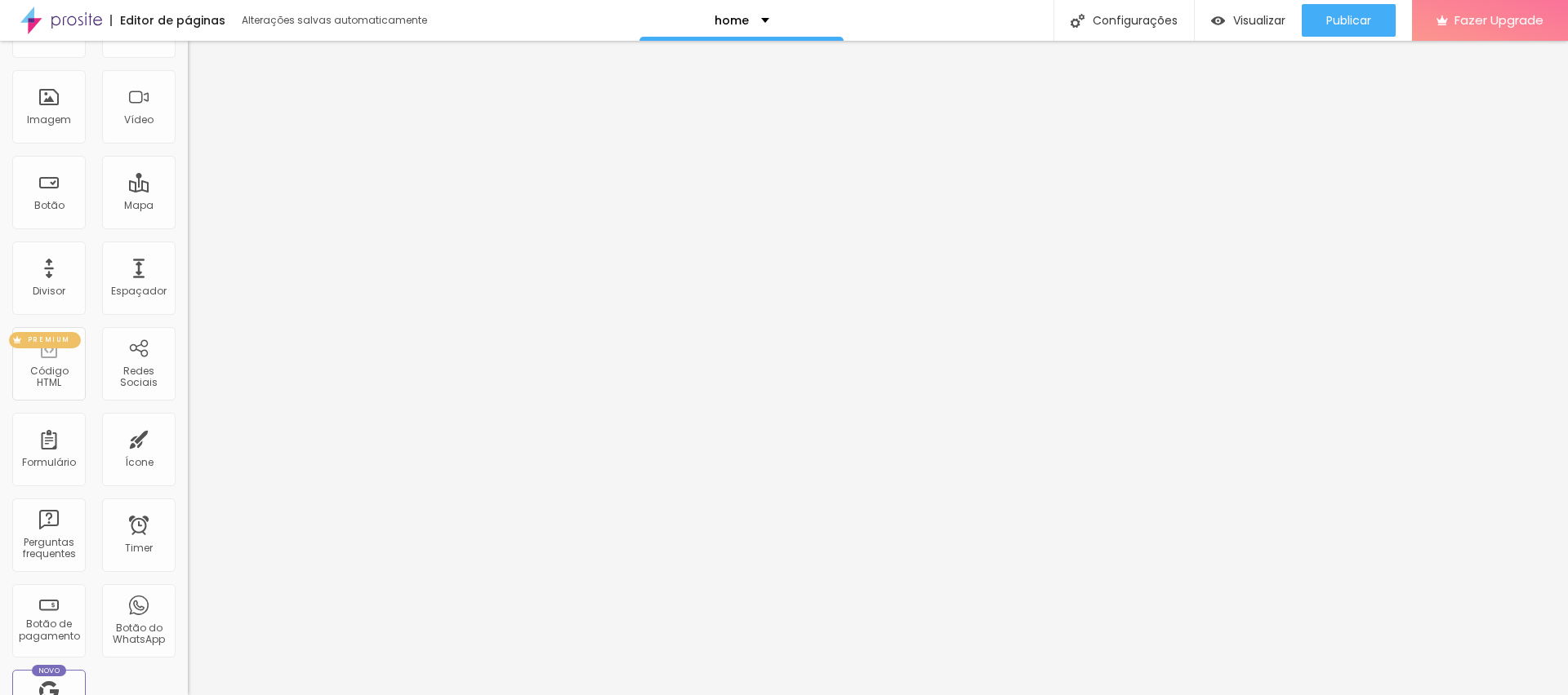
click at [65, 391] on div "PREMIUM Código HTML" at bounding box center [49, 365] width 74 height 74
click at [56, 357] on div "PREMIUM Código HTML" at bounding box center [49, 365] width 74 height 74
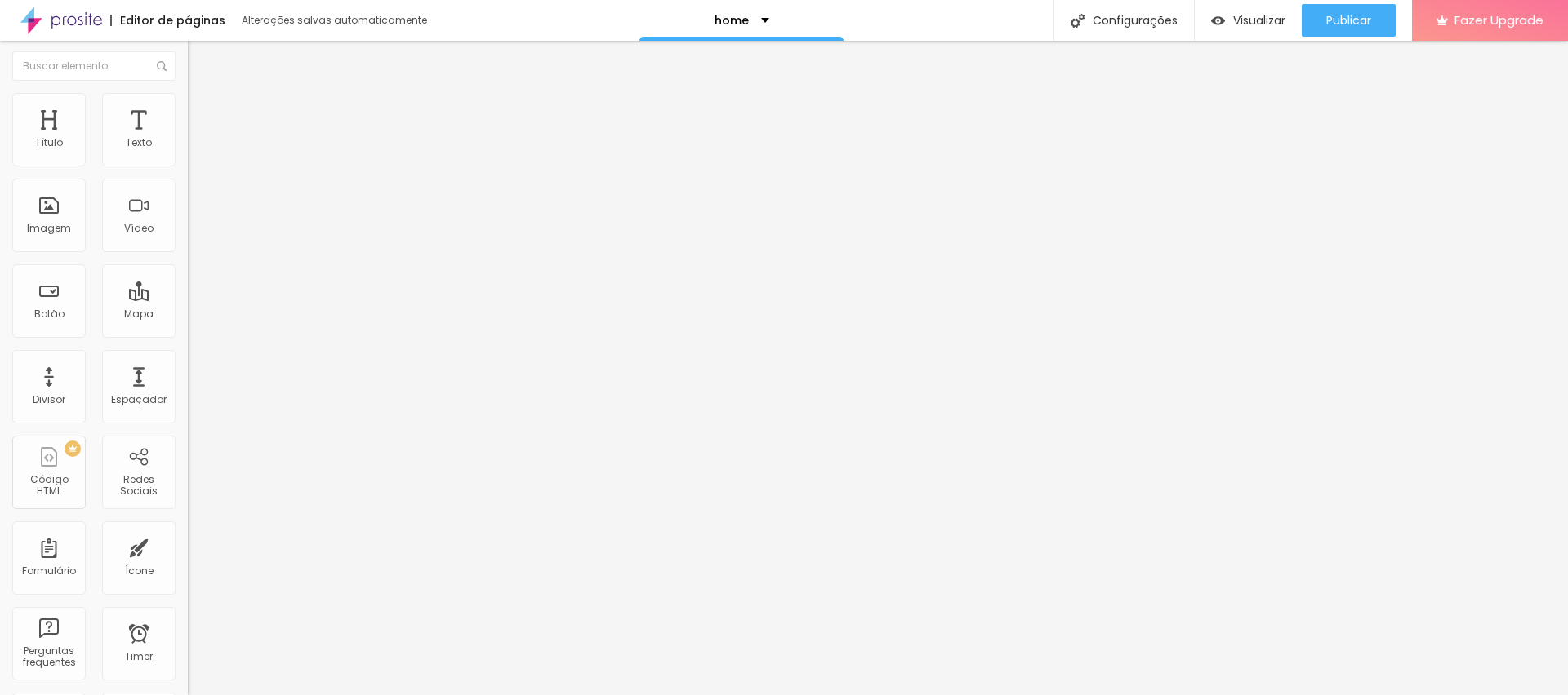
scroll to position [0, 0]
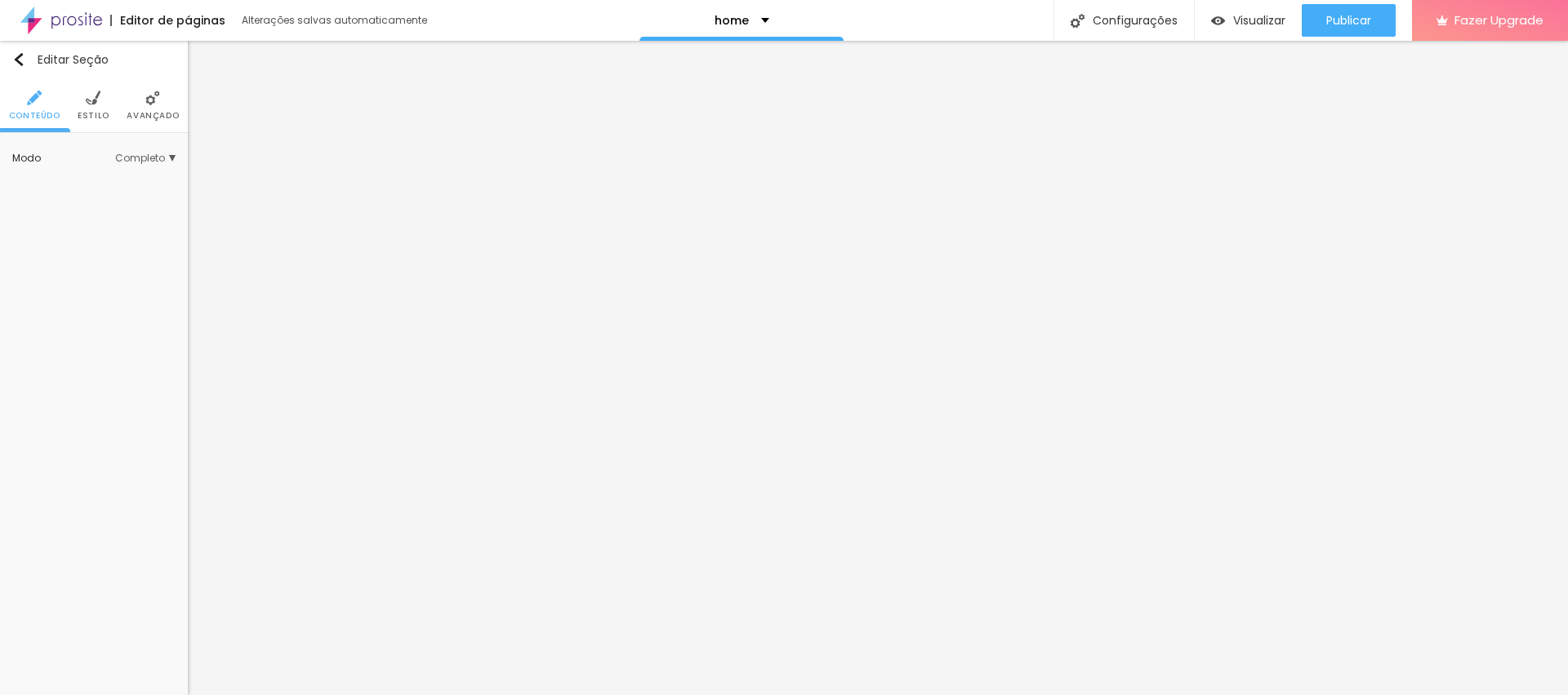
click at [166, 100] on li "Avançado" at bounding box center [152, 105] width 53 height 54
click at [144, 98] on li "Avançado" at bounding box center [152, 105] width 53 height 54
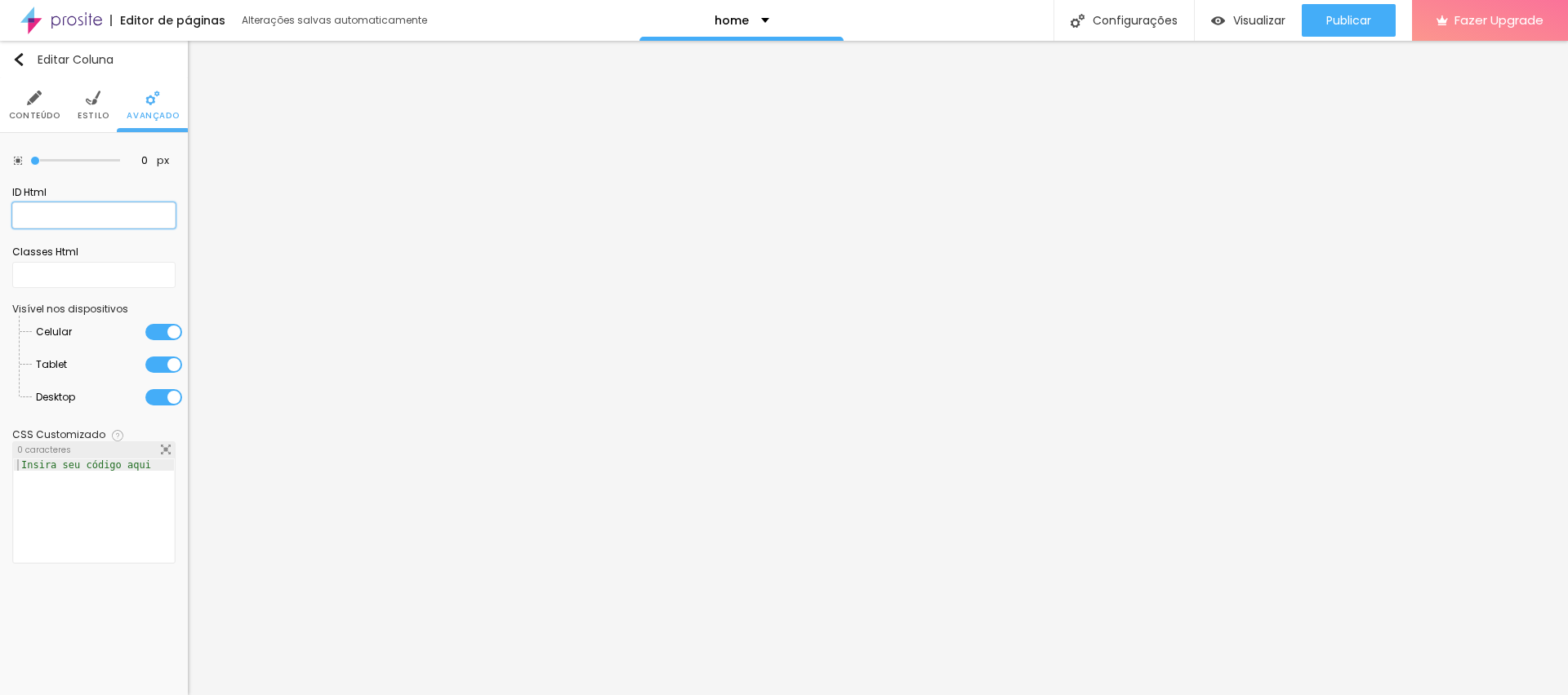
click at [93, 222] on input "text" at bounding box center [93, 215] width 163 height 26
type input "#portfolio"
click at [1337, 14] on span "Publicar" at bounding box center [1348, 20] width 45 height 13
click at [1252, 22] on span "Visualizar" at bounding box center [1244, 20] width 53 height 13
click at [77, 270] on input "text" at bounding box center [93, 275] width 163 height 26
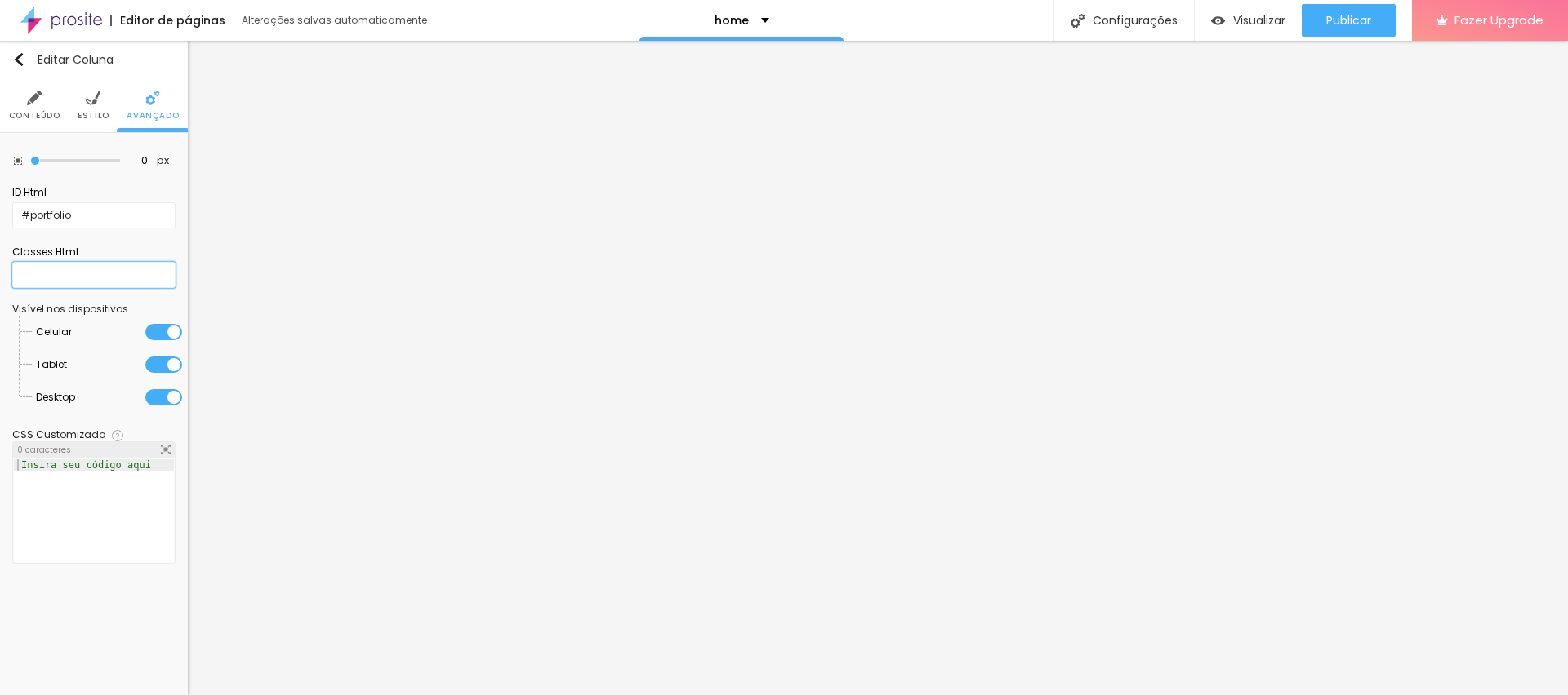
click at [77, 270] on input "text" at bounding box center [93, 275] width 163 height 26
click at [75, 464] on div "Insira seu código aqui" at bounding box center [86, 465] width 145 height 11
click at [102, 112] on span "Estilo" at bounding box center [93, 115] width 31 height 8
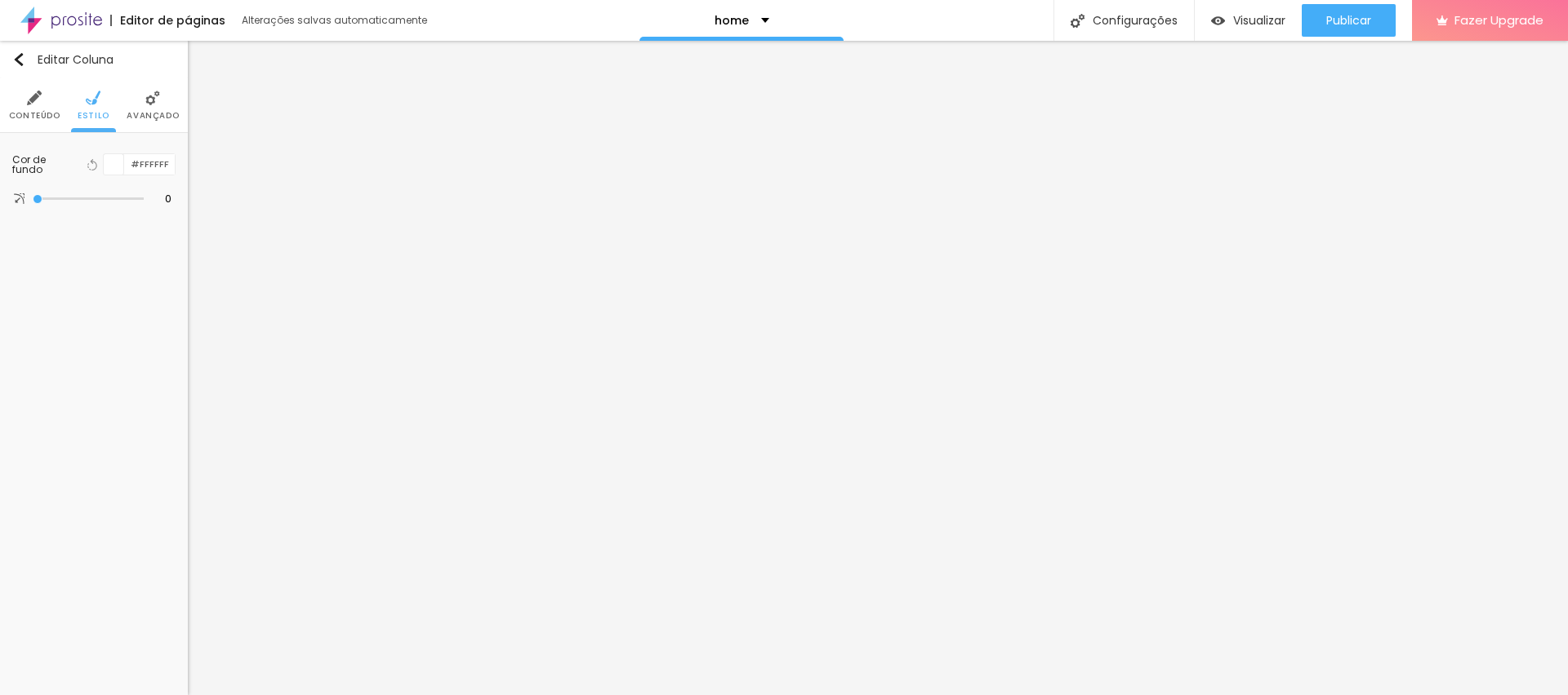
click at [160, 117] on span "Avançado" at bounding box center [152, 115] width 53 height 8
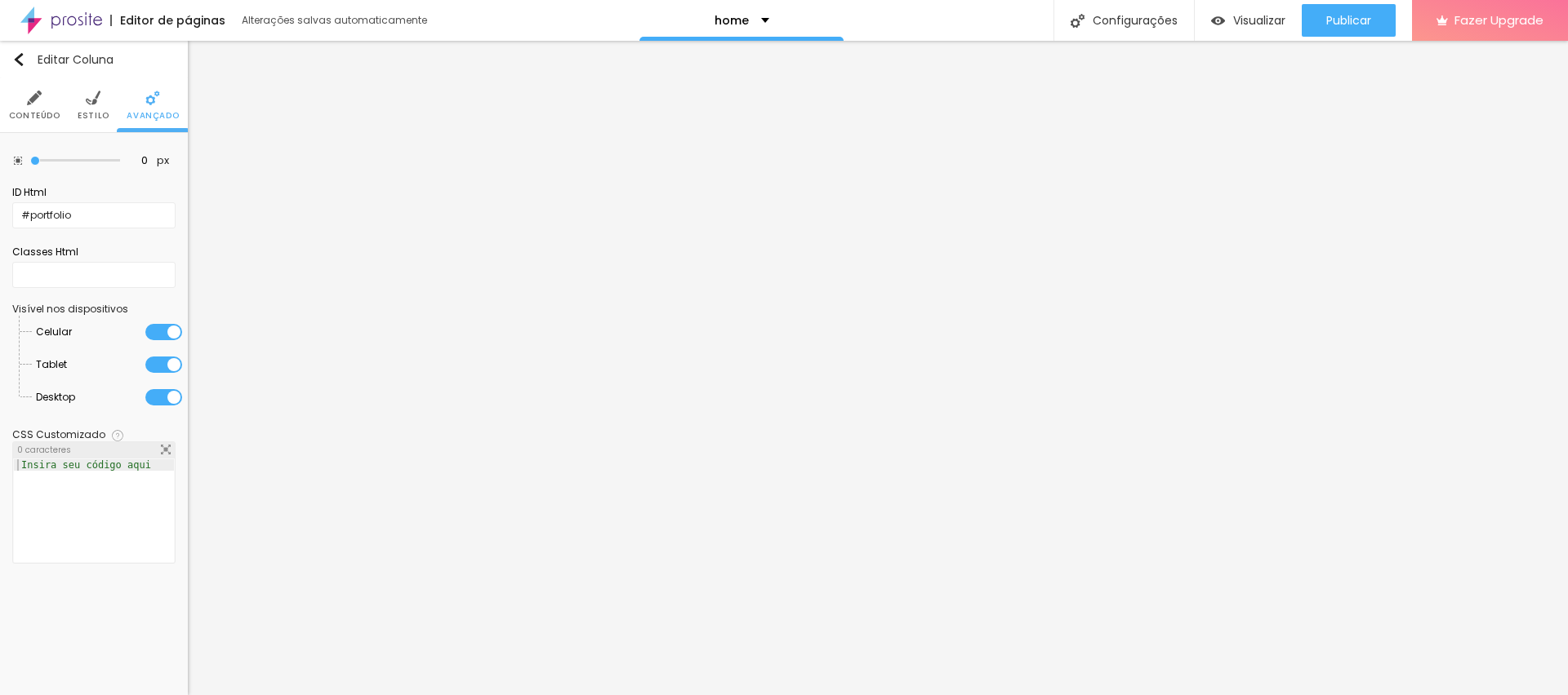
click at [22, 105] on li "Conteúdo" at bounding box center [35, 105] width 52 height 54
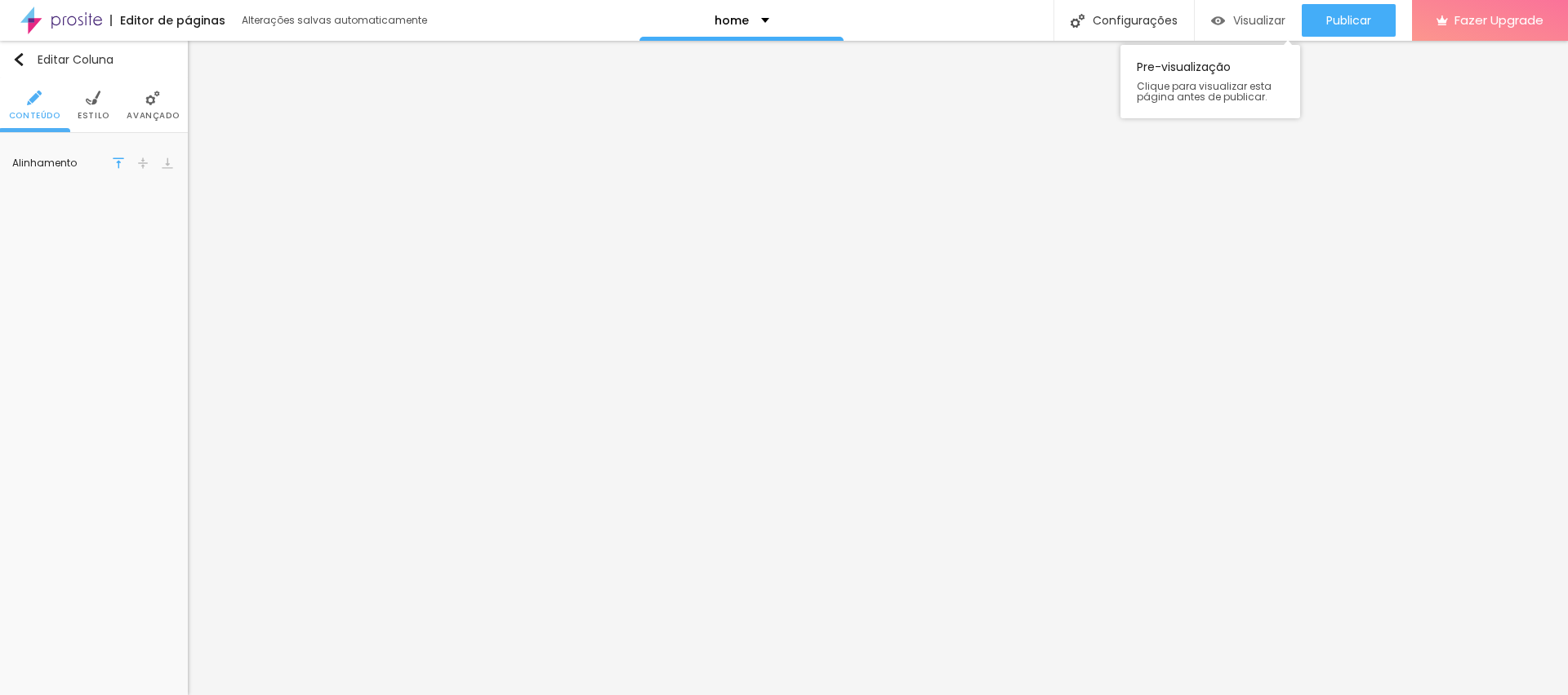
click at [1263, 10] on div "Visualizar" at bounding box center [1248, 19] width 74 height 32
click at [94, 95] on img at bounding box center [93, 98] width 15 height 15
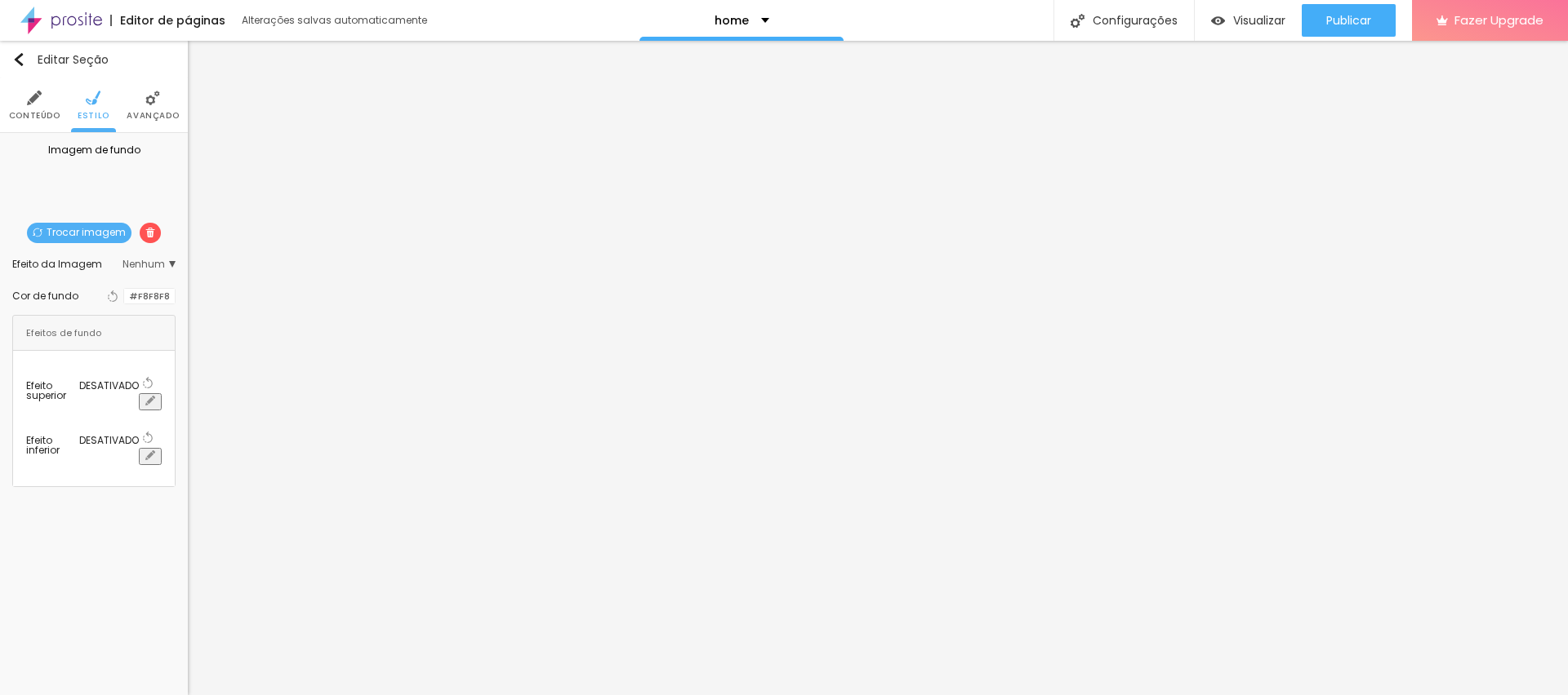
click at [139, 261] on span "Nenhum" at bounding box center [149, 264] width 53 height 10
click at [72, 303] on span "Parallax" at bounding box center [81, 309] width 40 height 14
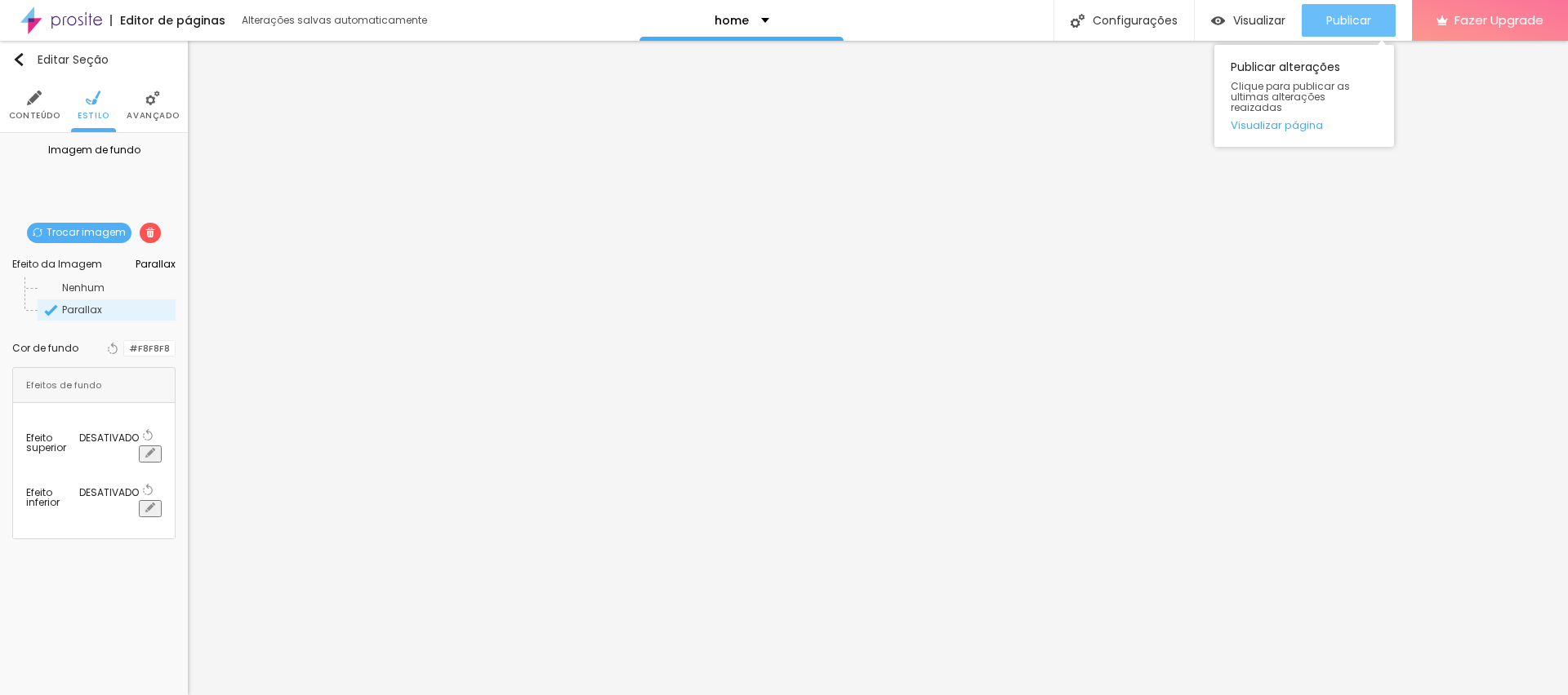
click at [1366, 25] on span "Publicar" at bounding box center [1348, 20] width 45 height 13
click at [1339, 18] on span "Publicar" at bounding box center [1348, 20] width 45 height 13
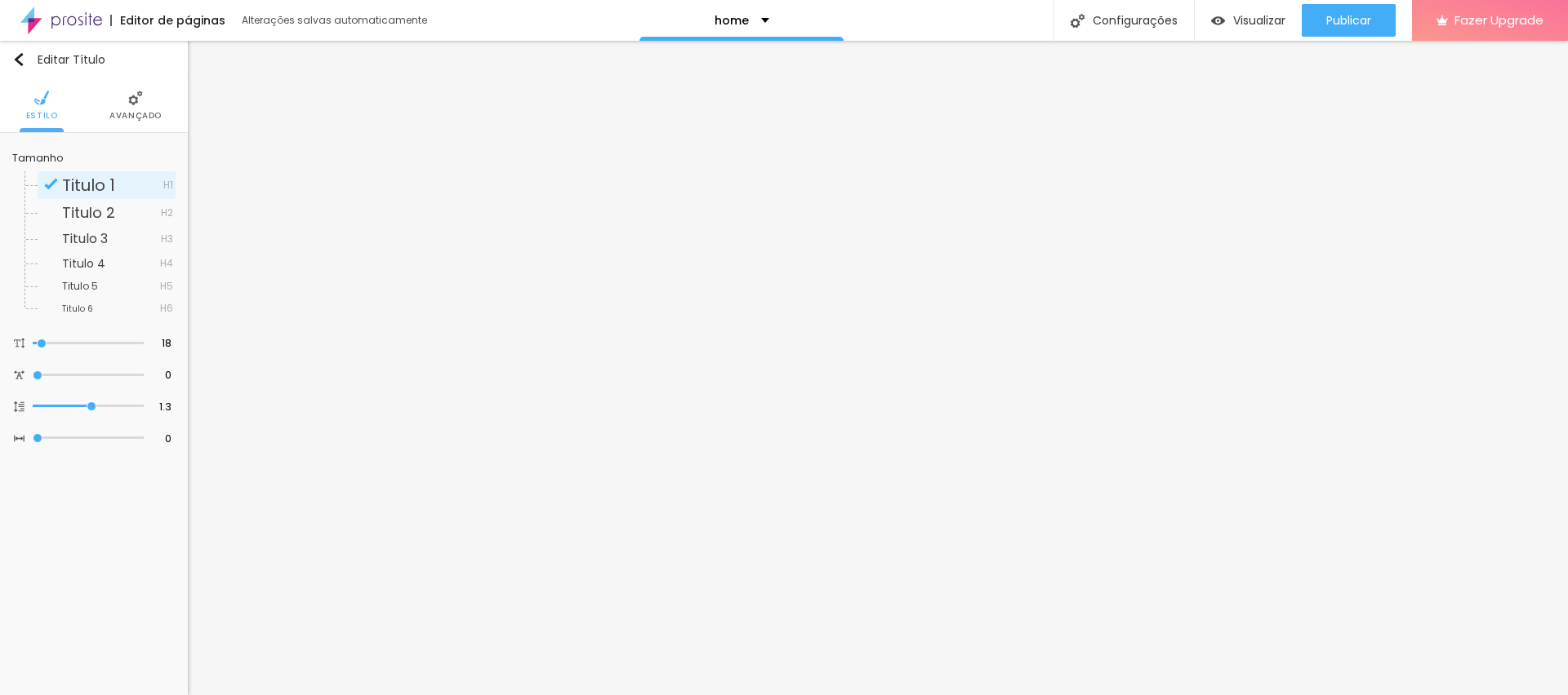
click at [125, 98] on li "Avançado" at bounding box center [135, 105] width 53 height 54
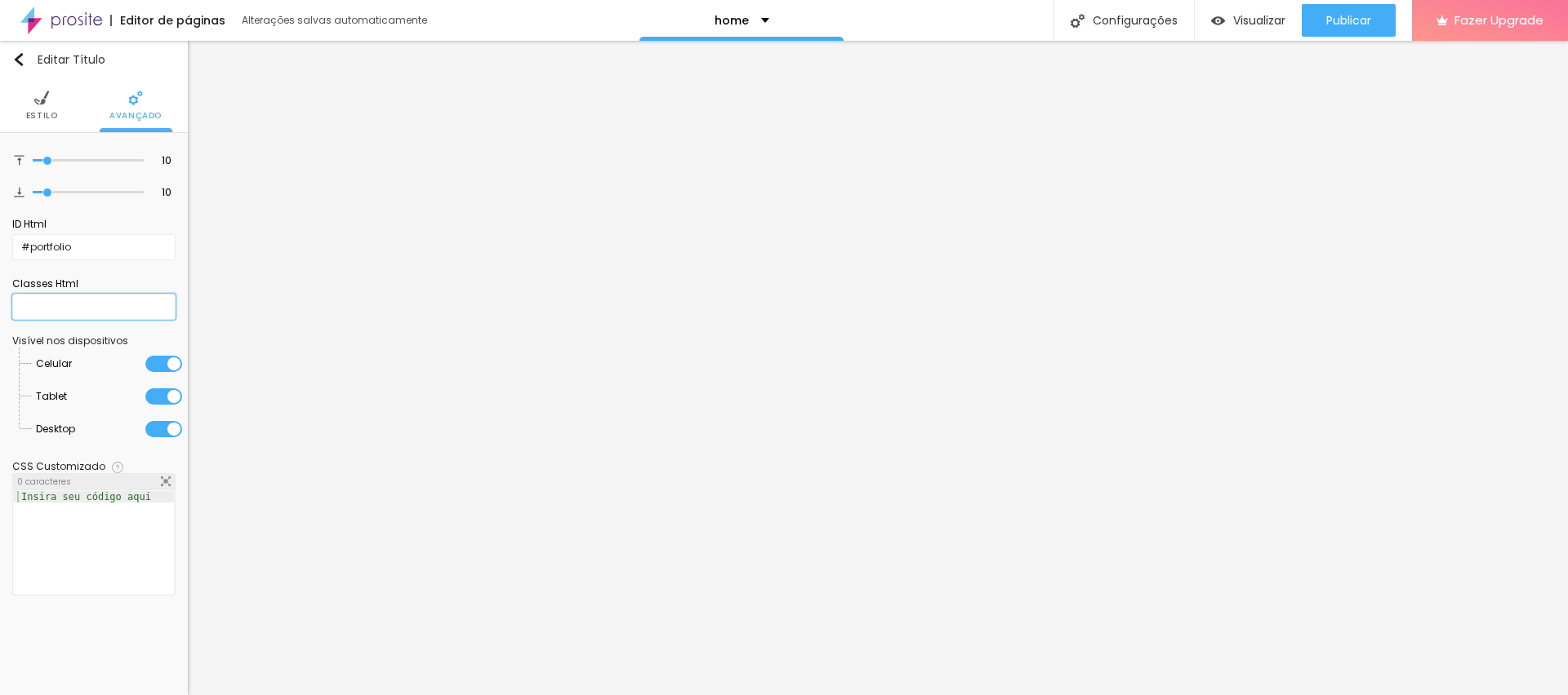
click at [39, 318] on input "text" at bounding box center [93, 306] width 163 height 26
